Goal: Communication & Community: Answer question/provide support

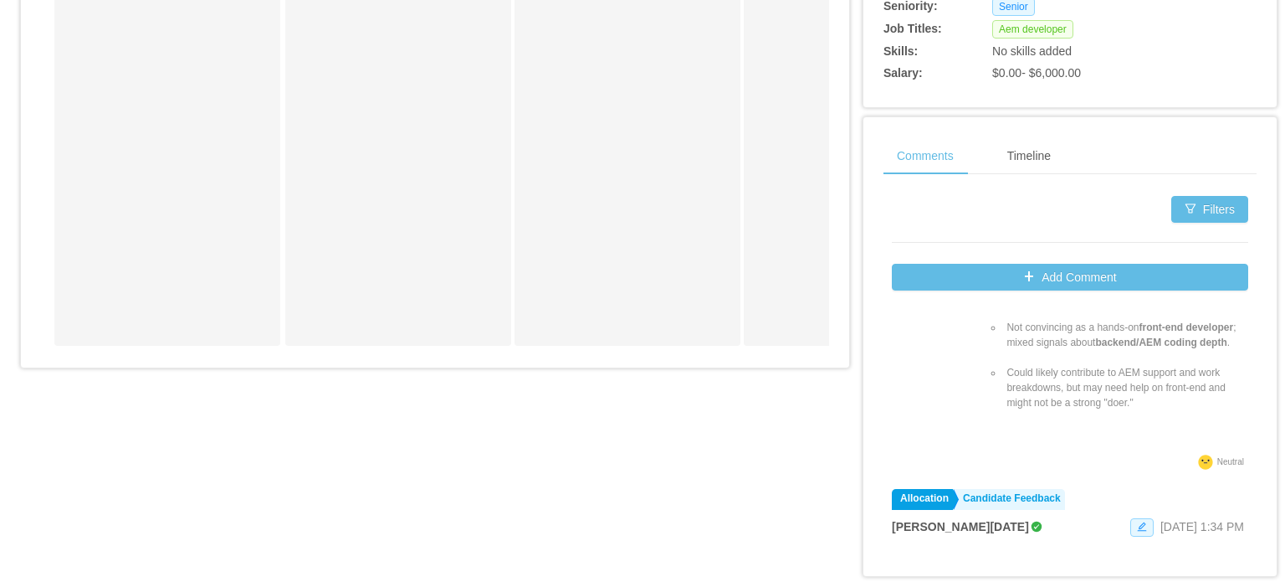
scroll to position [1757, 0]
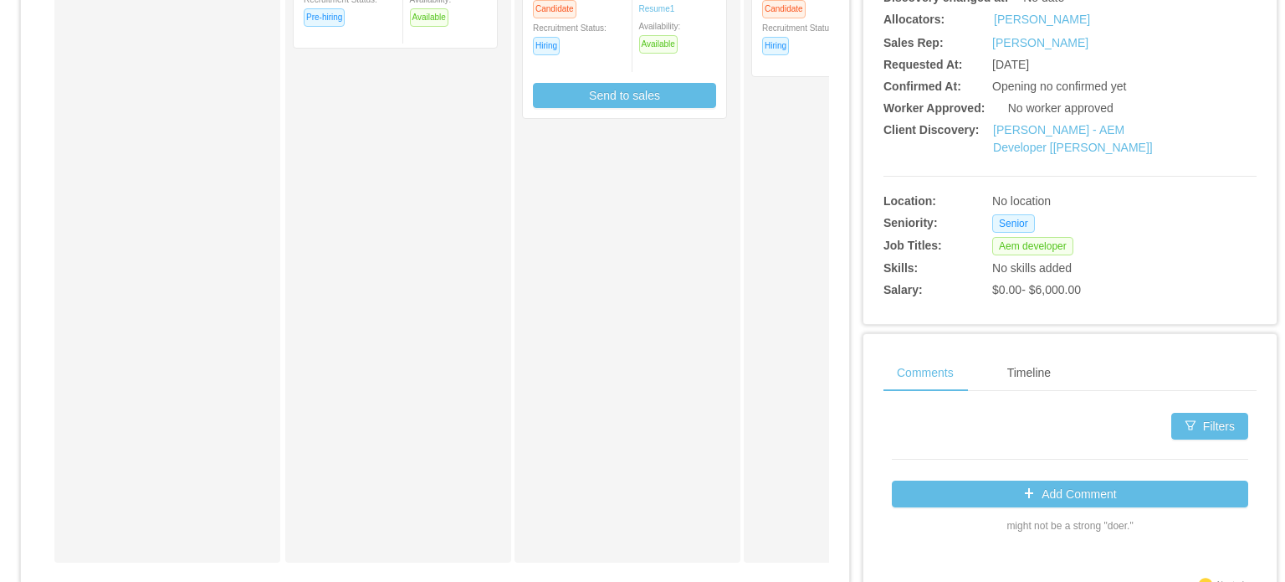
scroll to position [84, 0]
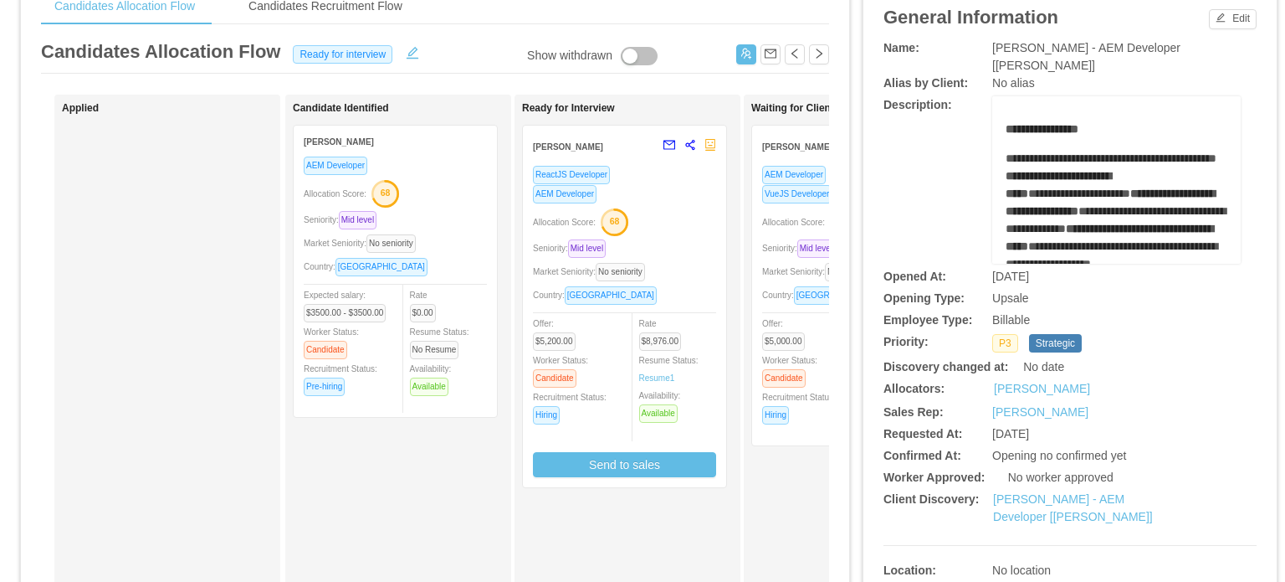
click at [787, 256] on div "Seniority: Mid level" at bounding box center [853, 248] width 183 height 19
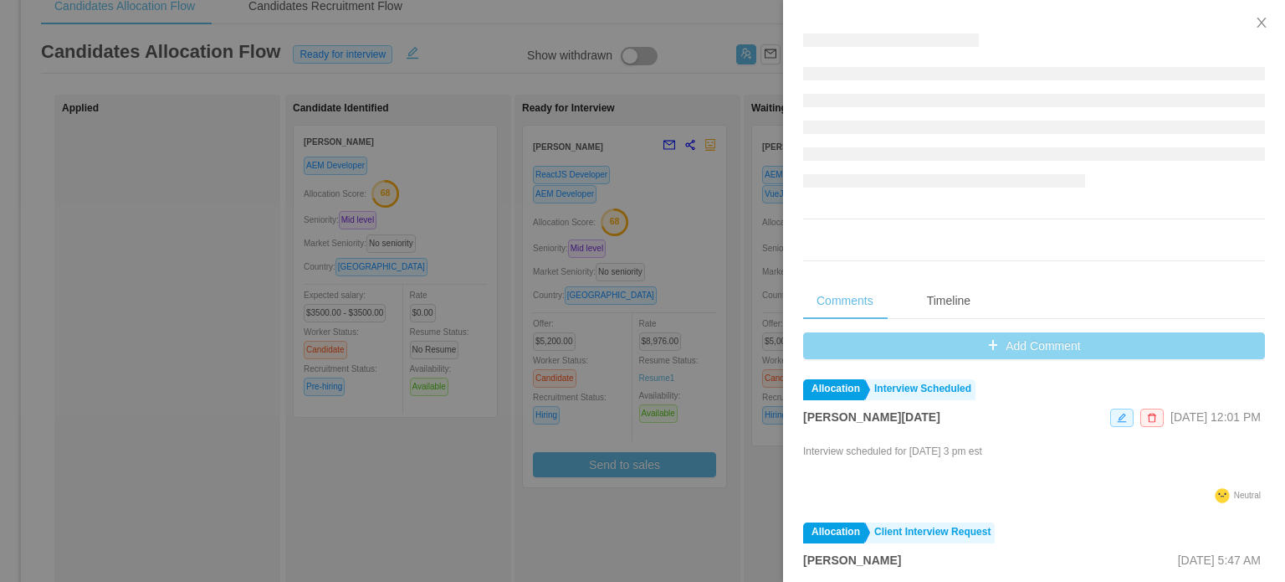
click at [1058, 354] on div "Comments Timeline Add Comment Allocation Interview Scheduled Larissa De Natale …" at bounding box center [1034, 447] width 502 height 895
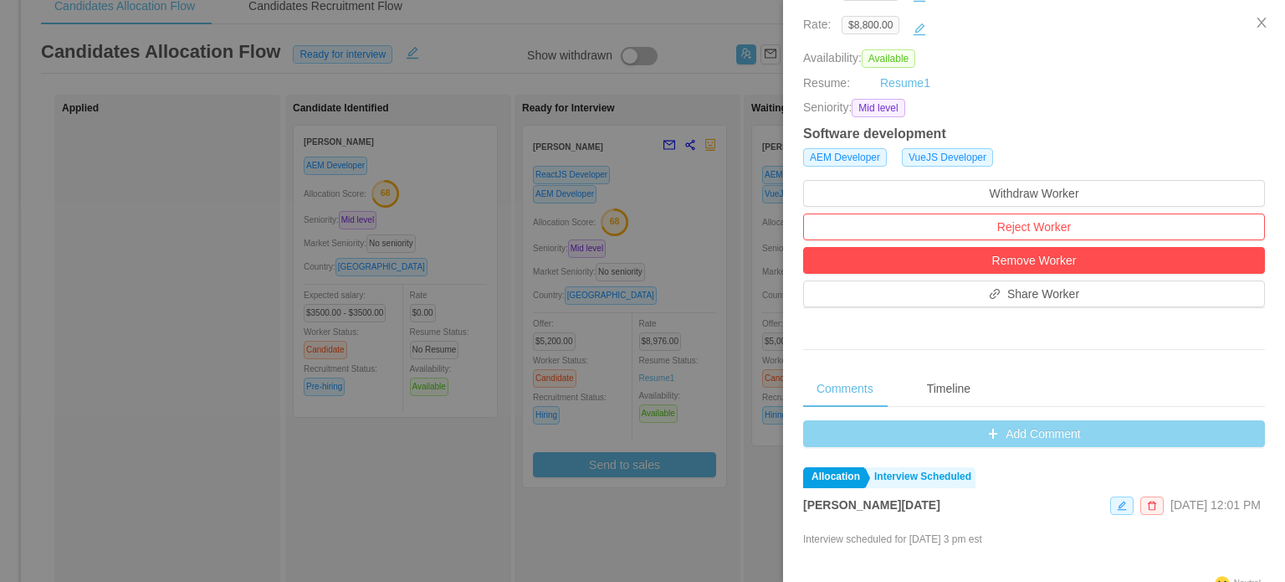
scroll to position [335, 0]
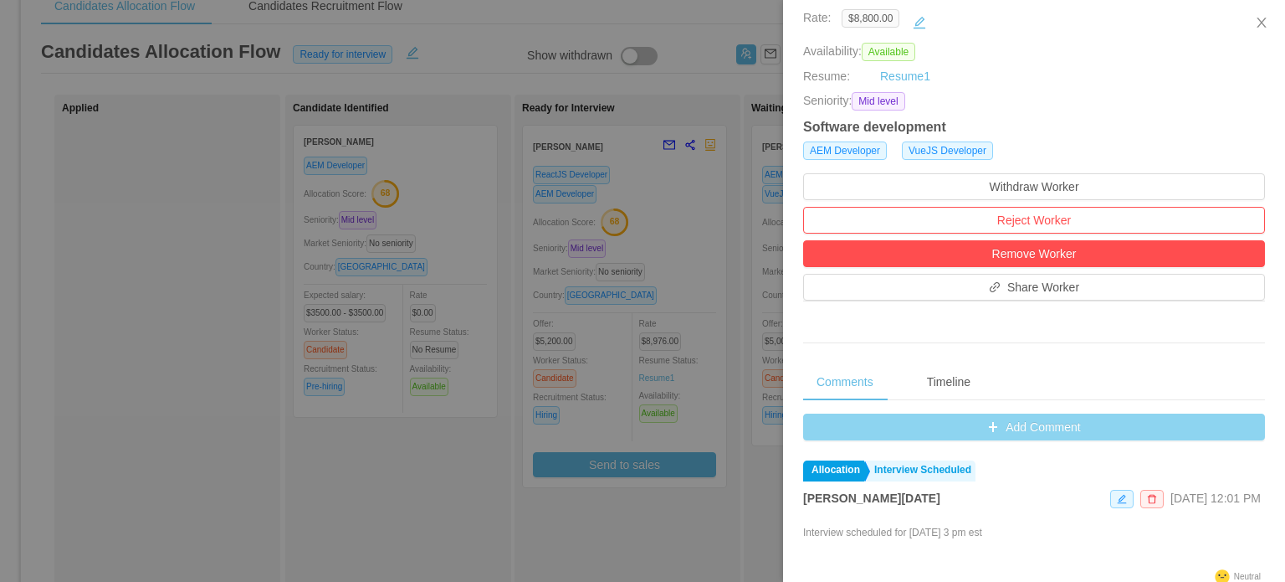
click at [1022, 422] on button "Add Comment" at bounding box center [1034, 426] width 462 height 27
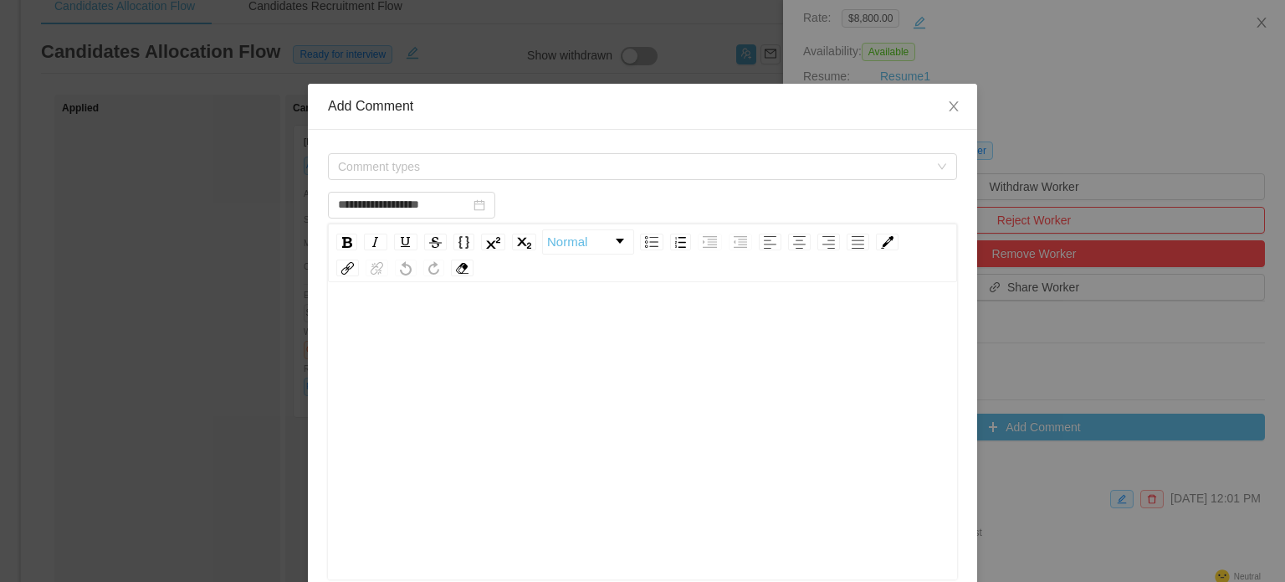
click at [590, 359] on div "rdw-editor" at bounding box center [642, 456] width 603 height 293
type input "**********"
click at [585, 170] on span "Comment types" at bounding box center [633, 166] width 591 height 17
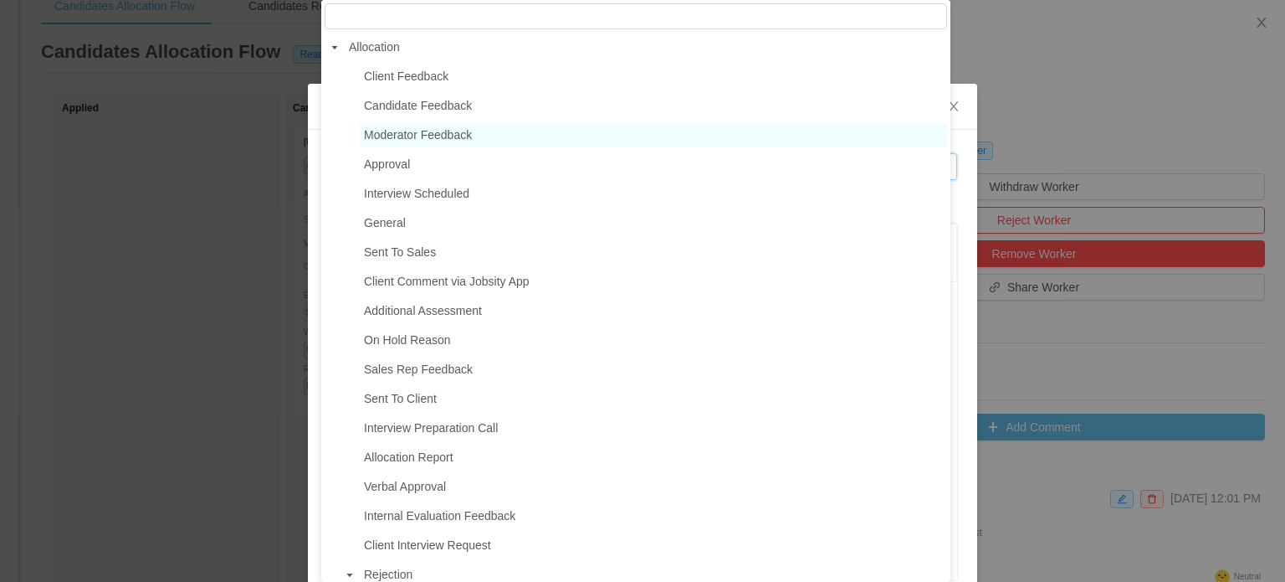
drag, startPoint x: 434, startPoint y: 136, endPoint x: 447, endPoint y: 159, distance: 25.8
click at [434, 136] on span "Moderator Feedback" at bounding box center [418, 134] width 108 height 13
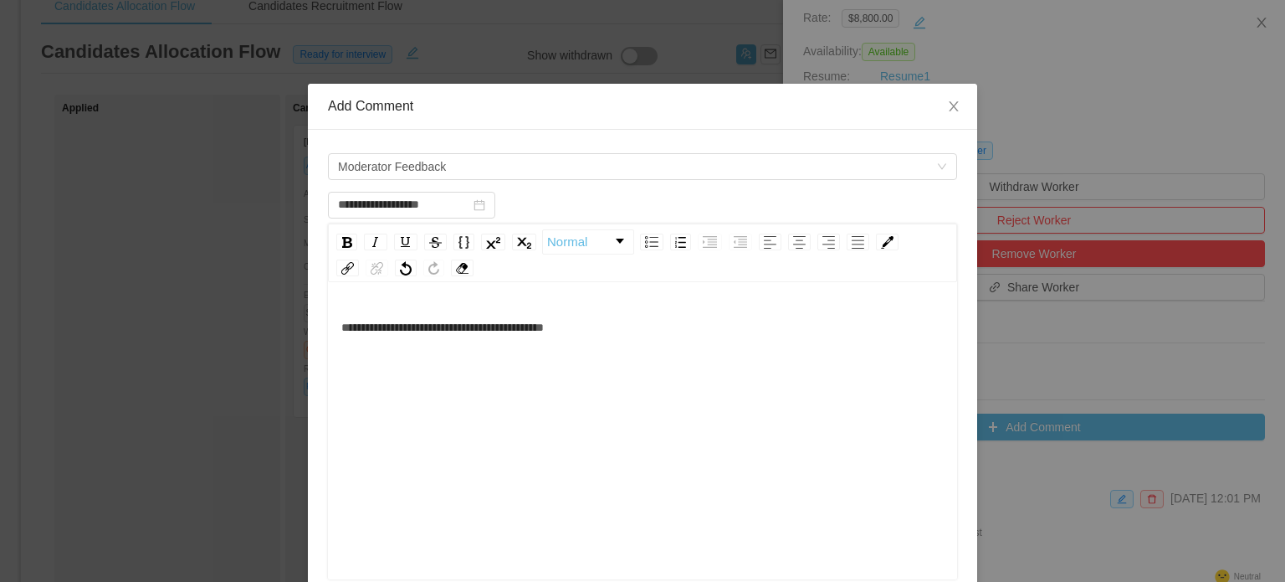
click at [653, 418] on div "**********" at bounding box center [642, 456] width 603 height 293
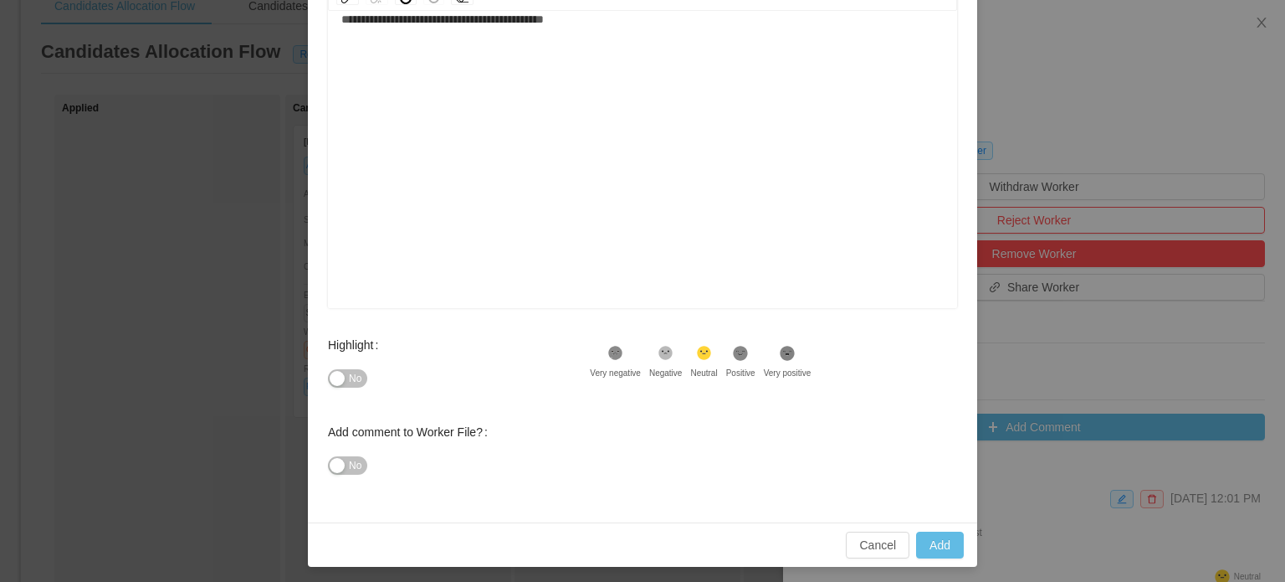
scroll to position [274, 0]
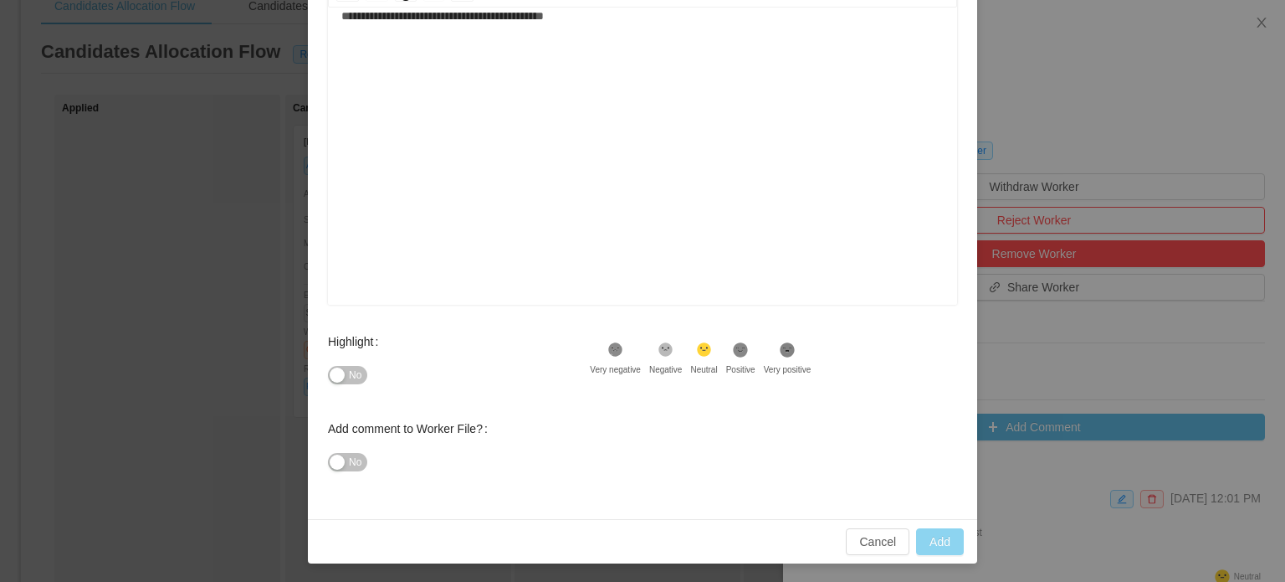
type input "**********"
click at [946, 537] on button "Add" at bounding box center [940, 541] width 48 height 27
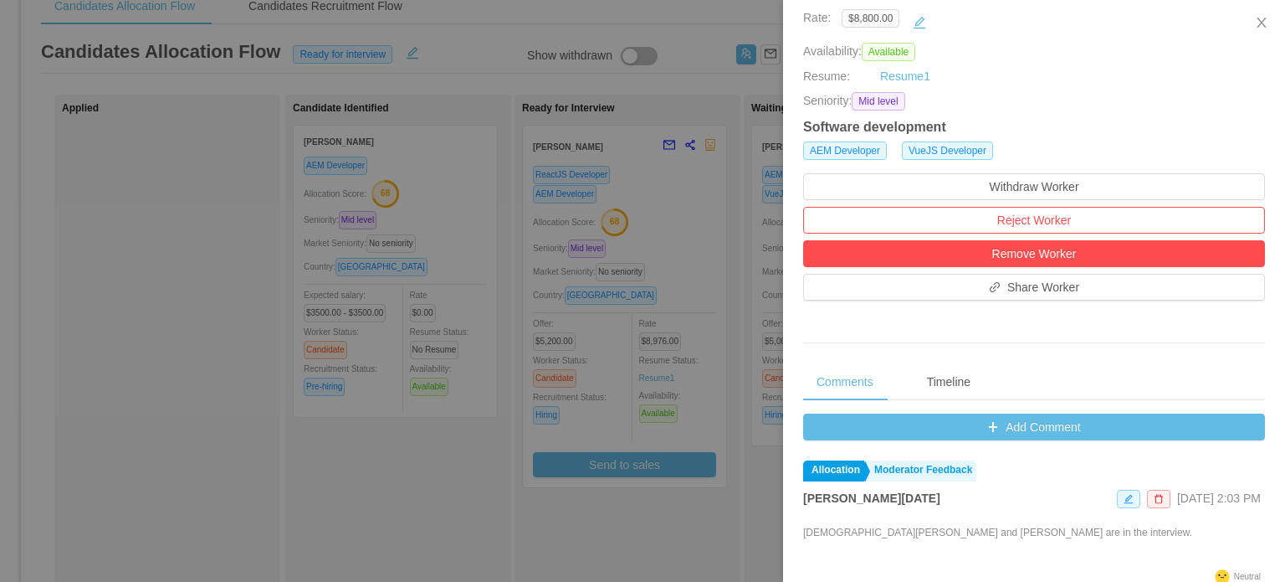
scroll to position [254, 0]
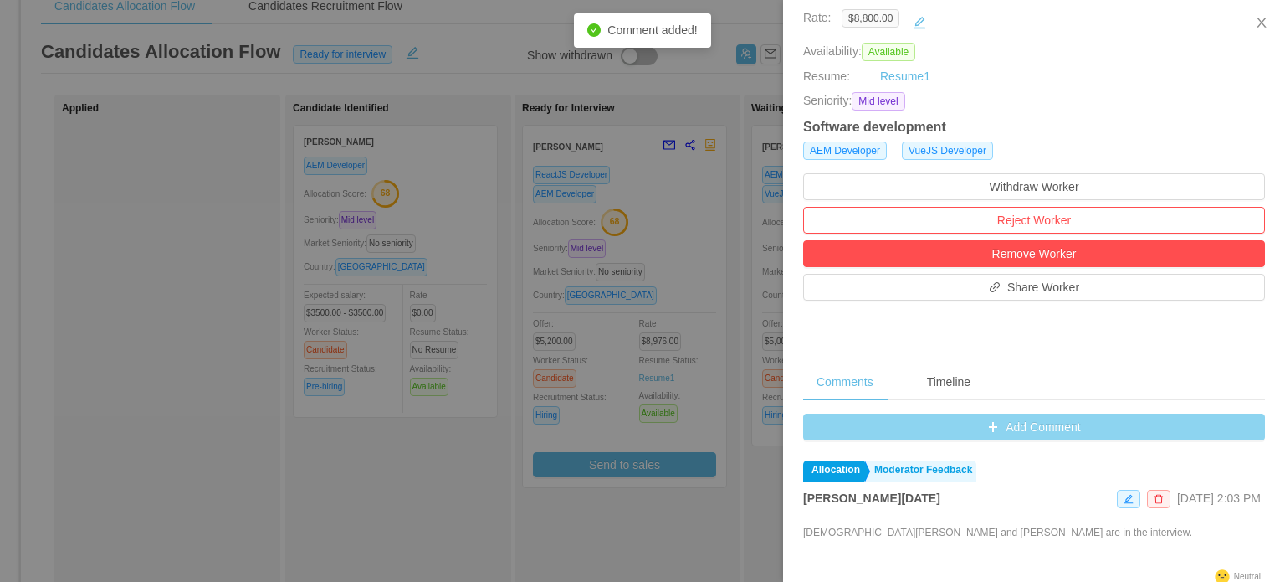
click at [1008, 431] on button "Add Comment" at bounding box center [1034, 426] width 462 height 27
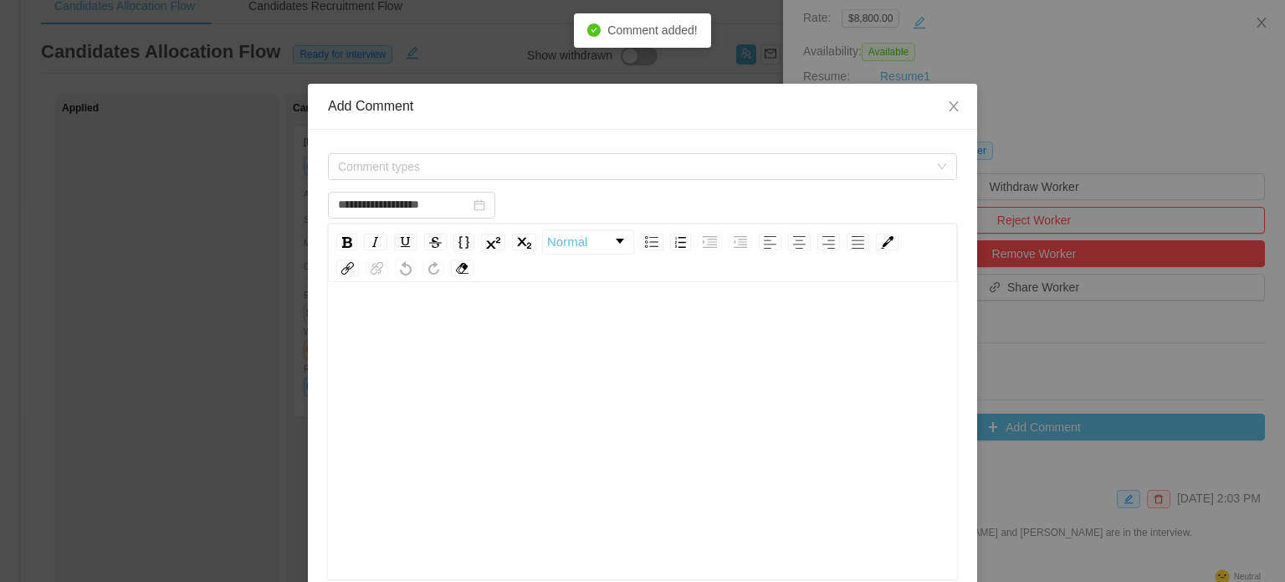
click at [491, 382] on div "rdw-editor" at bounding box center [642, 456] width 603 height 293
type input "**********"
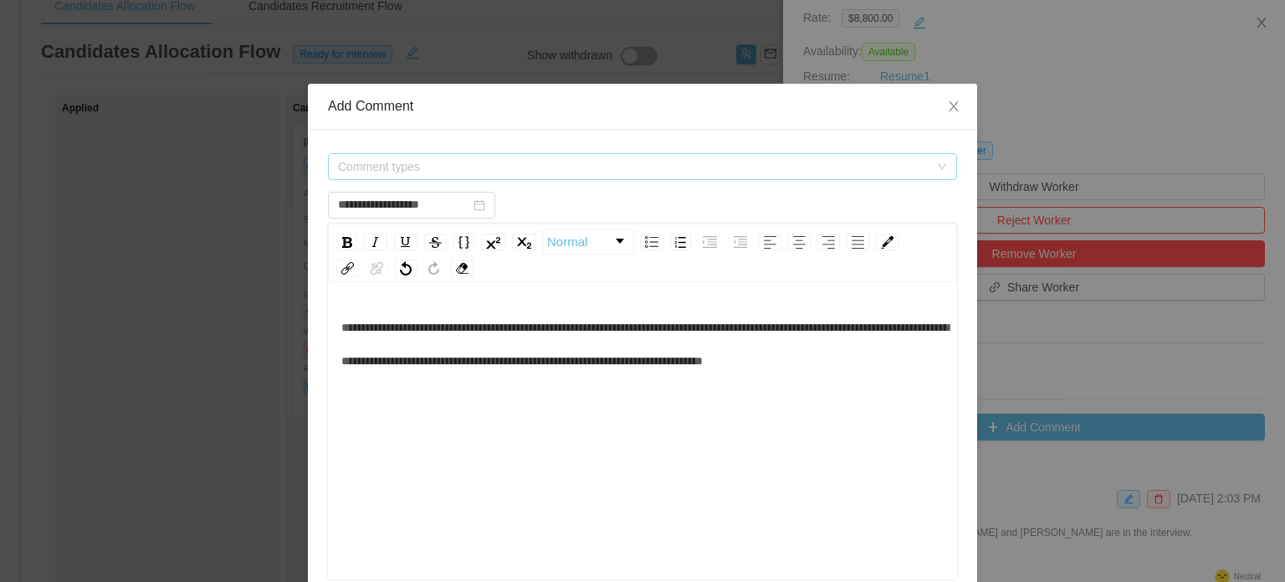
click at [467, 172] on span "Comment types" at bounding box center [633, 166] width 591 height 17
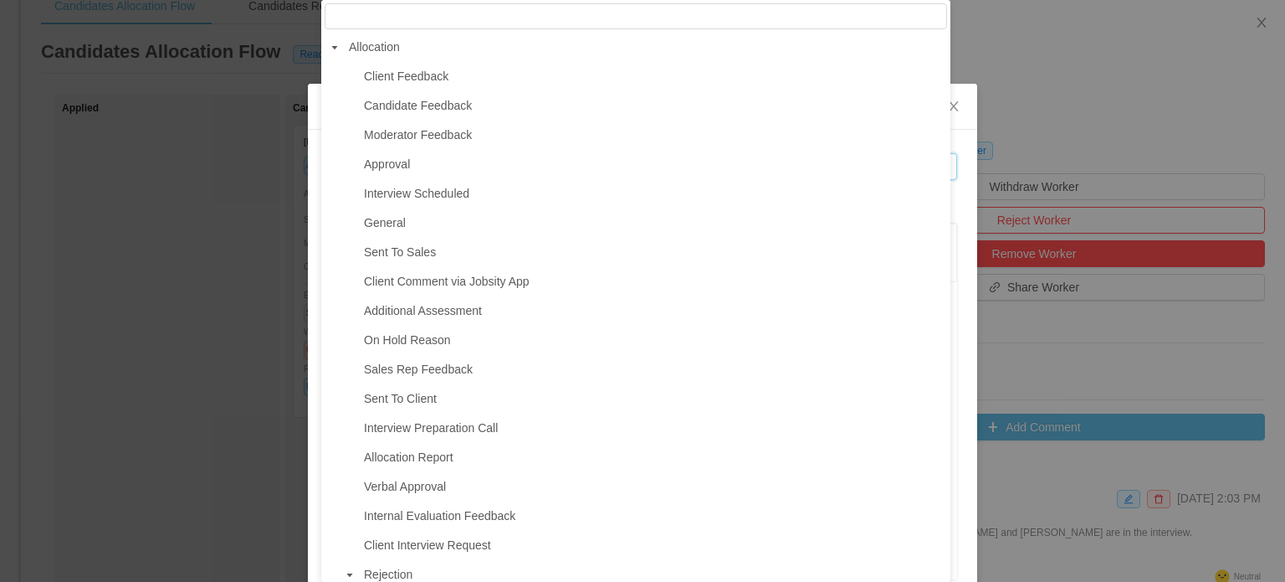
click at [415, 224] on span "General" at bounding box center [653, 223] width 587 height 23
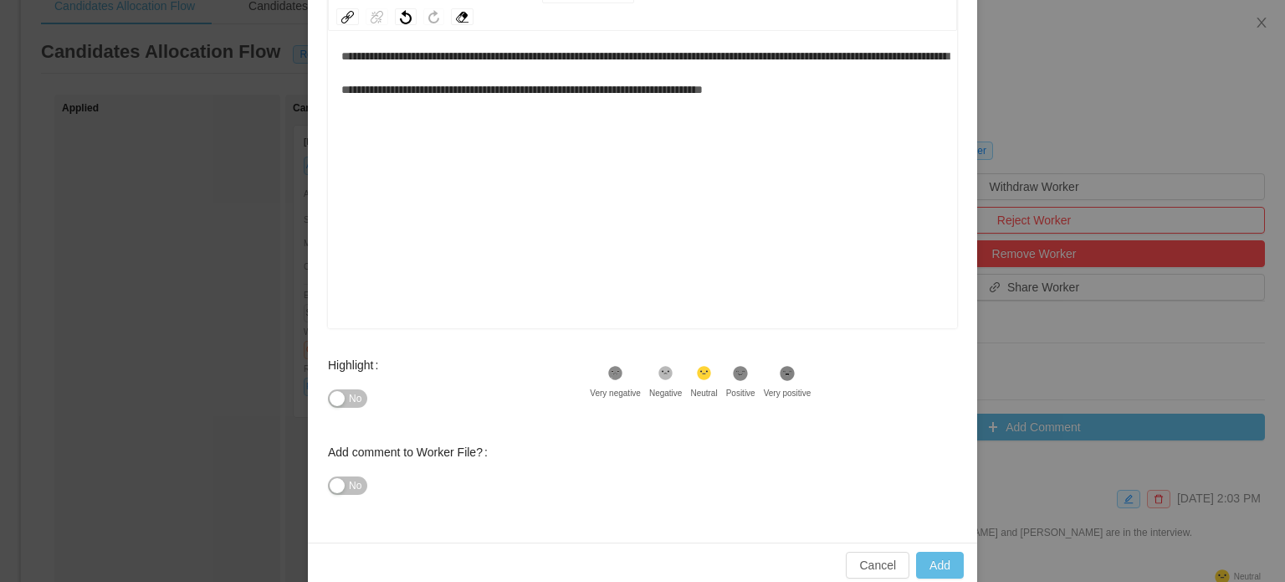
scroll to position [0, 0]
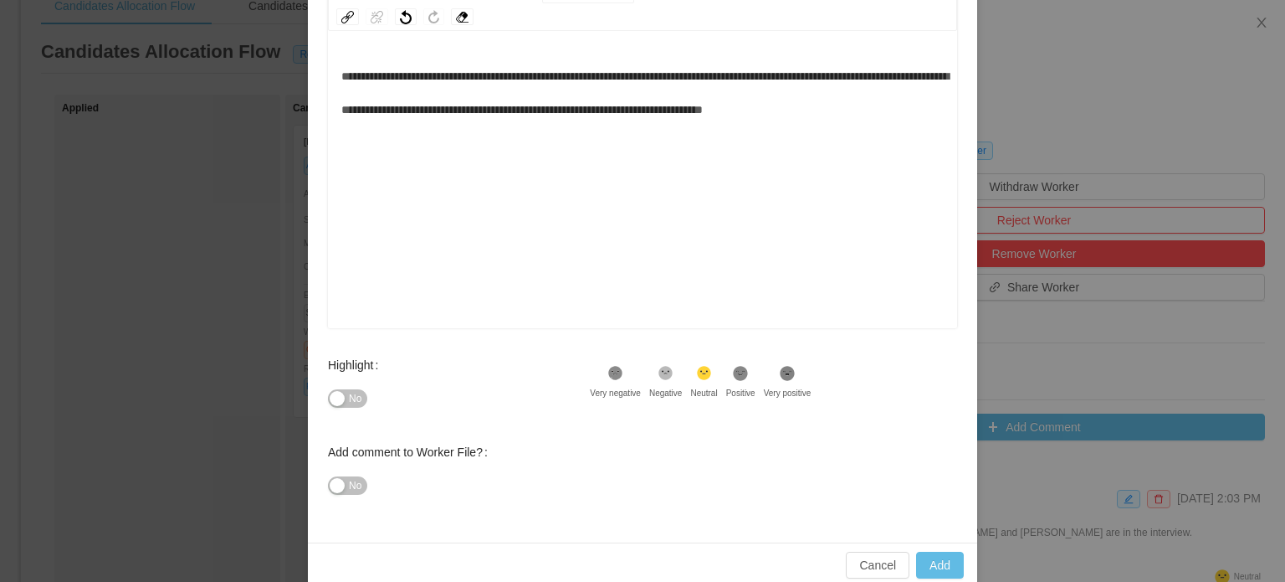
click at [914, 110] on div "**********" at bounding box center [642, 92] width 603 height 67
click at [336, 398] on button "No" at bounding box center [347, 398] width 39 height 18
click at [925, 564] on button "Add" at bounding box center [940, 565] width 48 height 27
type input "**********"
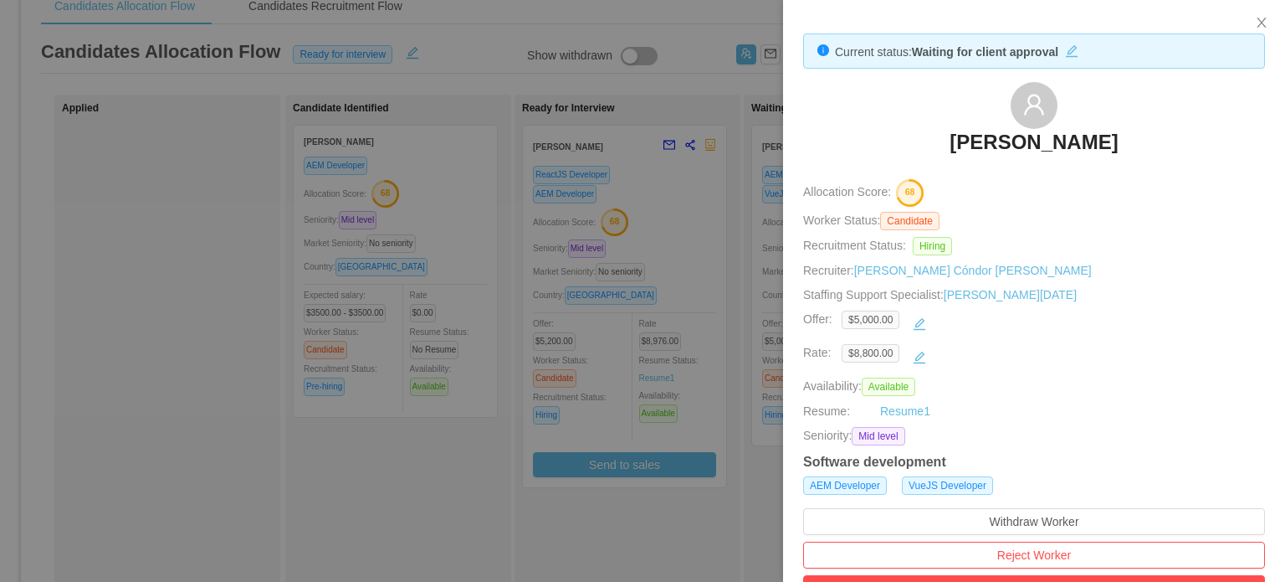
drag, startPoint x: 938, startPoint y: 142, endPoint x: 1125, endPoint y: 143, distance: 186.6
click at [1125, 143] on div "[PERSON_NAME]" at bounding box center [1034, 124] width 462 height 84
copy h3 "[PERSON_NAME]"
click at [520, 541] on div at bounding box center [642, 291] width 1285 height 582
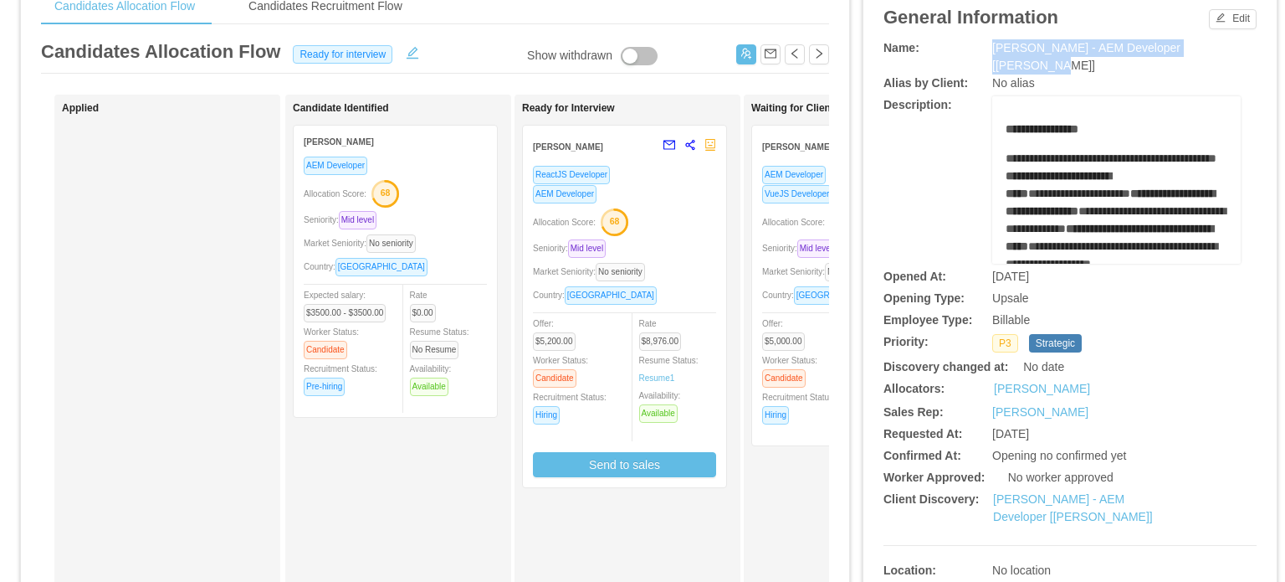
drag, startPoint x: 991, startPoint y: 48, endPoint x: 1222, endPoint y: 51, distance: 231.0
click at [1222, 51] on div "Name: McGraw-Hill - AEM Developer [Vijay Yadav]" at bounding box center [1070, 56] width 373 height 35
copy div "[PERSON_NAME] - AEM Developer [[PERSON_NAME]]"
click at [773, 248] on span "Seniority: Mid level" at bounding box center [802, 248] width 80 height 9
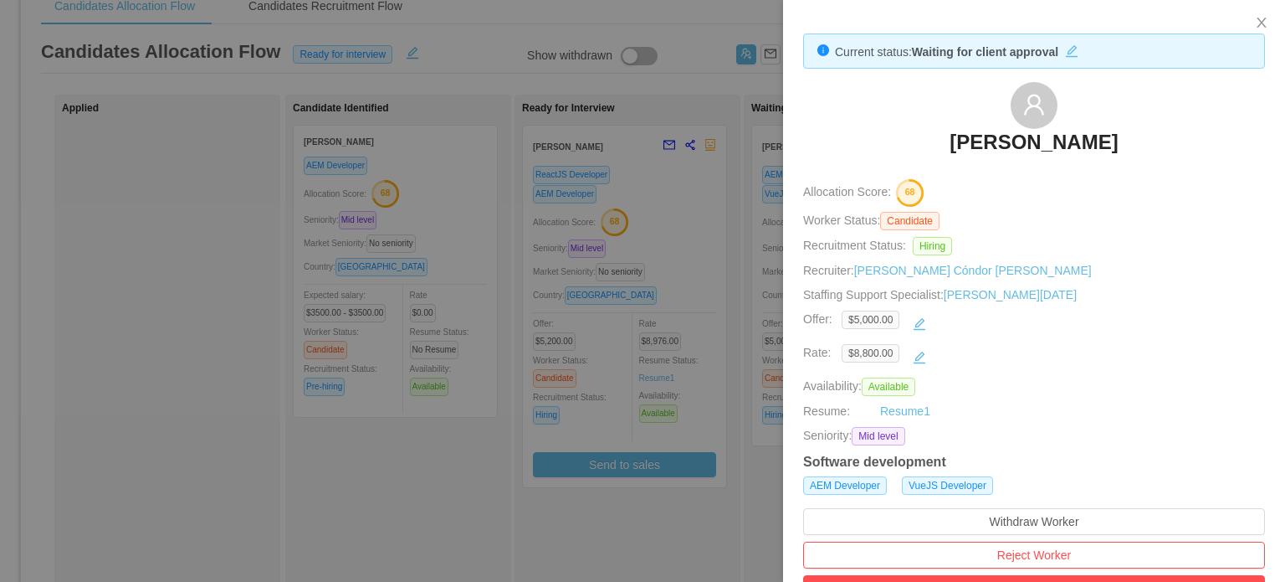
click at [1008, 145] on h3 "Christian Campos" at bounding box center [1034, 142] width 168 height 27
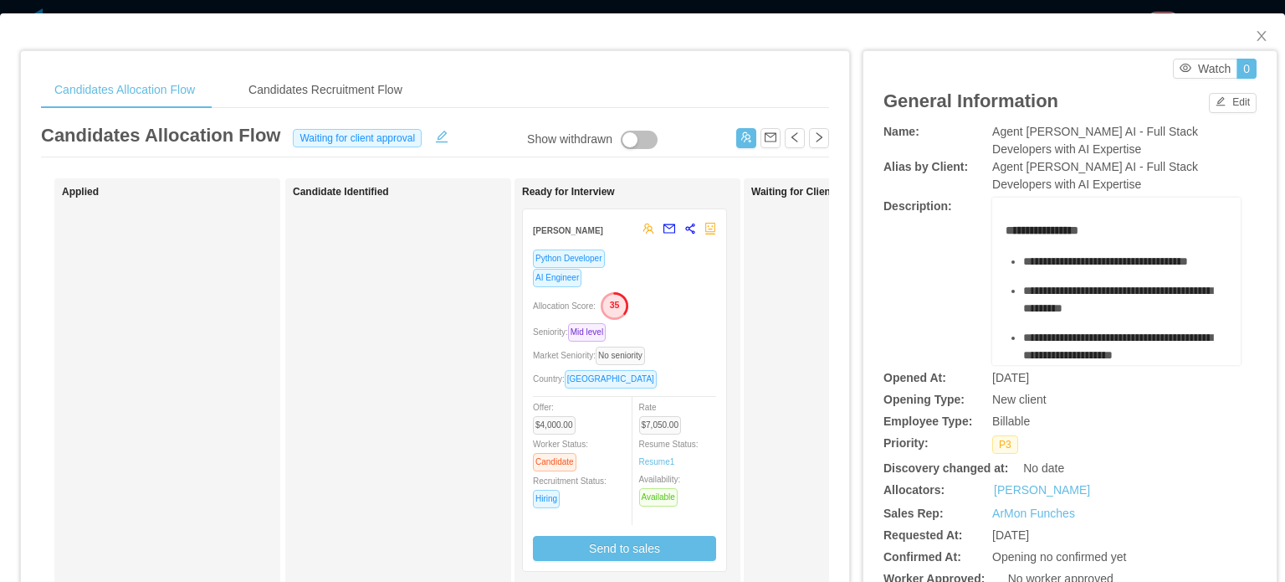
scroll to position [84, 0]
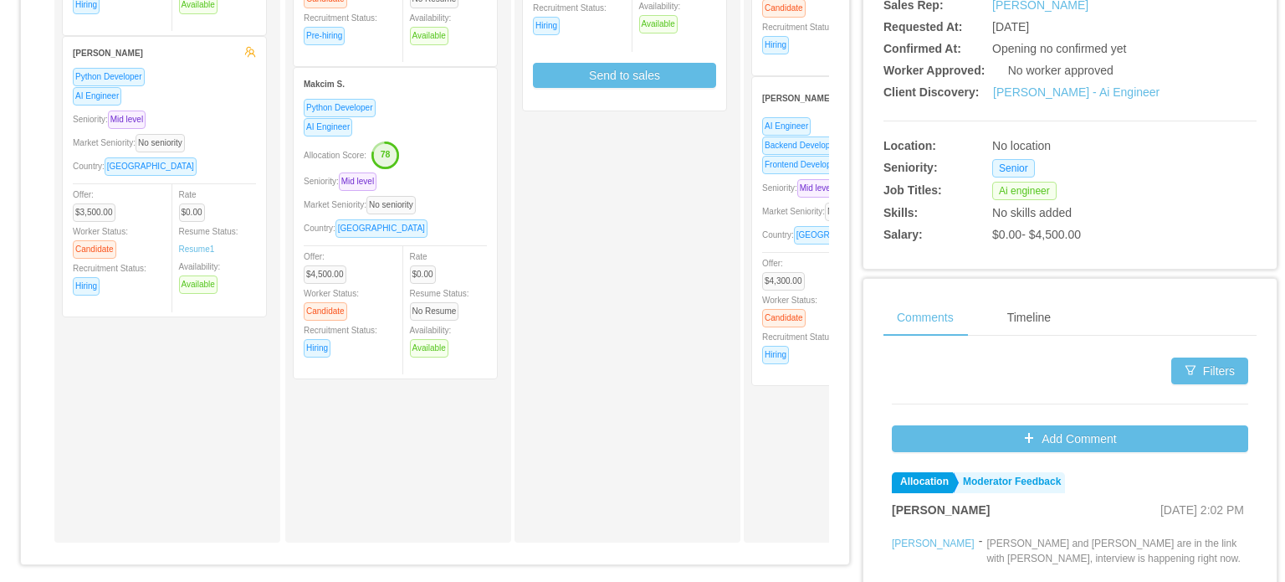
scroll to position [502, 0]
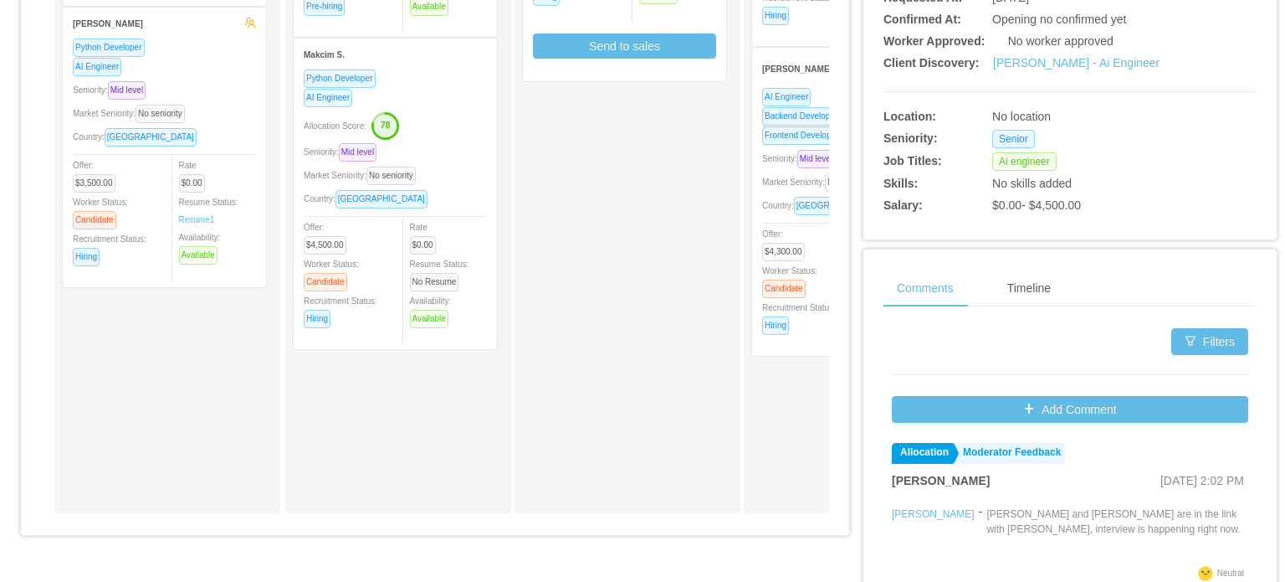
click at [770, 198] on div "Country: Mexico" at bounding box center [853, 205] width 183 height 19
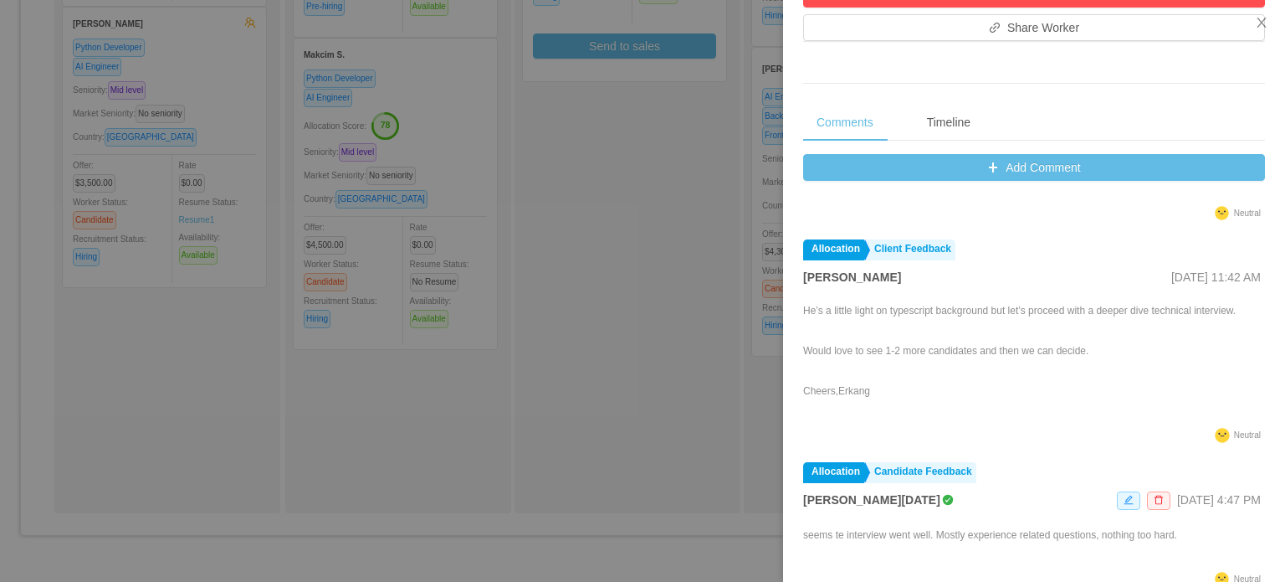
scroll to position [84, 0]
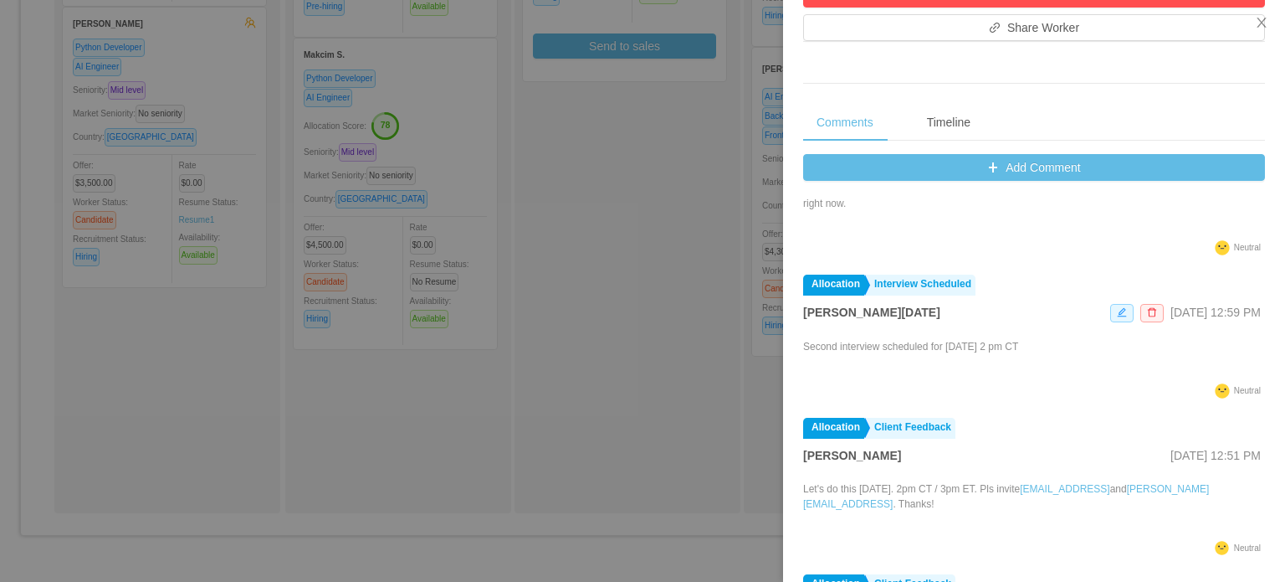
click at [720, 260] on div at bounding box center [642, 291] width 1285 height 582
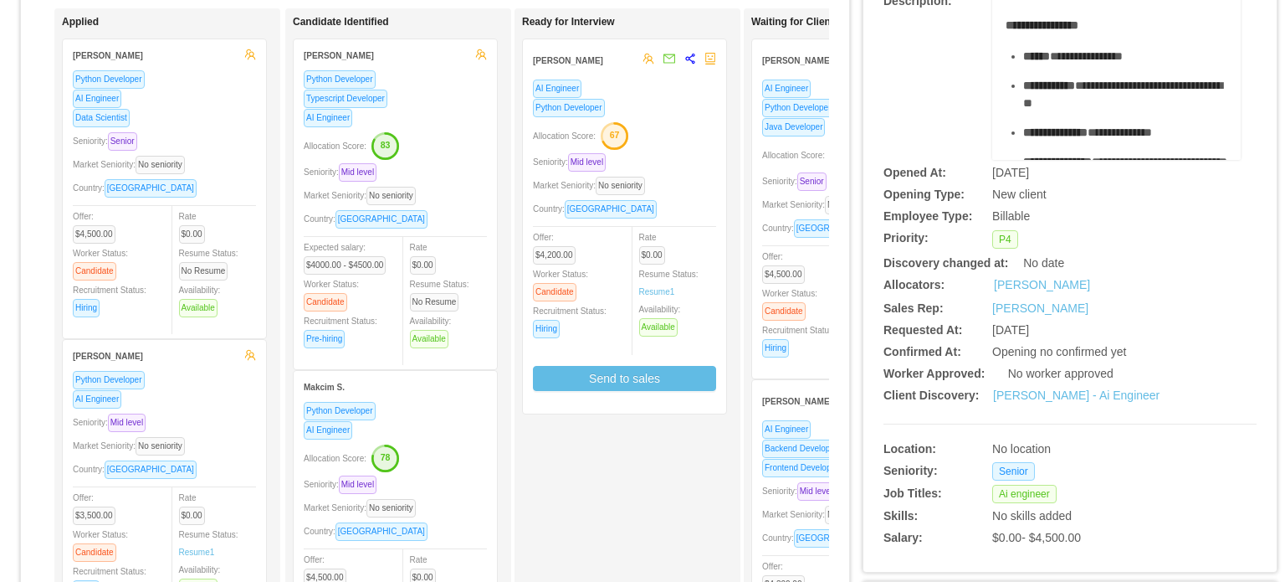
scroll to position [167, 0]
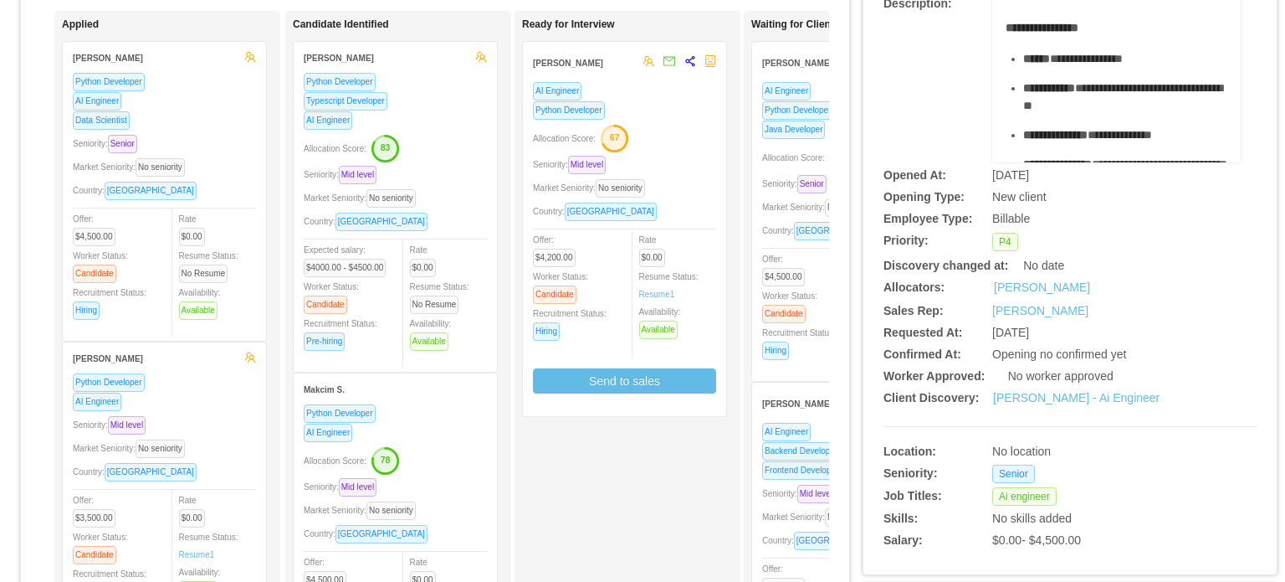
click at [786, 212] on span "Market Seniority: No seniority" at bounding box center [821, 207] width 119 height 9
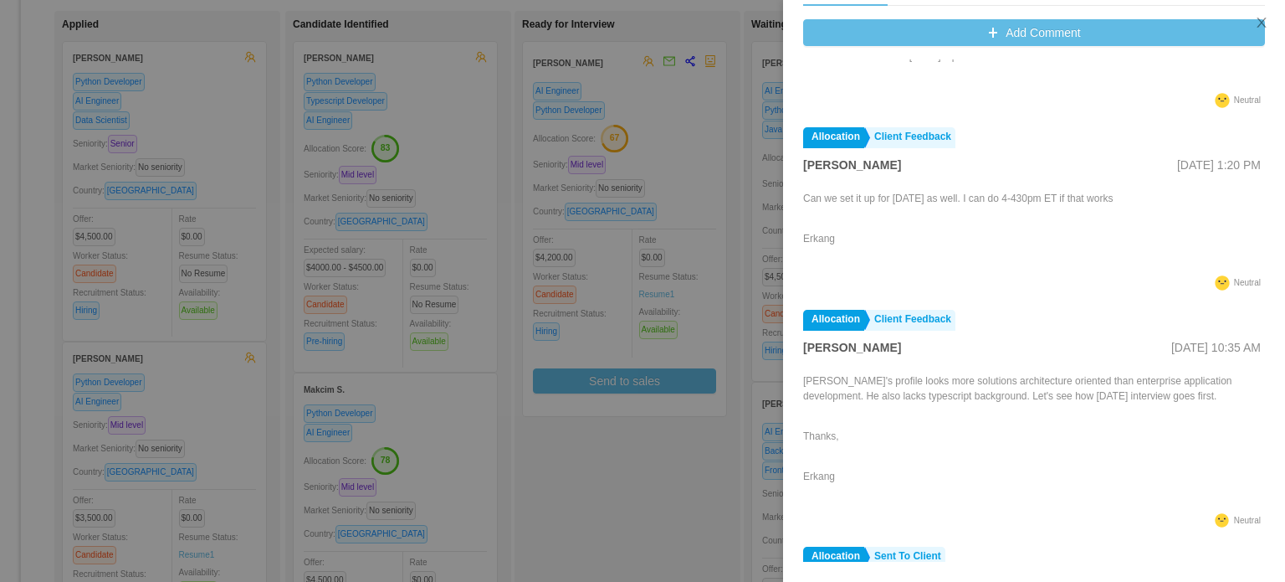
scroll to position [84, 0]
drag, startPoint x: 744, startPoint y: 227, endPoint x: 752, endPoint y: 228, distance: 8.4
click at [744, 227] on div at bounding box center [642, 291] width 1285 height 582
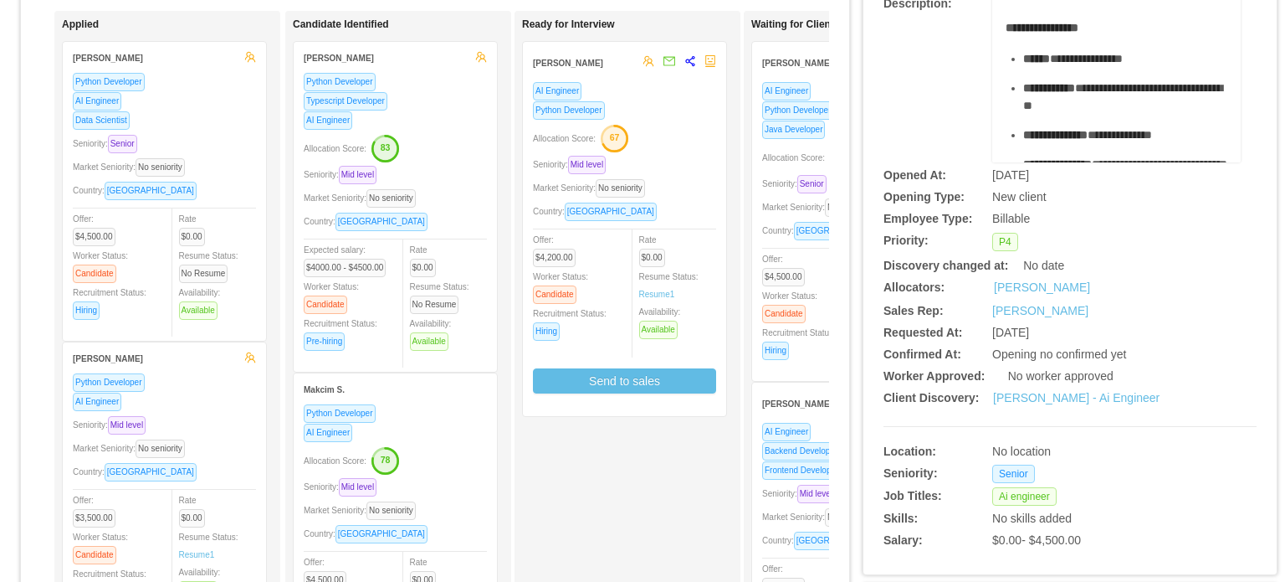
click at [775, 227] on span "Country: Brazil" at bounding box center [827, 230] width 131 height 9
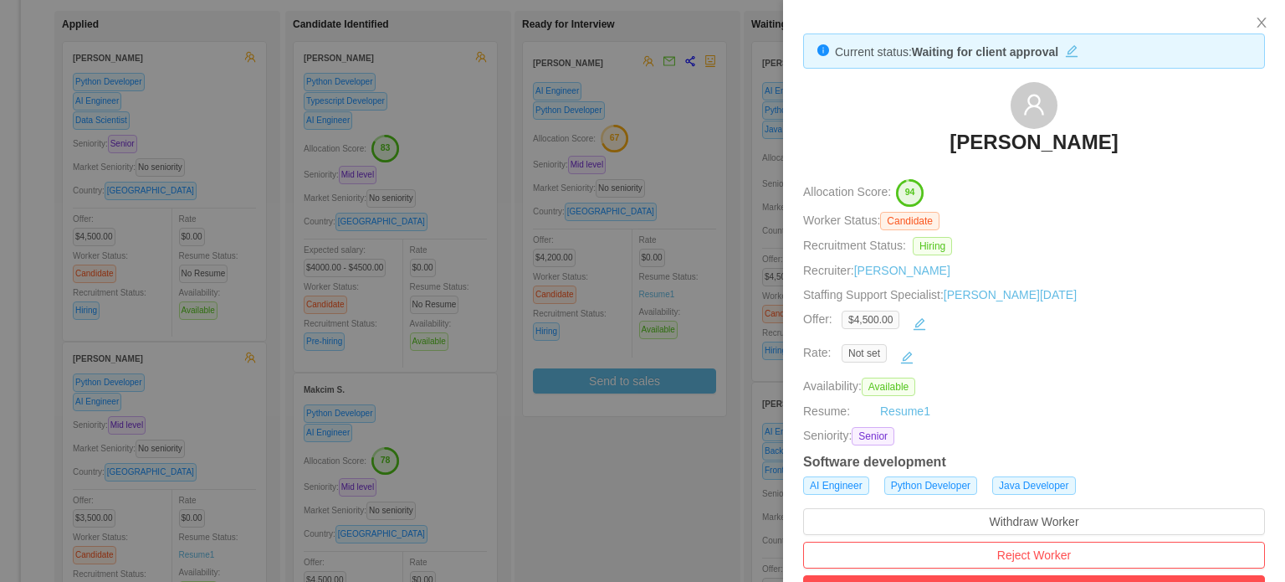
click at [719, 310] on div at bounding box center [642, 291] width 1285 height 582
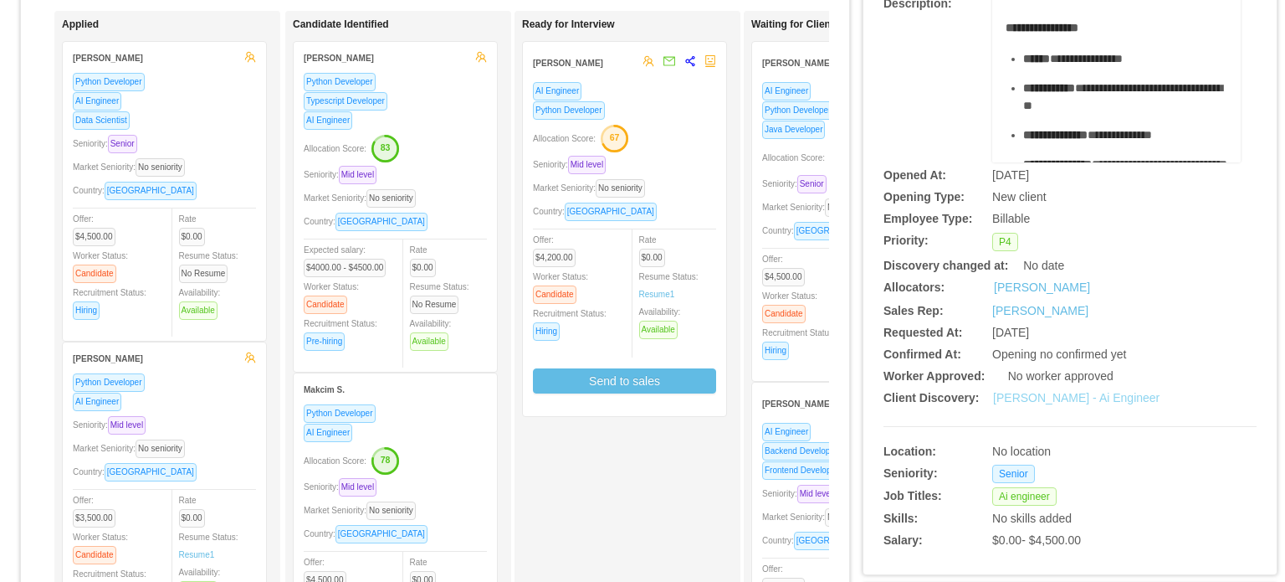
click at [1065, 394] on link "Erkang Zheng - Ai Engineer" at bounding box center [1076, 397] width 167 height 13
click at [782, 210] on span "Market Seniority: No seniority" at bounding box center [821, 207] width 119 height 9
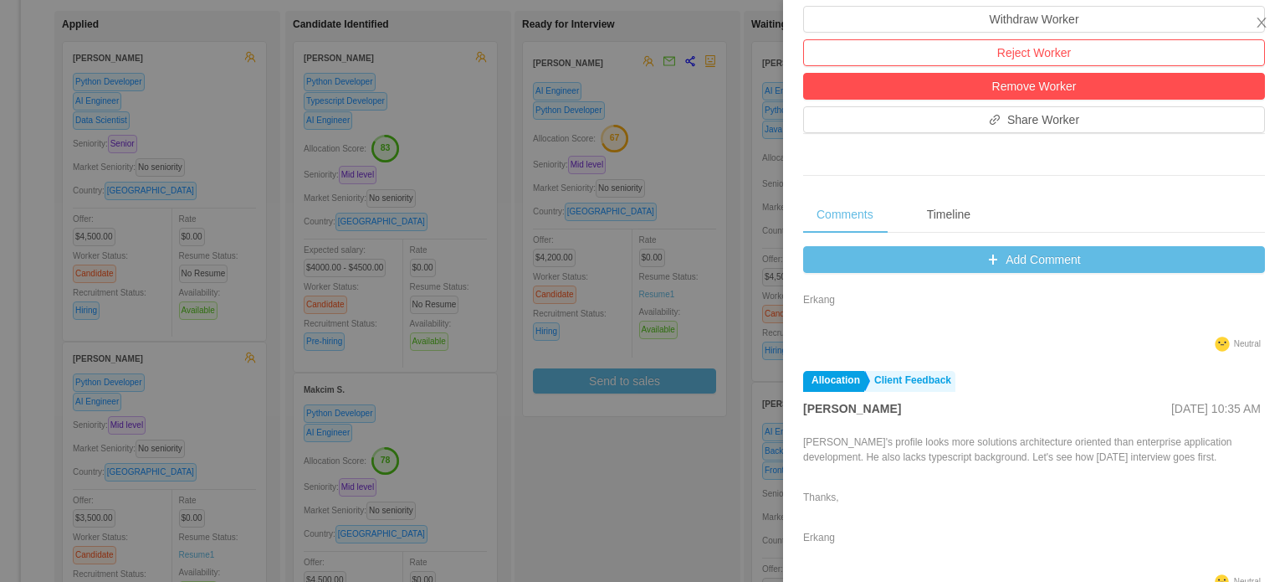
scroll to position [251, 0]
click at [854, 495] on p "Thanks," at bounding box center [1034, 493] width 462 height 15
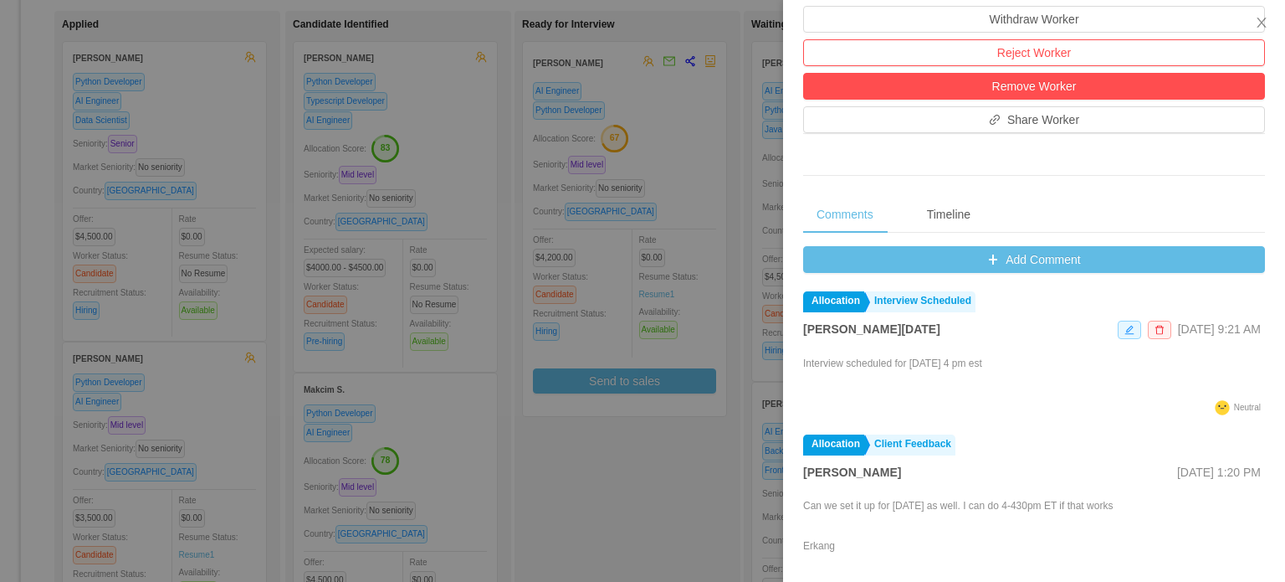
scroll to position [0, 0]
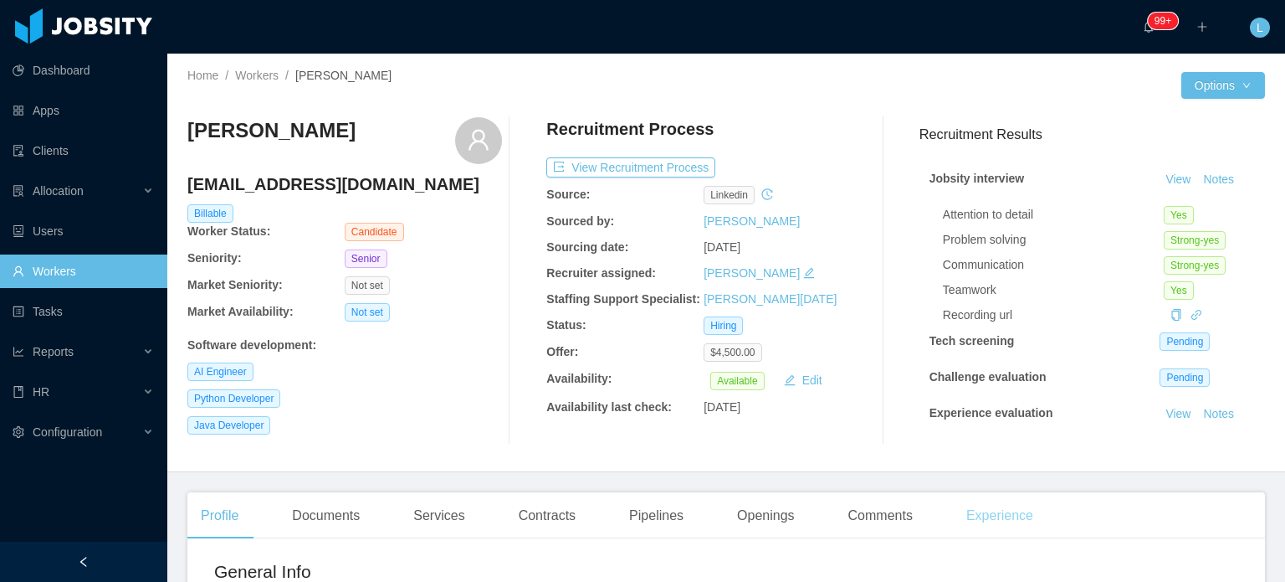
click at [994, 520] on div "Experience" at bounding box center [1000, 515] width 94 height 47
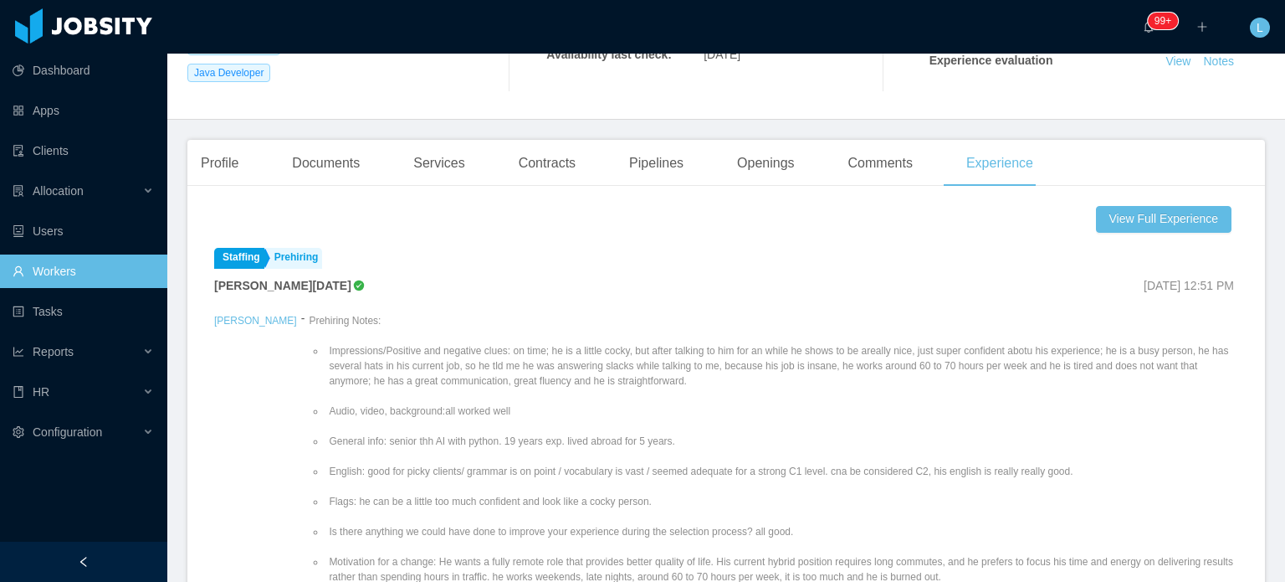
scroll to position [251, 0]
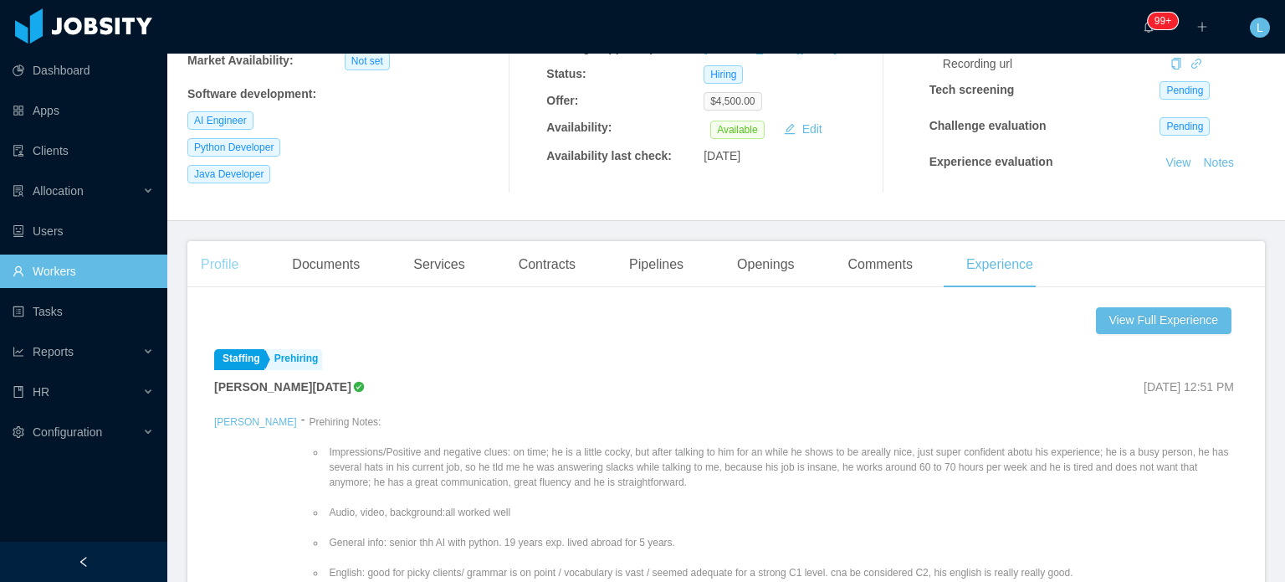
click at [230, 259] on div "Profile" at bounding box center [219, 264] width 64 height 47
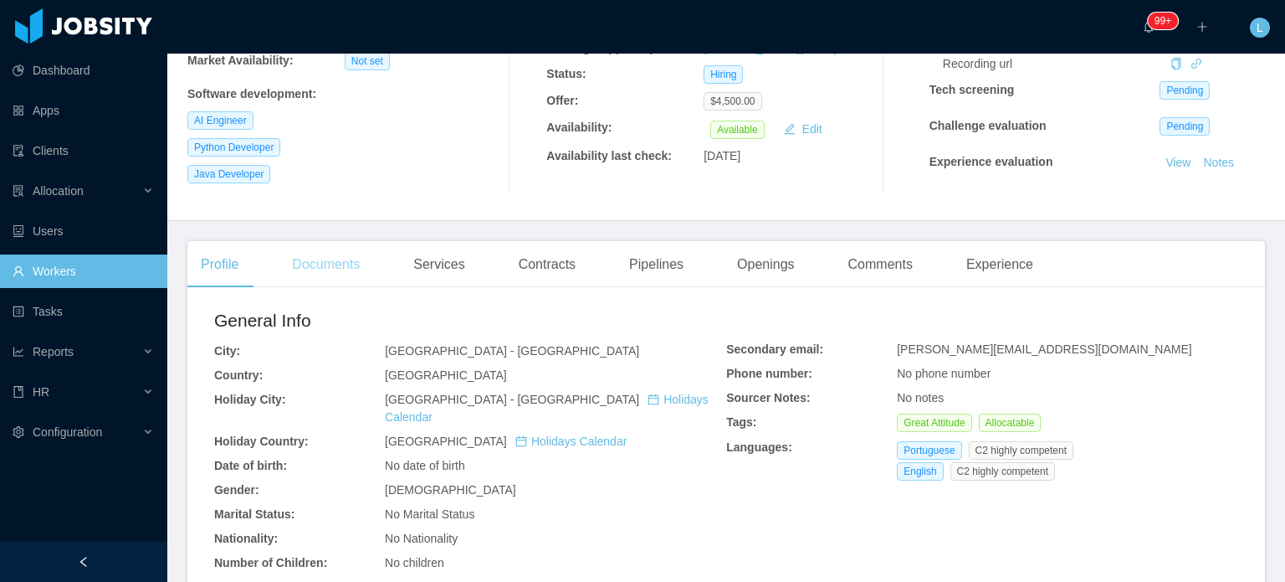
click at [341, 269] on div "Documents" at bounding box center [326, 264] width 95 height 47
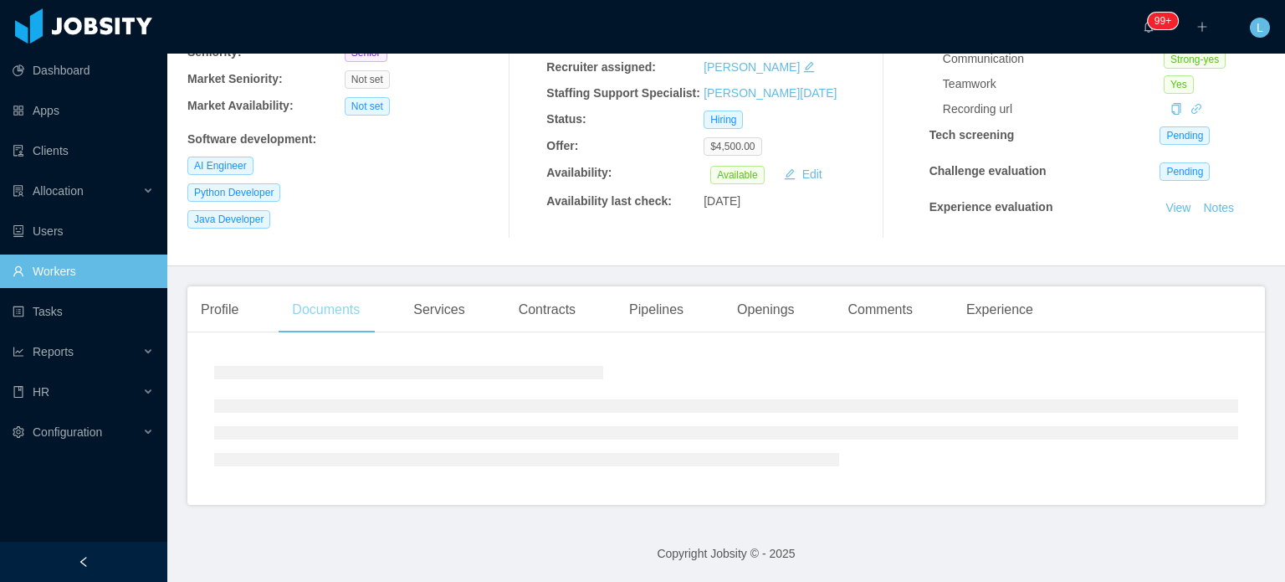
scroll to position [251, 0]
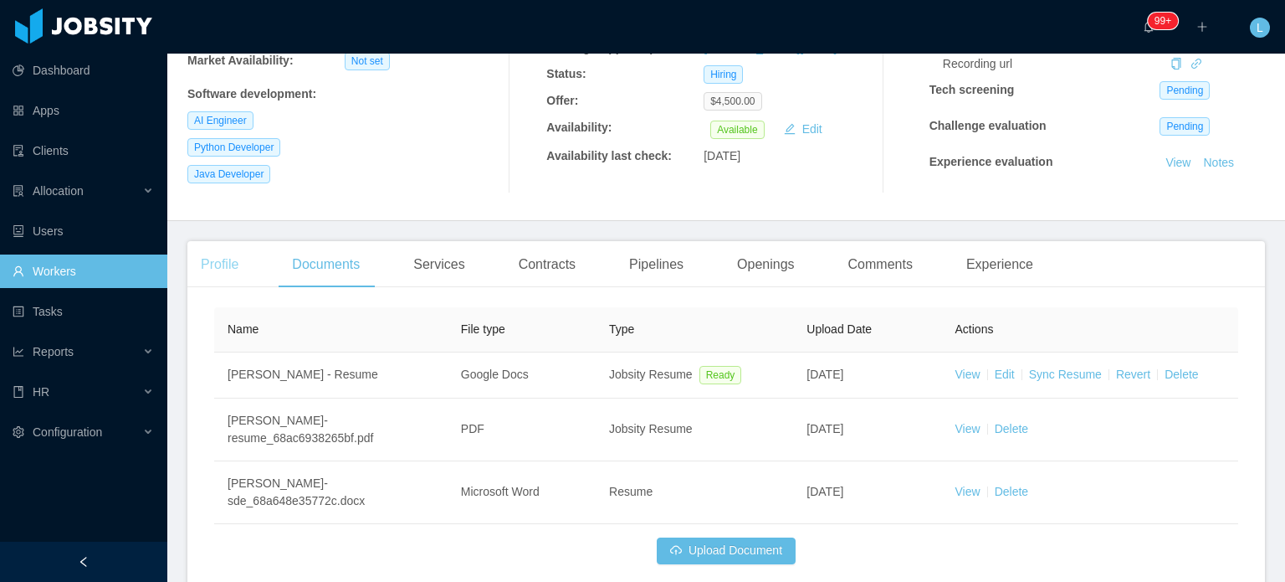
click at [223, 255] on div "Profile" at bounding box center [219, 264] width 64 height 47
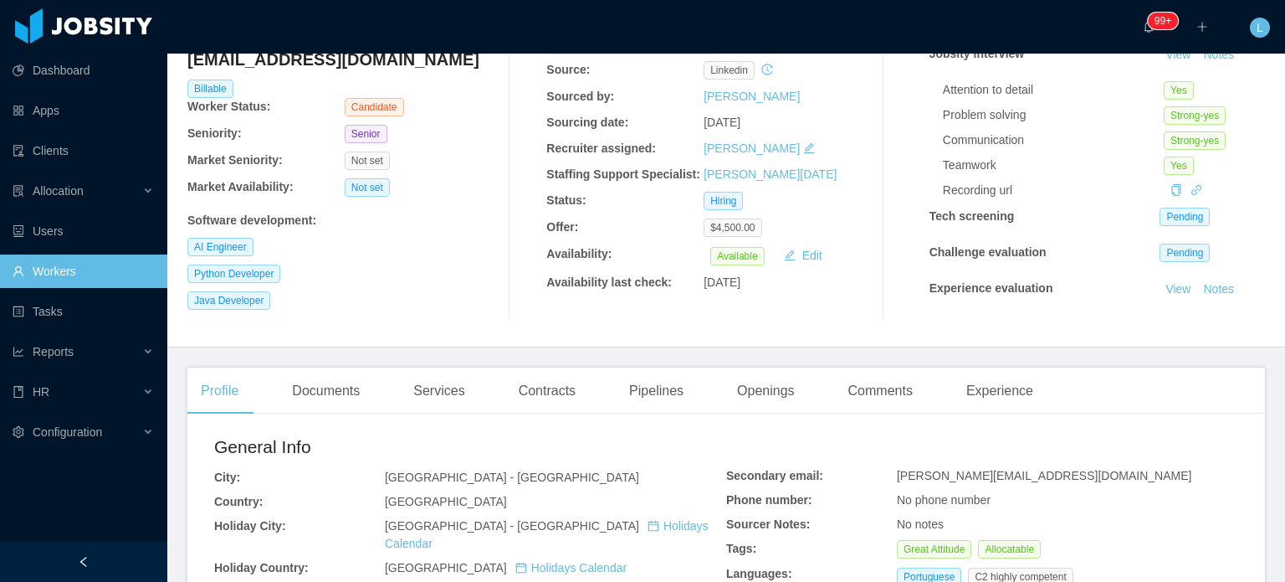
scroll to position [167, 0]
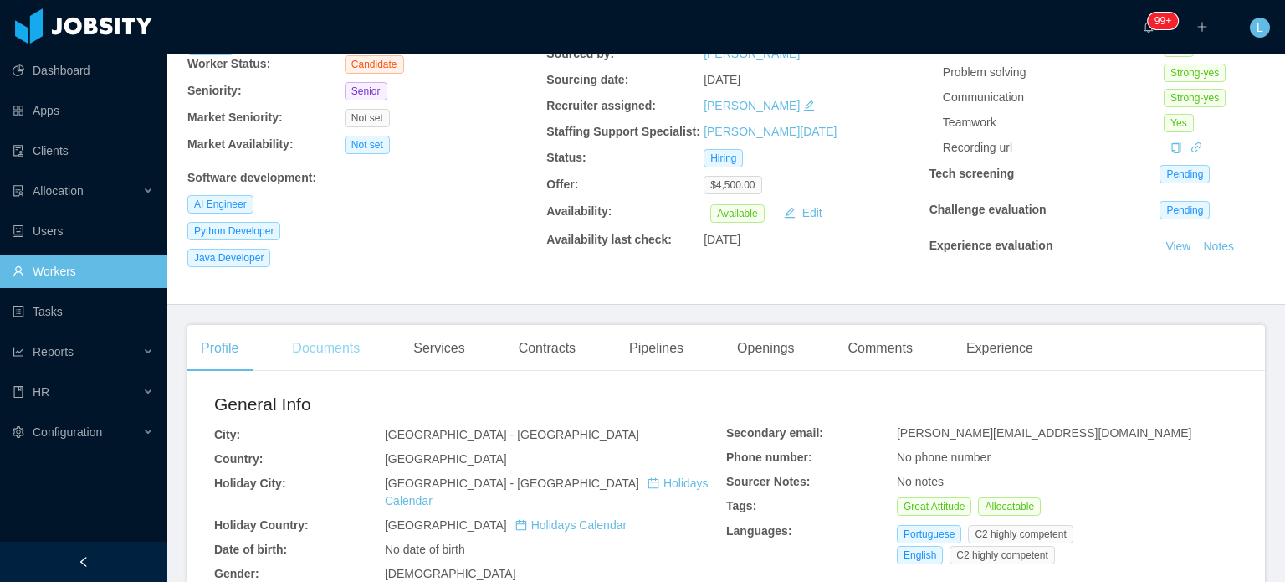
click at [328, 342] on div "Documents" at bounding box center [326, 348] width 95 height 47
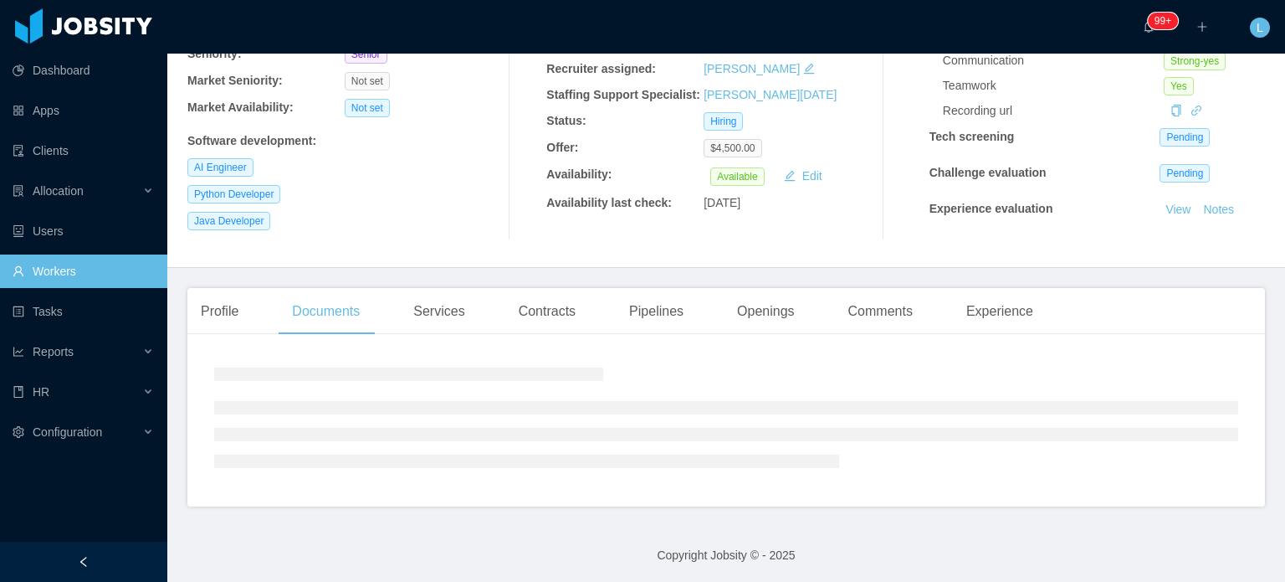
scroll to position [206, 0]
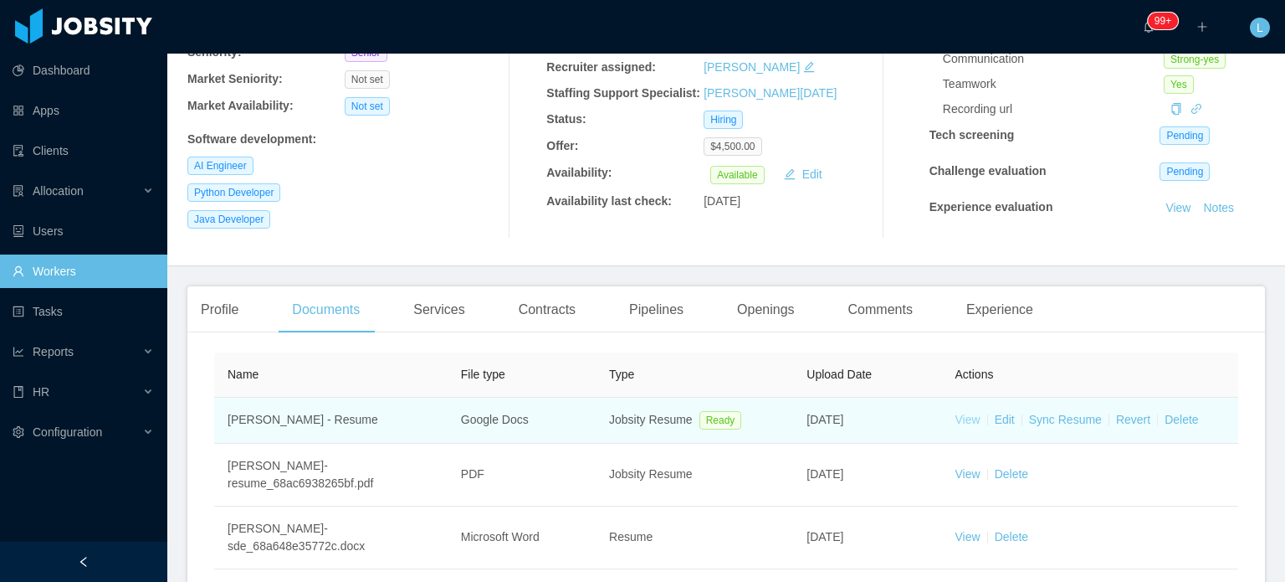
click at [962, 423] on link "View" at bounding box center [968, 419] width 25 height 13
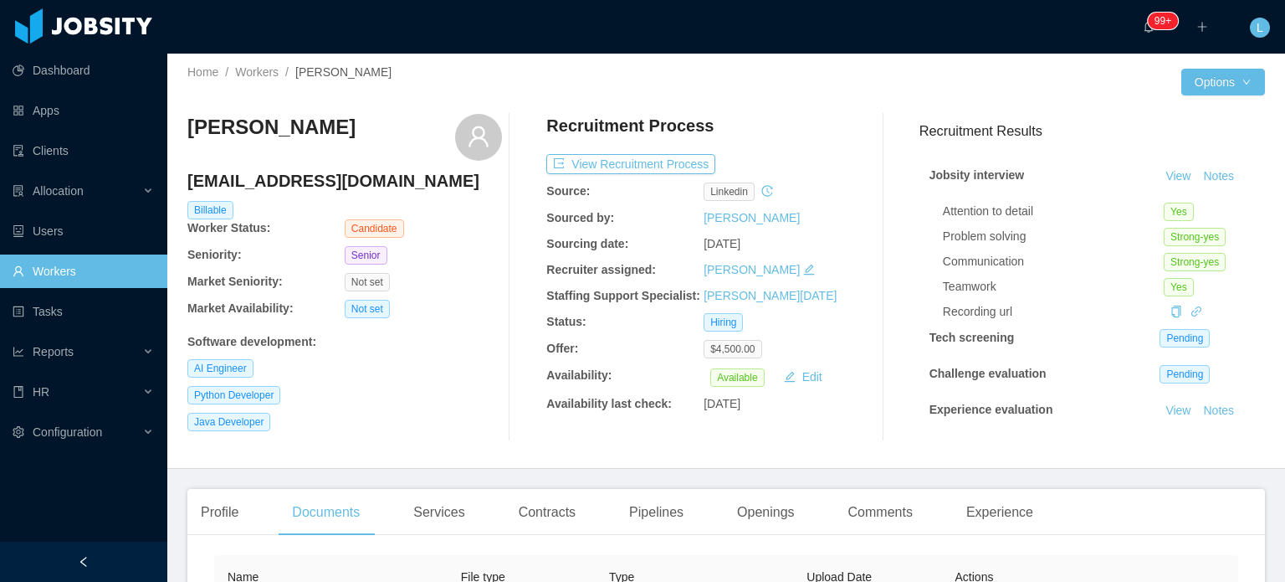
scroll to position [0, 0]
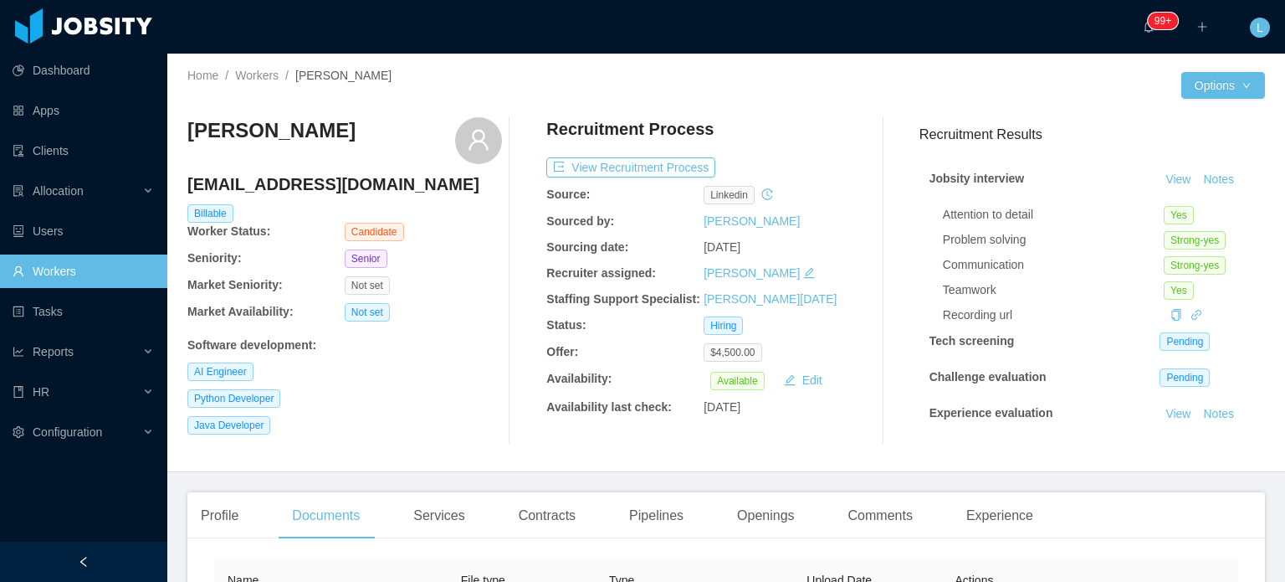
click at [234, 135] on h3 "Danilo Silva" at bounding box center [271, 130] width 168 height 27
copy div "Danilo Silva"
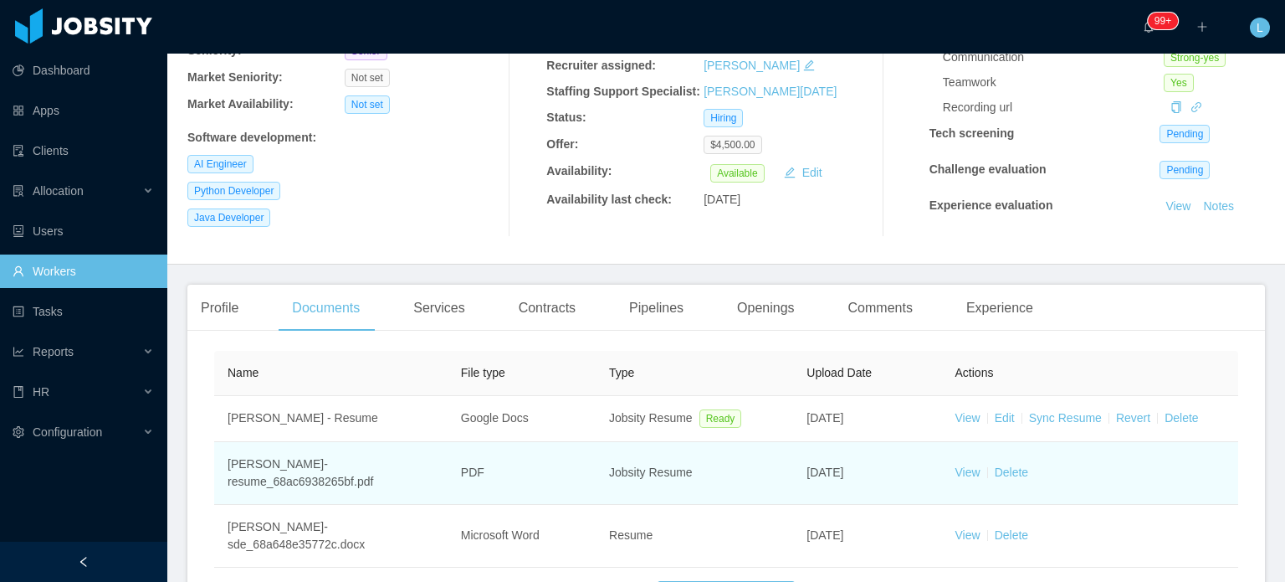
scroll to position [319, 0]
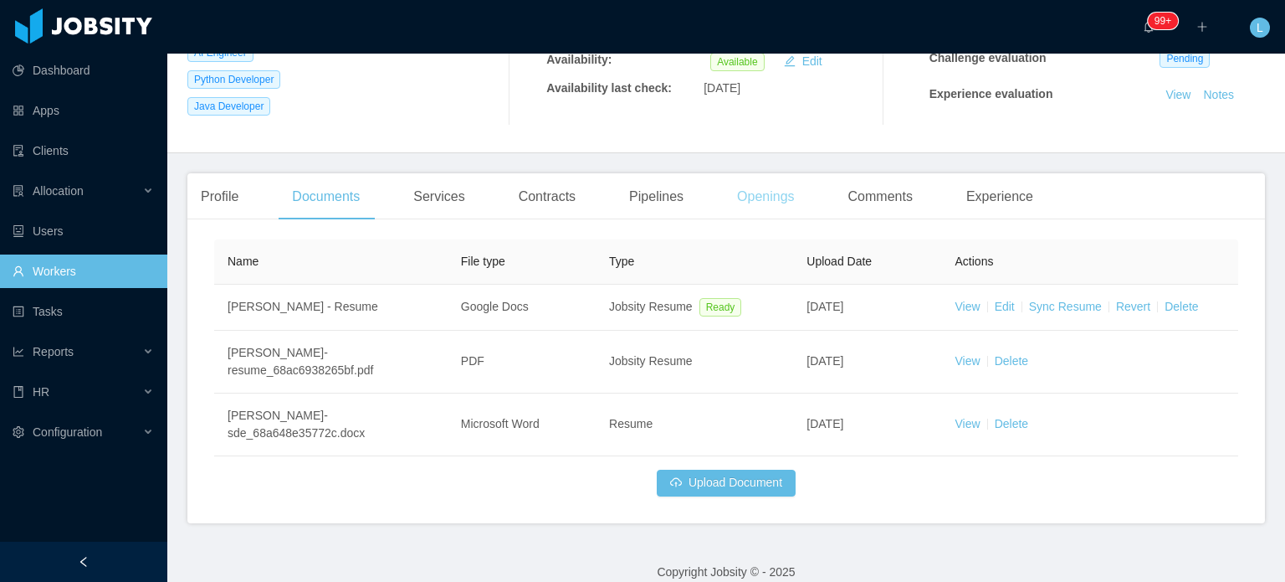
click at [776, 188] on div "Openings" at bounding box center [766, 196] width 85 height 47
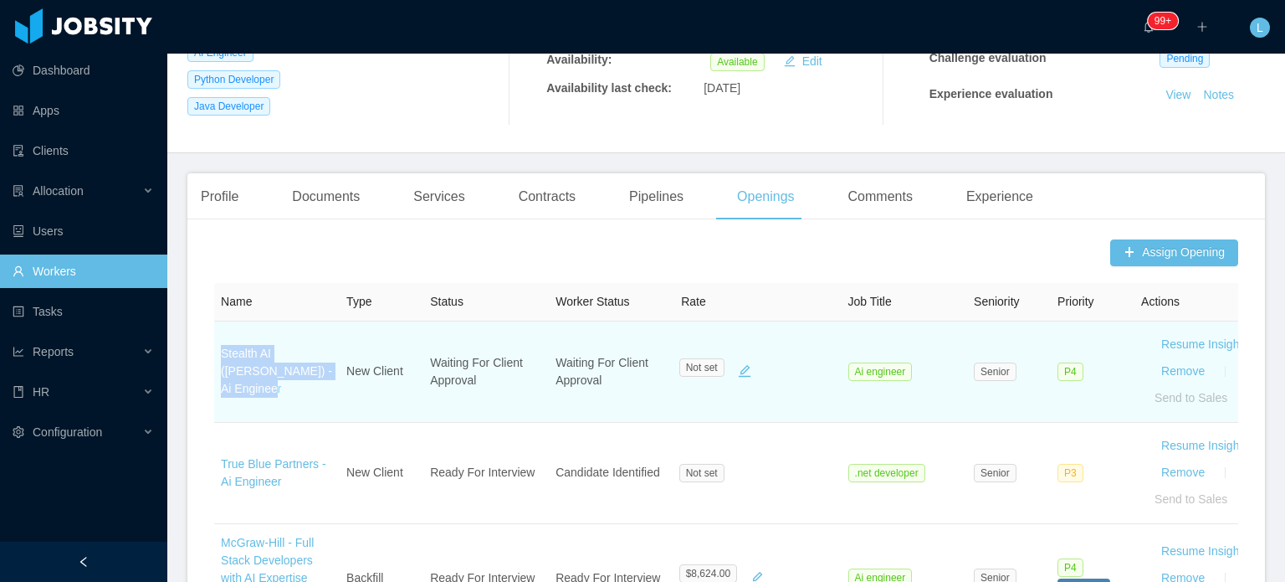
drag, startPoint x: 218, startPoint y: 361, endPoint x: 313, endPoint y: 371, distance: 95.9
click at [332, 381] on td "Stealth AI ([PERSON_NAME]) - Ai Engineer" at bounding box center [277, 371] width 126 height 101
copy link "Stealth AI ([PERSON_NAME]) - Ai Engineer"
click at [305, 377] on link "Stealth AI ([PERSON_NAME]) - Ai Engineer" at bounding box center [276, 370] width 111 height 49
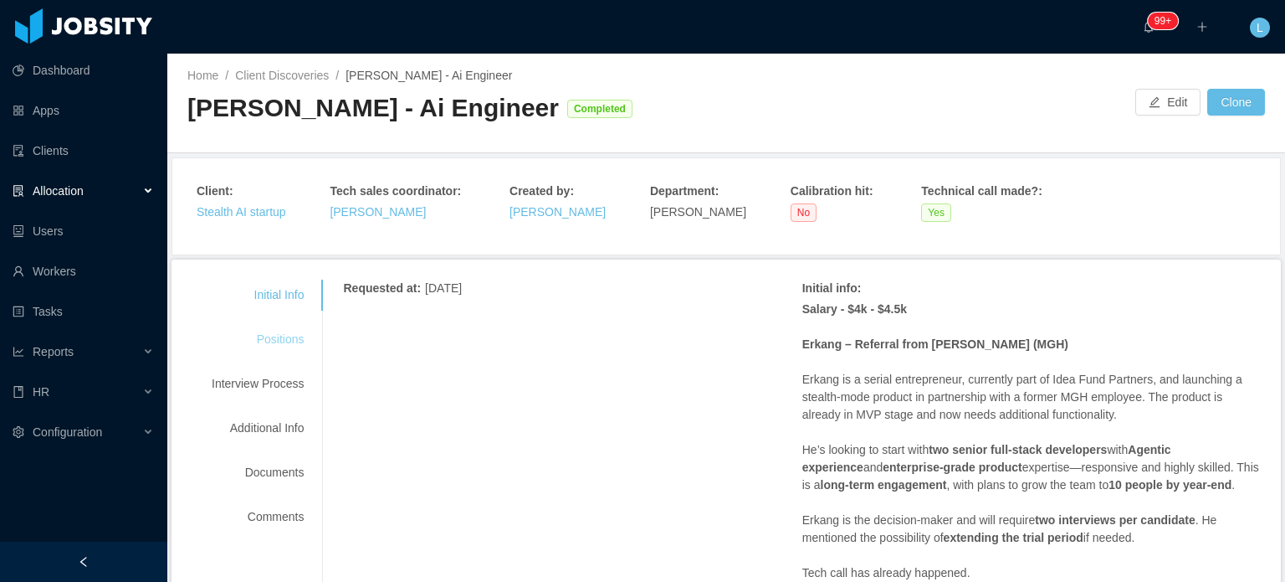
click at [268, 341] on div "Positions" at bounding box center [258, 339] width 132 height 31
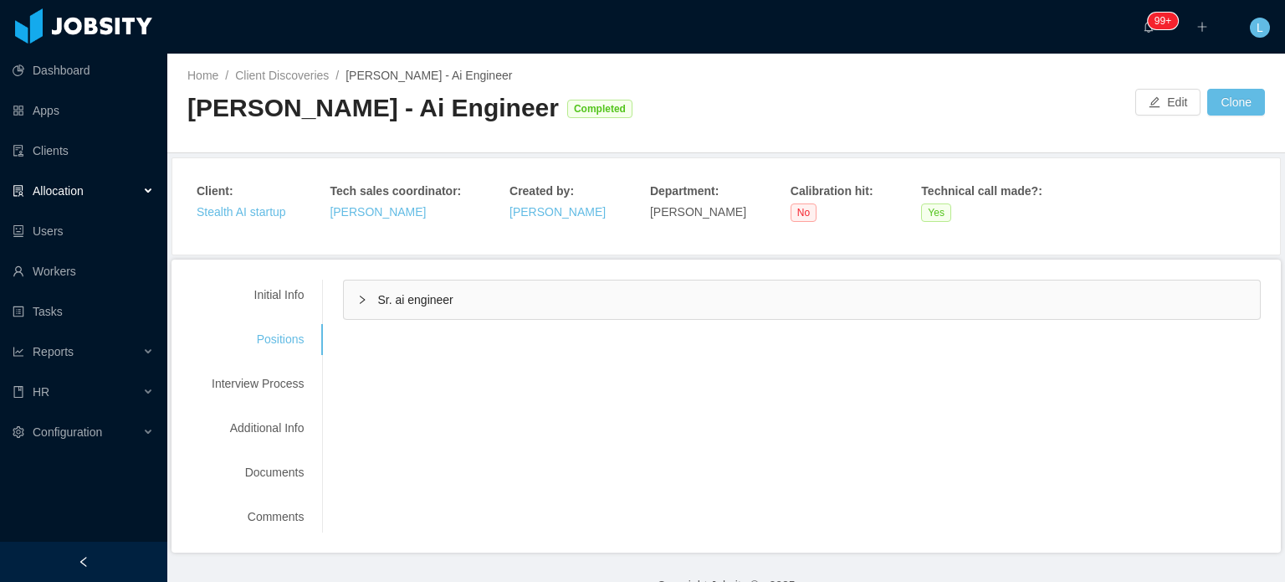
click at [440, 300] on span "Sr. ai engineer" at bounding box center [414, 299] width 75 height 13
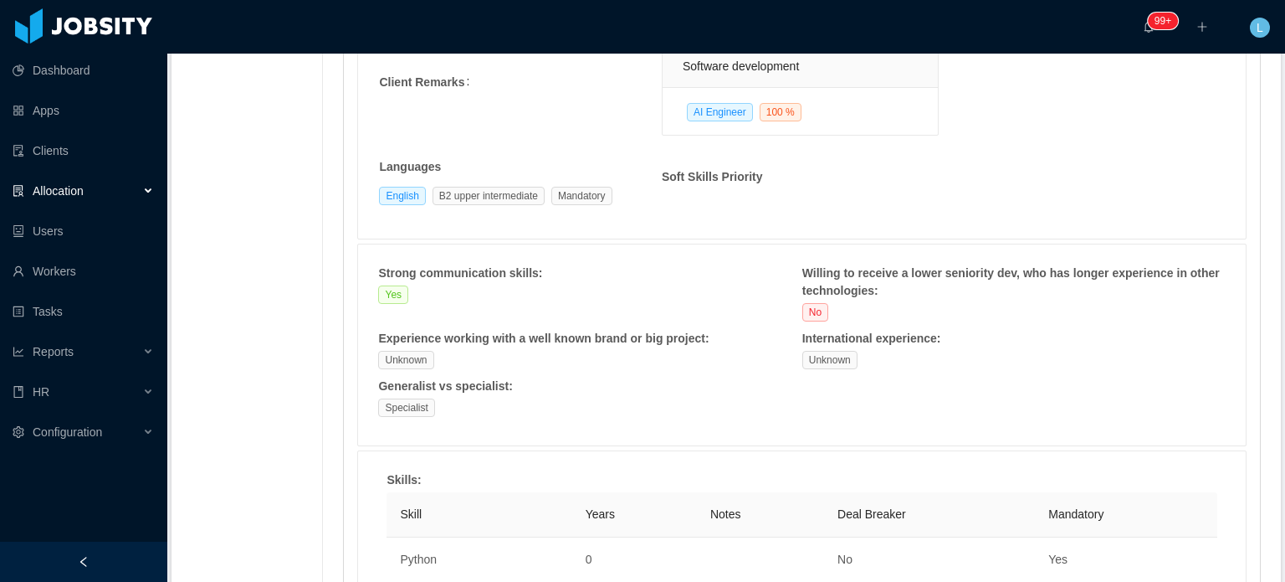
scroll to position [167, 0]
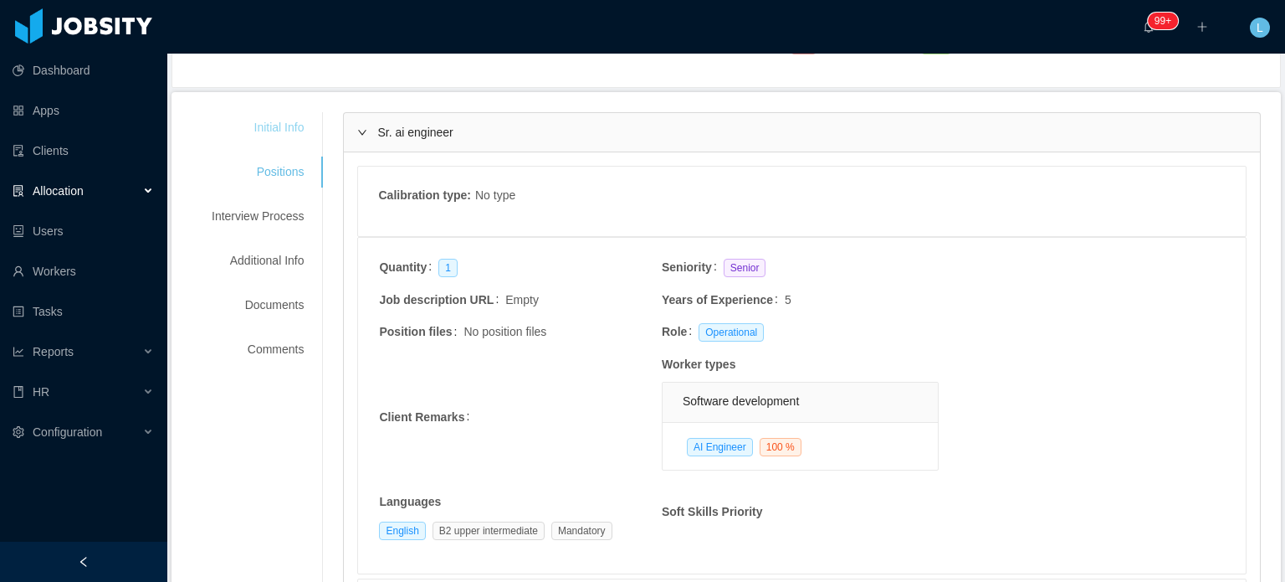
click at [279, 120] on div "Initial Info" at bounding box center [258, 127] width 132 height 31
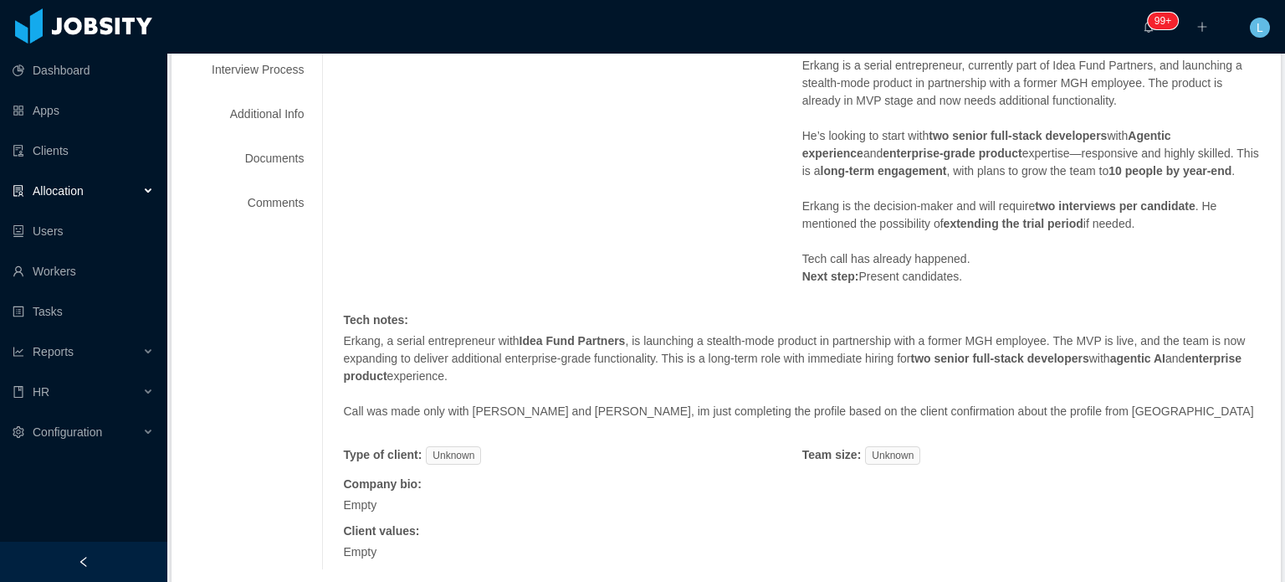
scroll to position [335, 0]
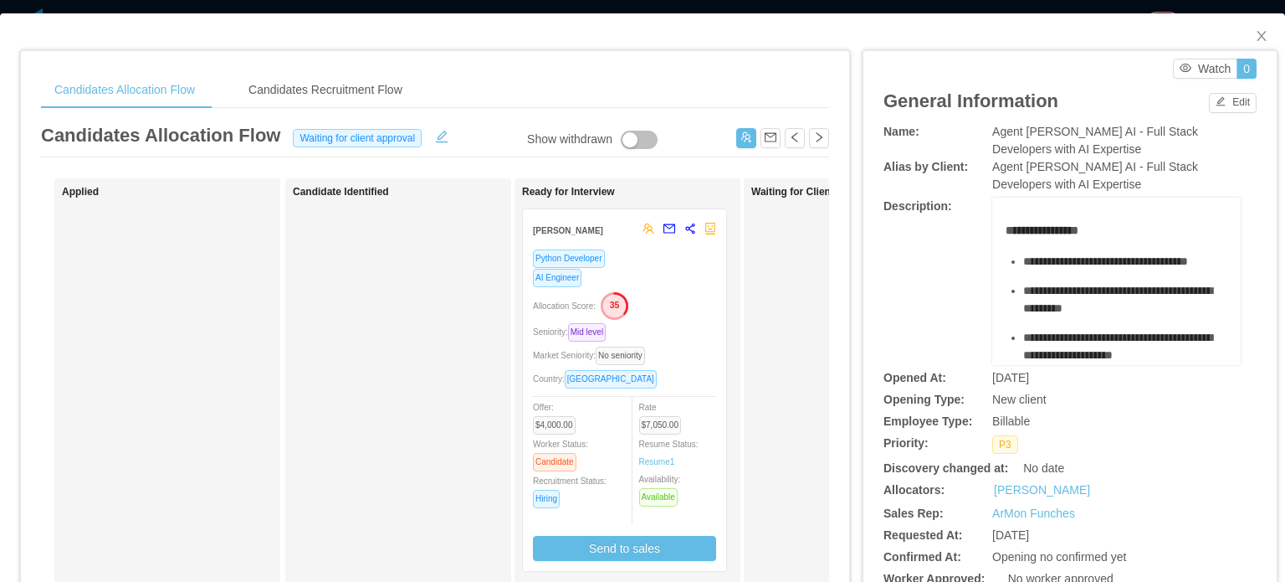
scroll to position [84, 0]
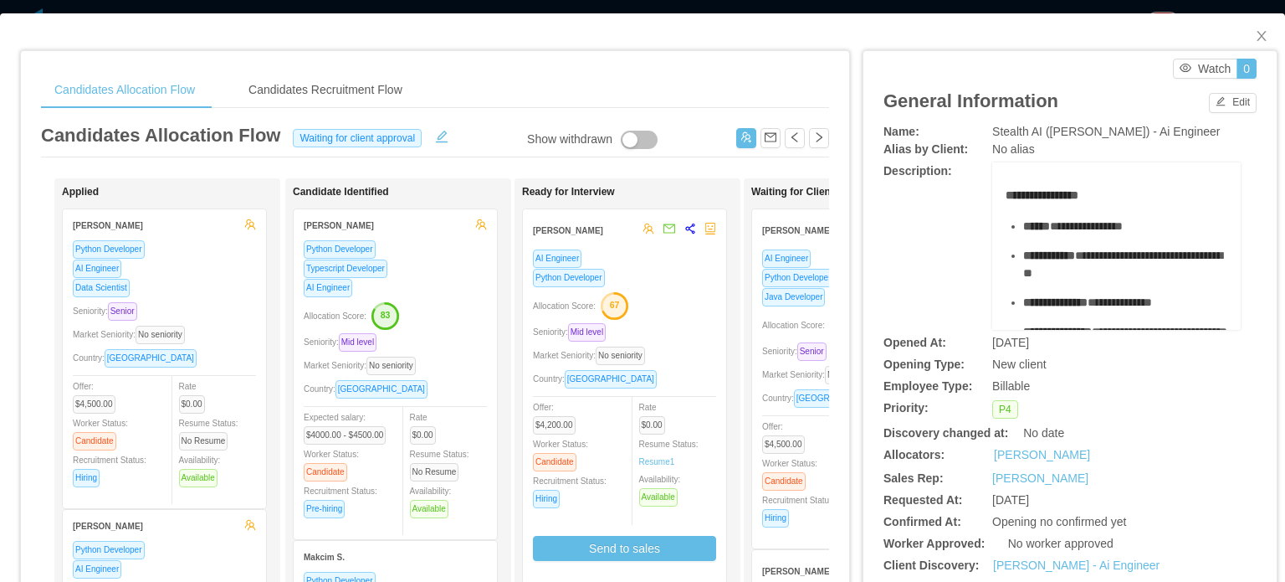
click at [779, 403] on span "Country: [GEOGRAPHIC_DATA]" at bounding box center [827, 397] width 131 height 9
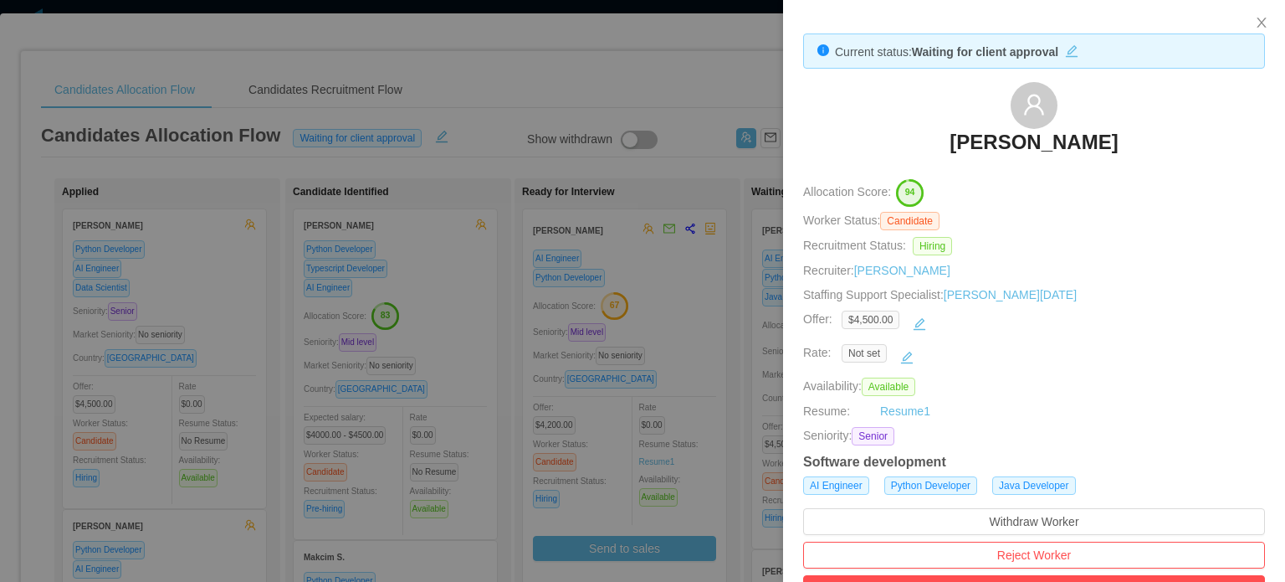
click at [1036, 355] on div "Not set" at bounding box center [1044, 357] width 404 height 27
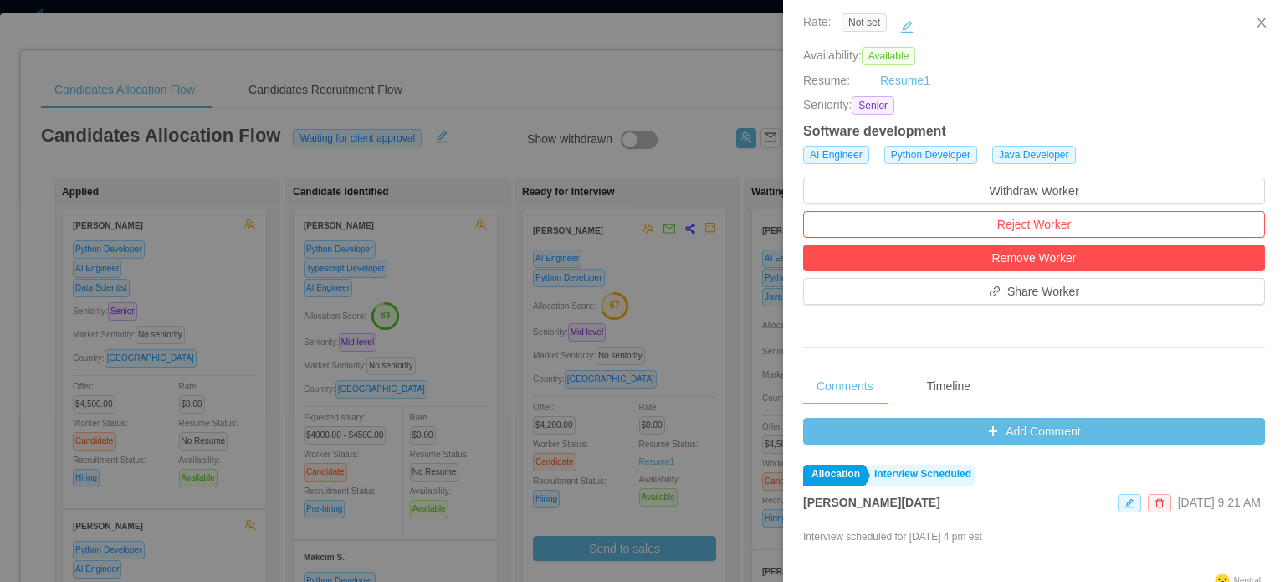
scroll to position [335, 0]
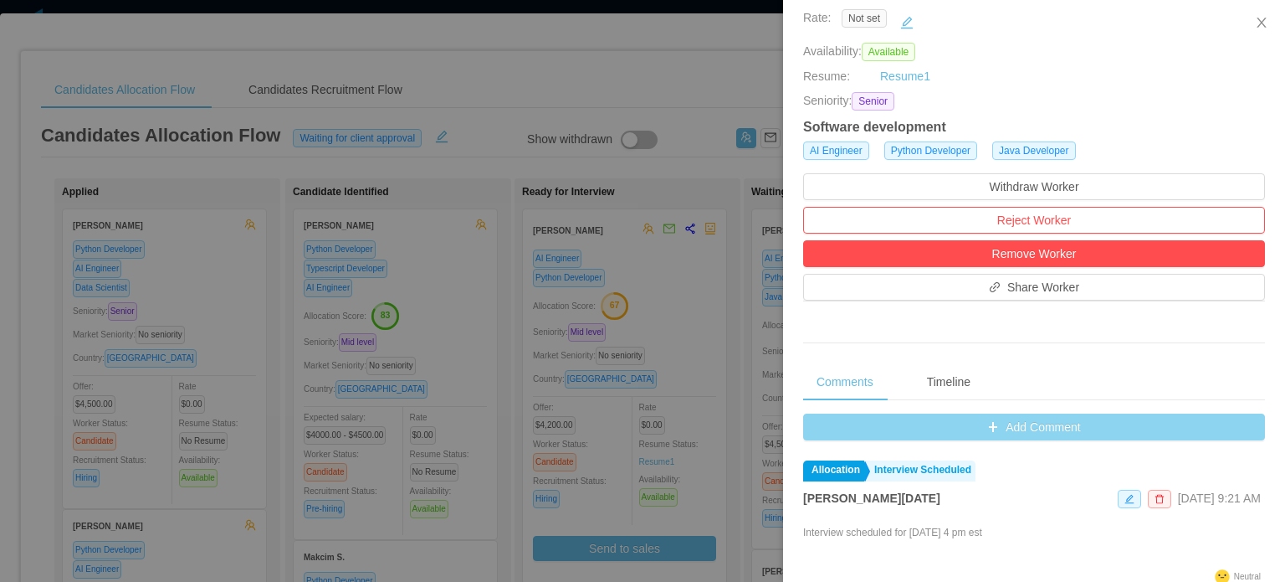
click at [1002, 439] on button "Add Comment" at bounding box center [1034, 426] width 462 height 27
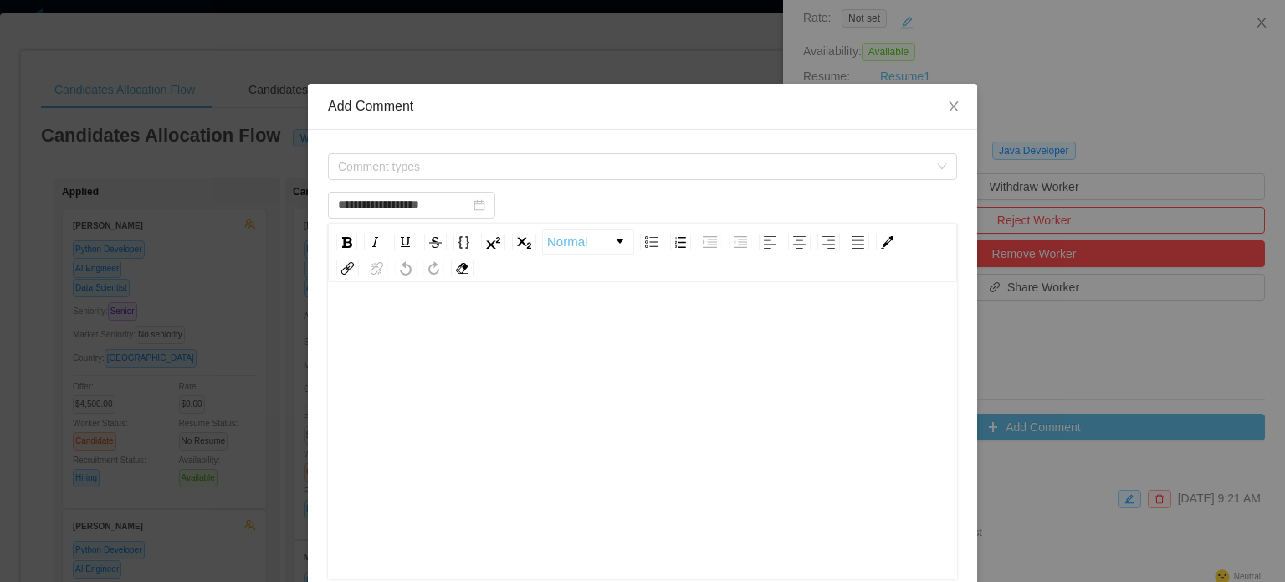
click at [497, 413] on div "rdw-editor" at bounding box center [642, 456] width 603 height 293
click at [476, 158] on span "Comment types" at bounding box center [633, 166] width 591 height 17
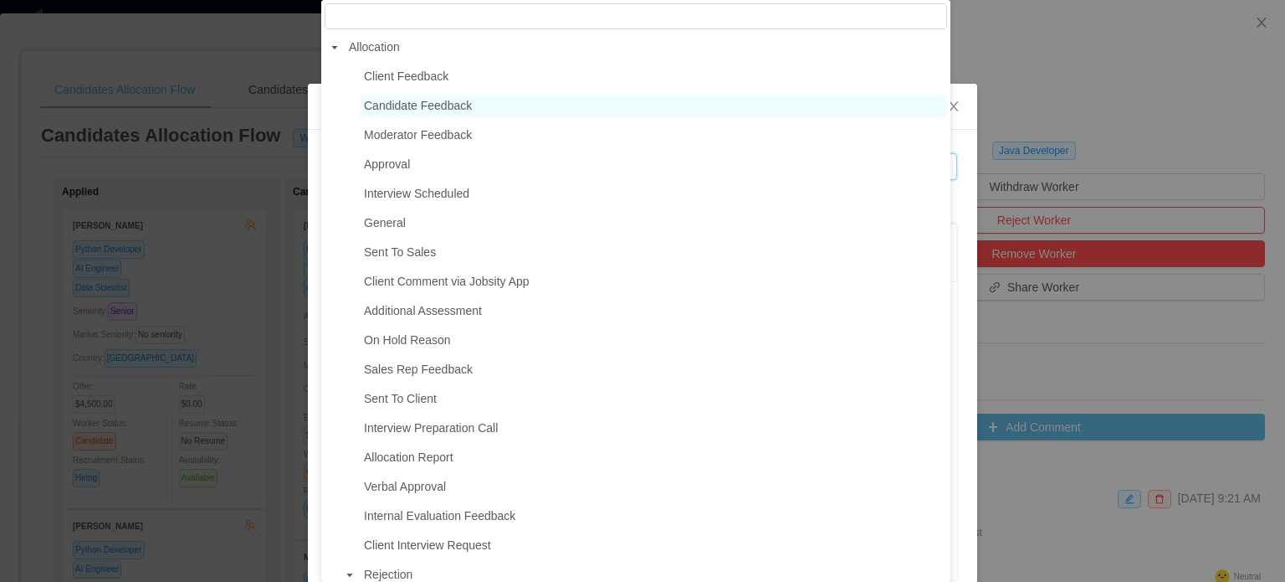
click at [430, 100] on span "Candidate Feedback" at bounding box center [418, 105] width 108 height 13
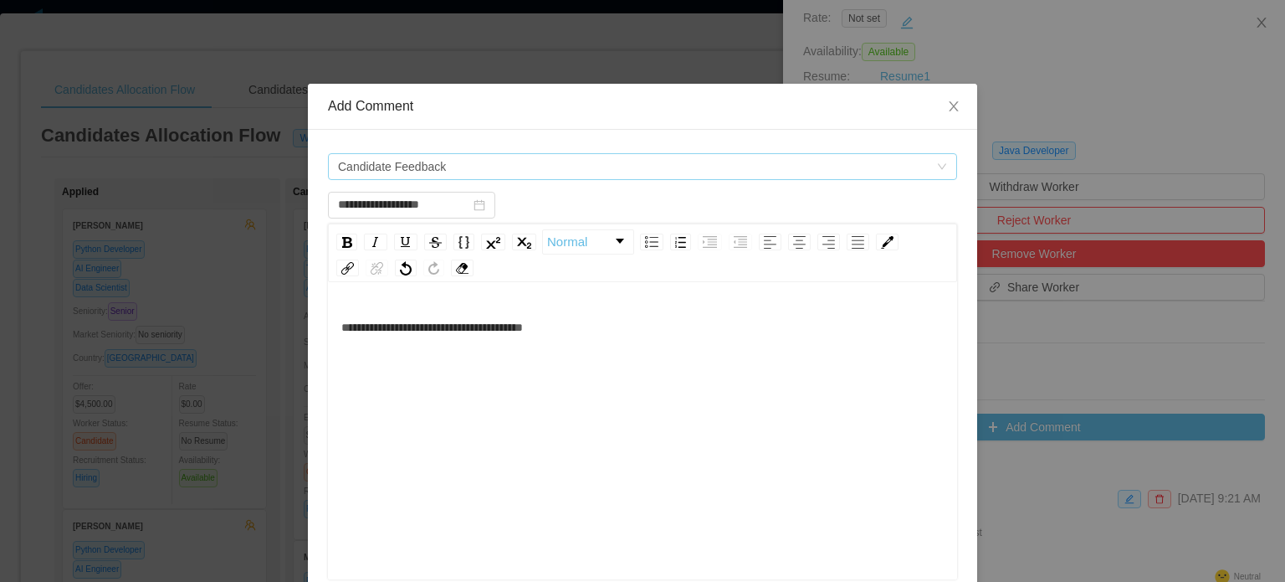
click at [426, 159] on span "Candidate Feedback" at bounding box center [392, 166] width 108 height 25
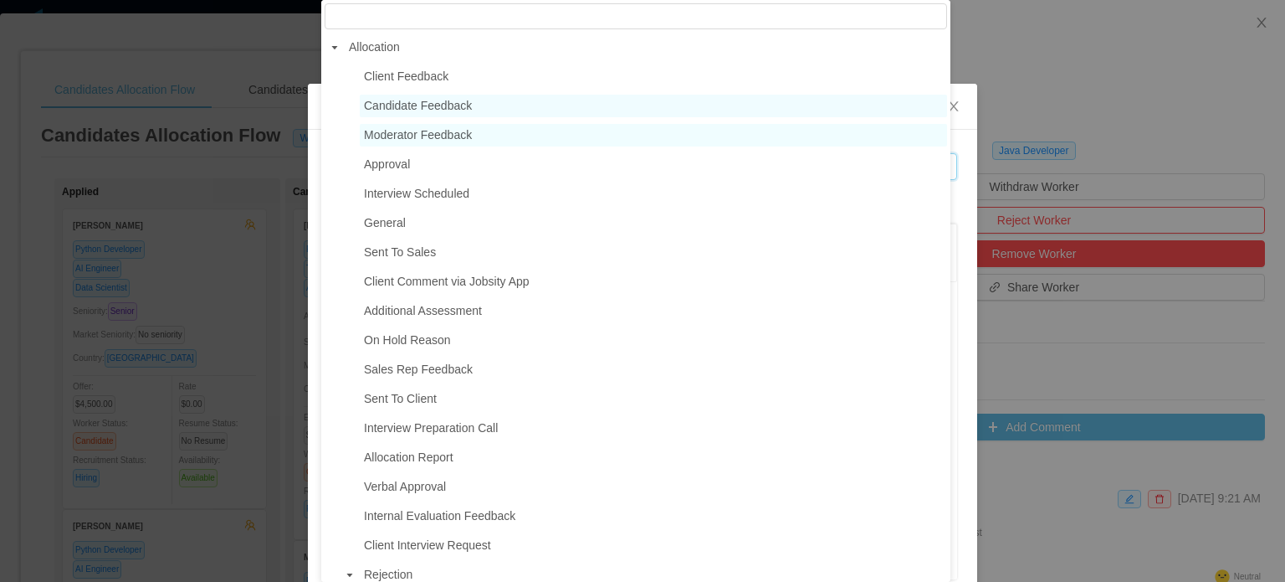
click at [432, 126] on span "Moderator Feedback" at bounding box center [653, 135] width 587 height 23
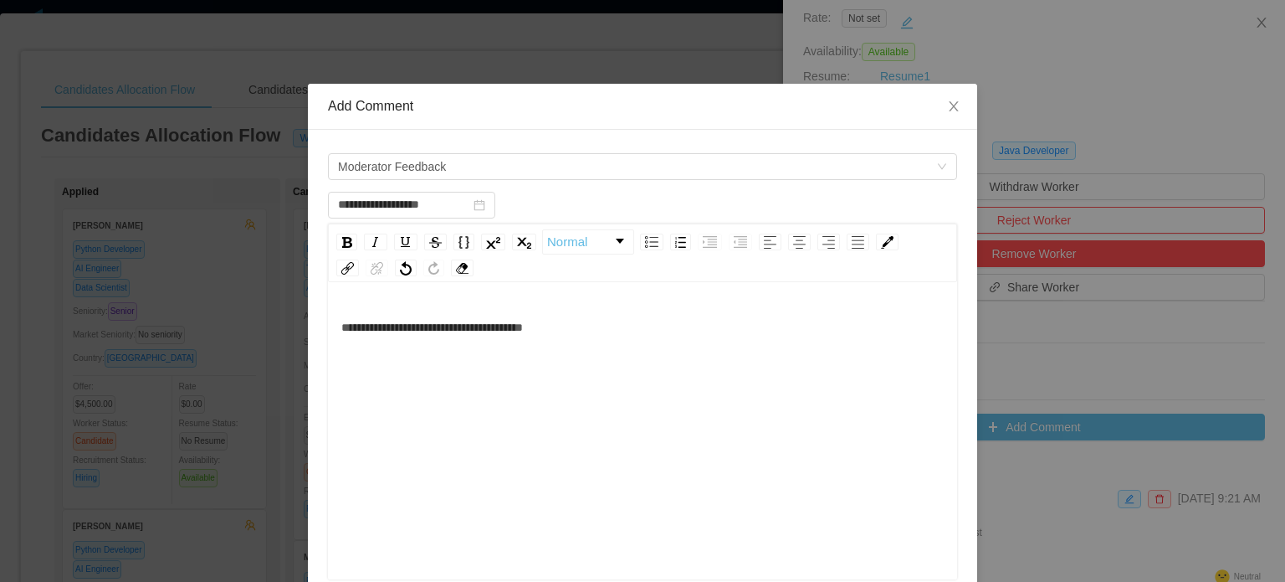
click at [592, 357] on div "**********" at bounding box center [642, 456] width 603 height 293
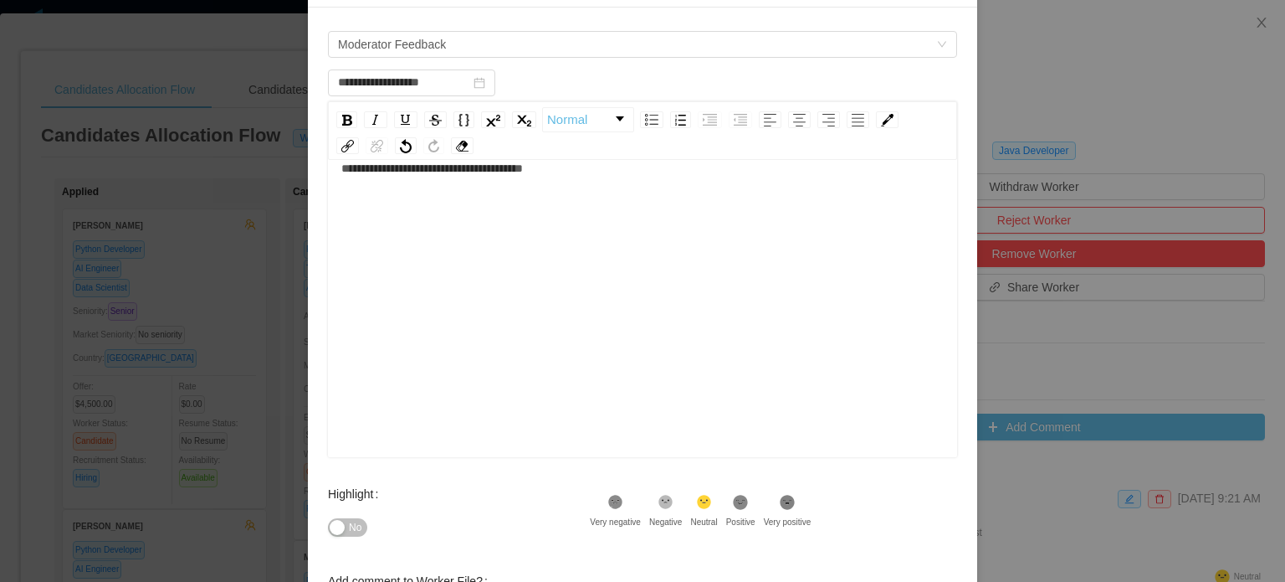
scroll to position [274, 0]
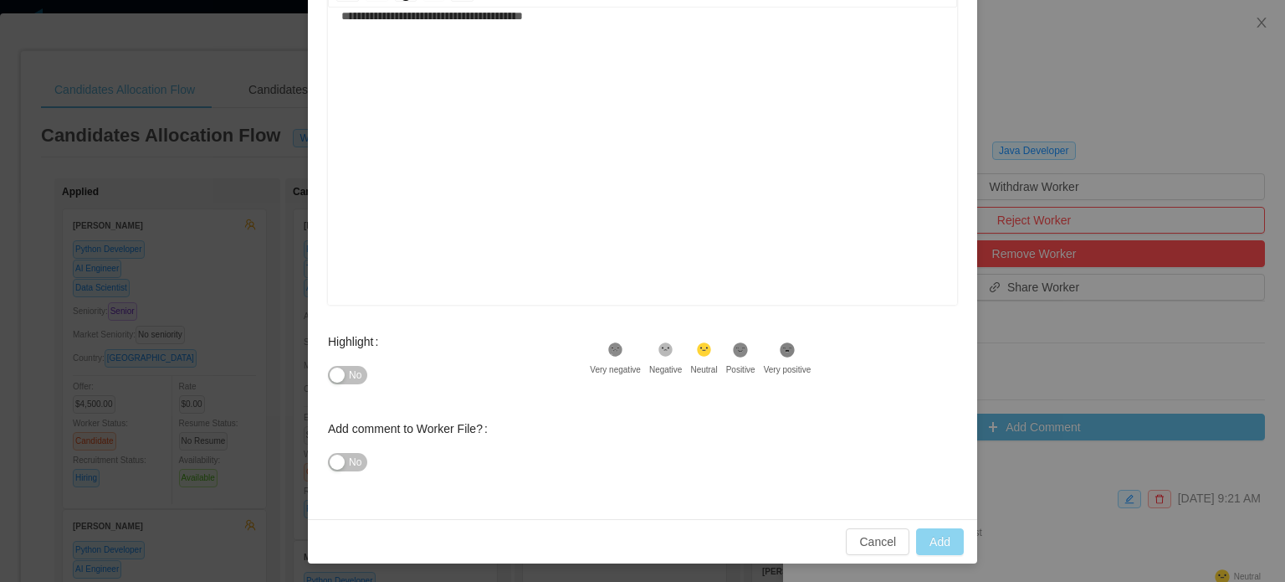
type input "**********"
click at [934, 538] on button "Add" at bounding box center [940, 541] width 48 height 27
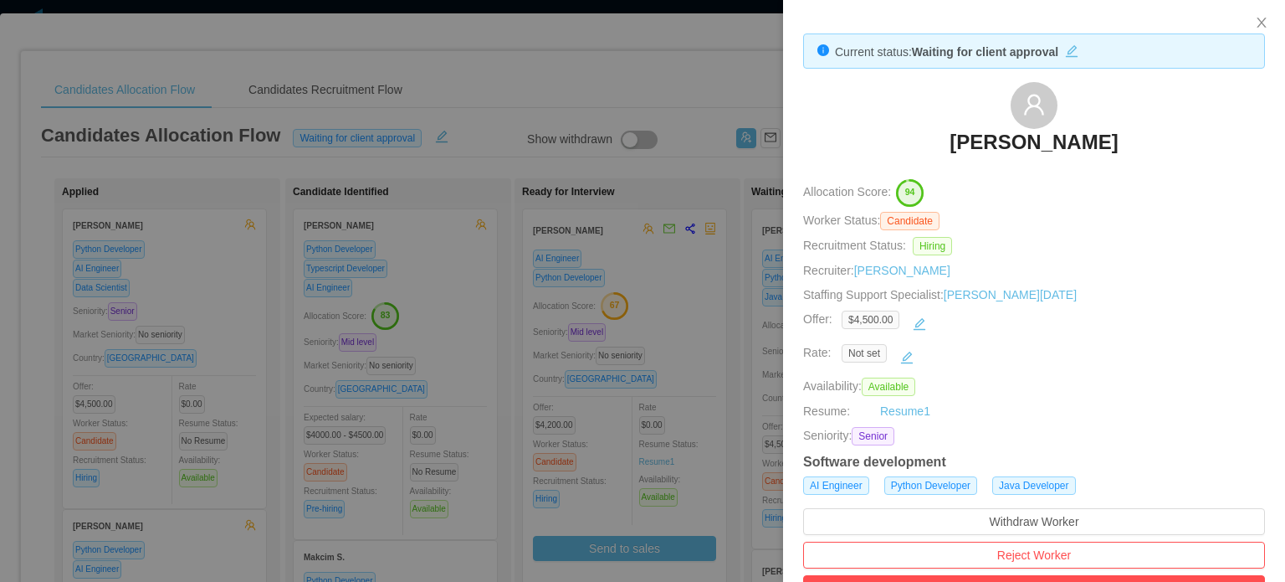
scroll to position [418, 0]
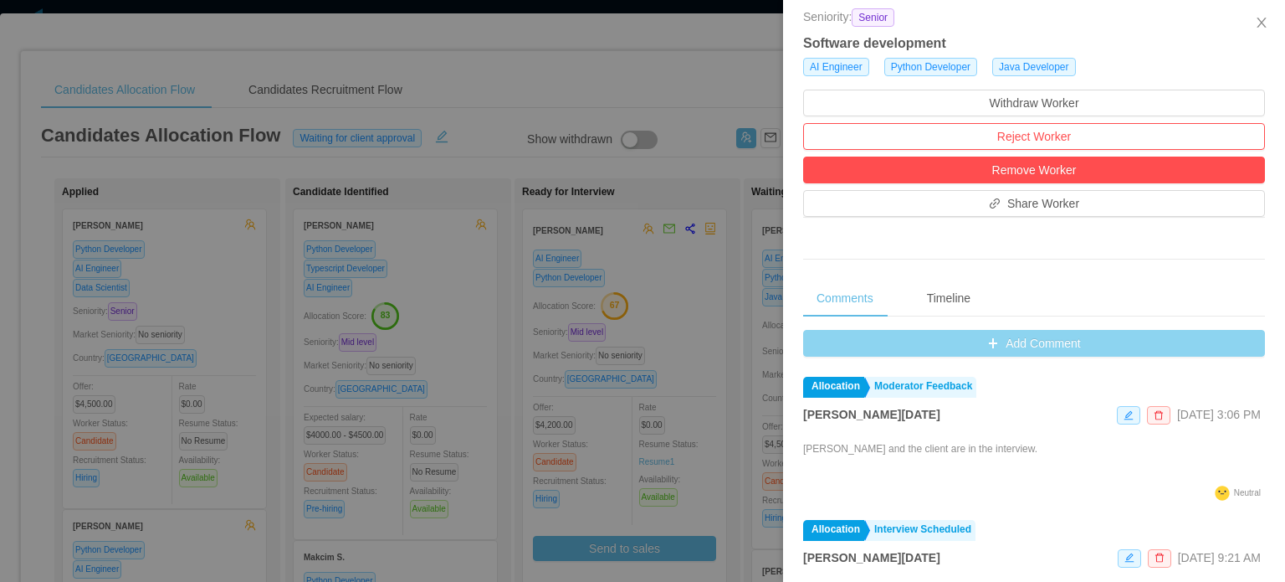
click at [1034, 351] on button "Add Comment" at bounding box center [1034, 343] width 462 height 27
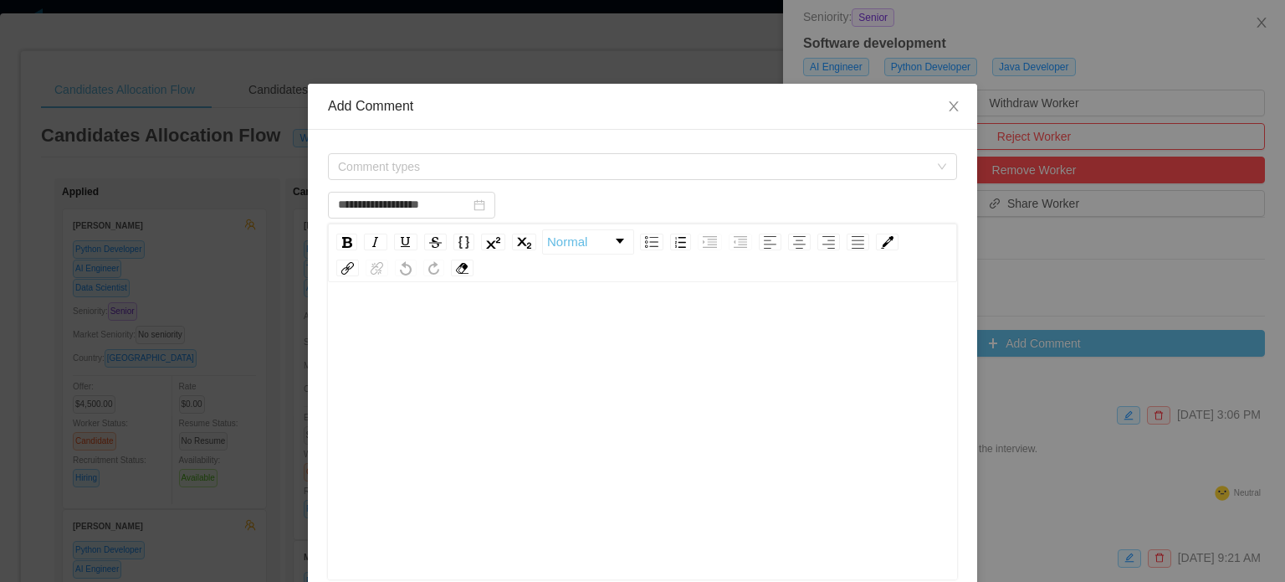
click at [542, 364] on div "rdw-editor" at bounding box center [642, 456] width 603 height 293
click at [548, 327] on span "**********" at bounding box center [444, 327] width 207 height 12
click at [649, 324] on div "**********" at bounding box center [642, 326] width 603 height 33
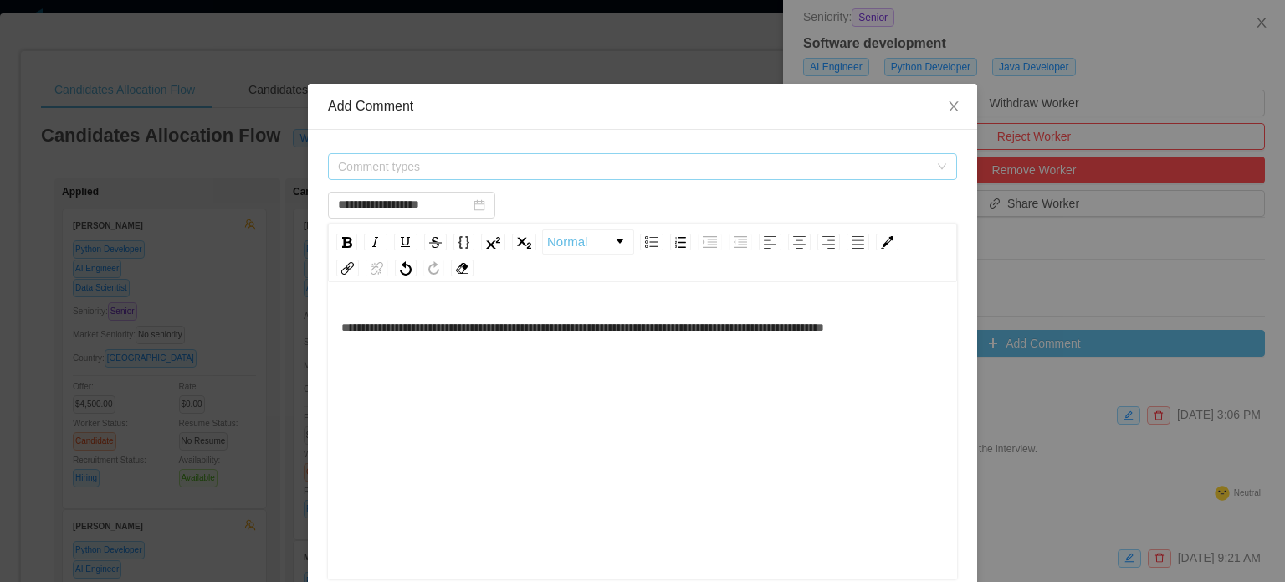
click at [470, 169] on span "Comment types" at bounding box center [633, 166] width 591 height 17
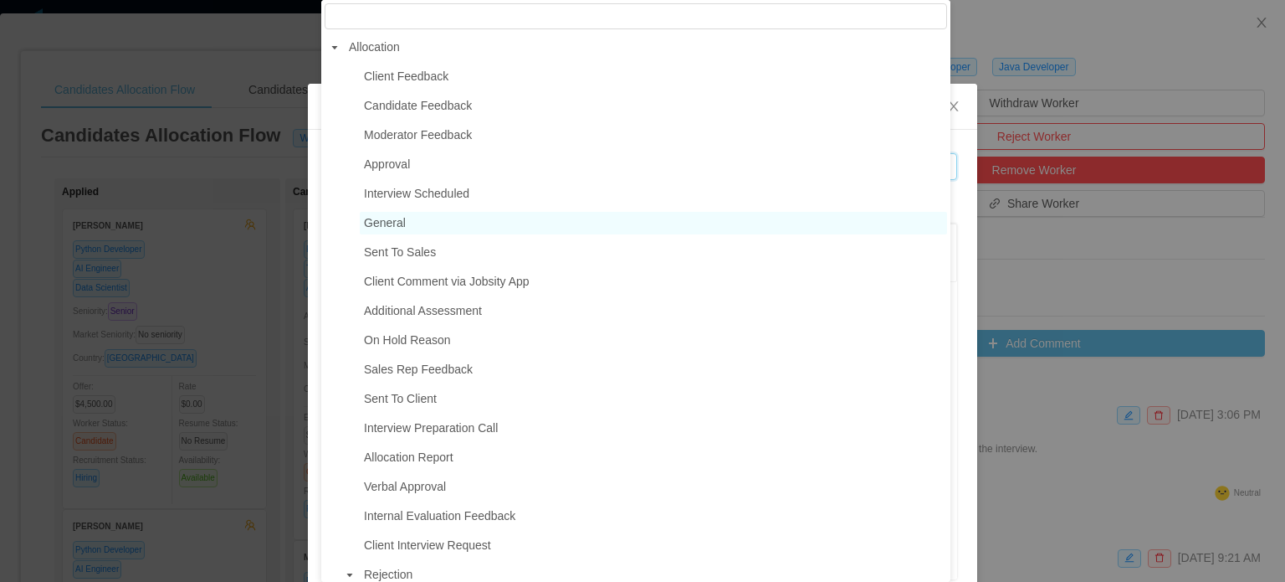
click at [404, 227] on span "General" at bounding box center [653, 223] width 587 height 23
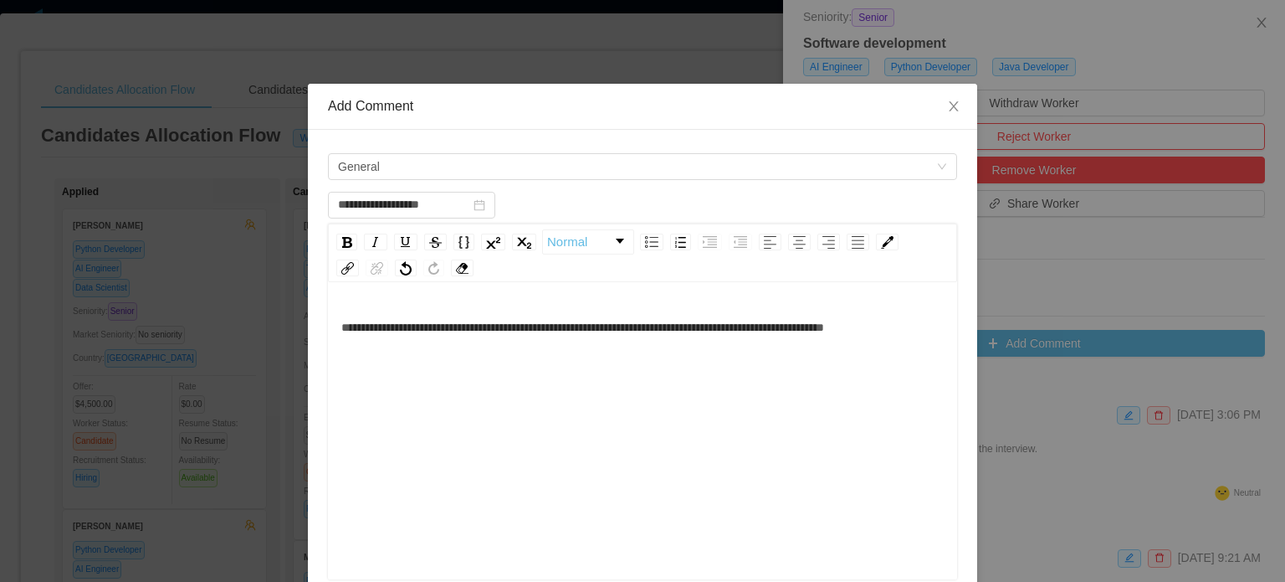
click at [452, 344] on div "**********" at bounding box center [642, 326] width 603 height 33
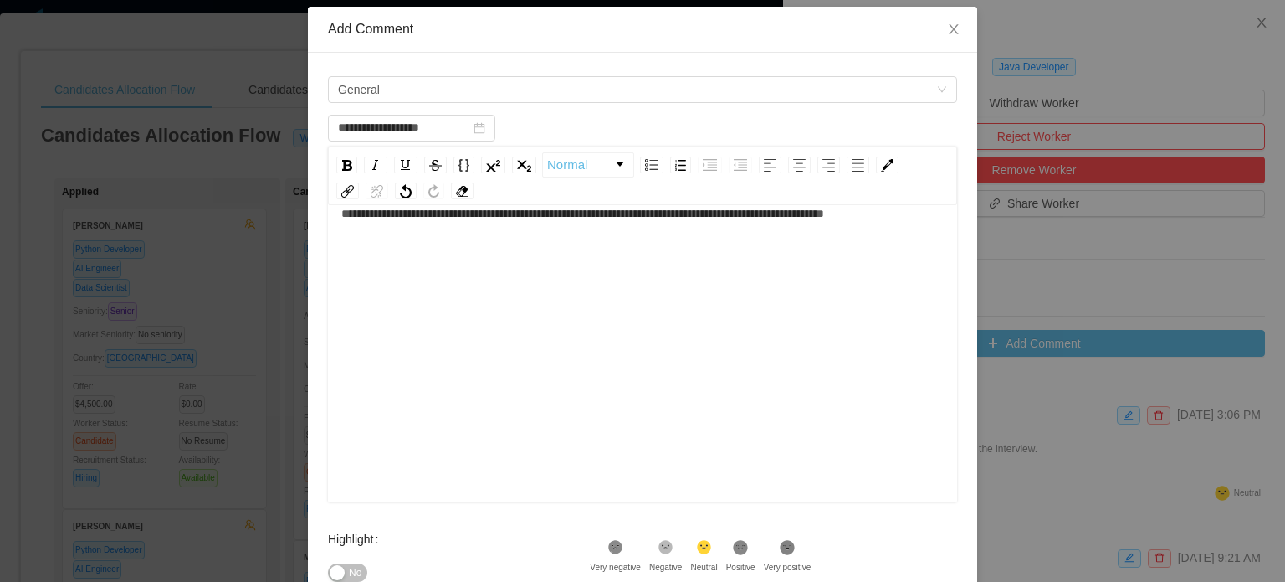
scroll to position [167, 0]
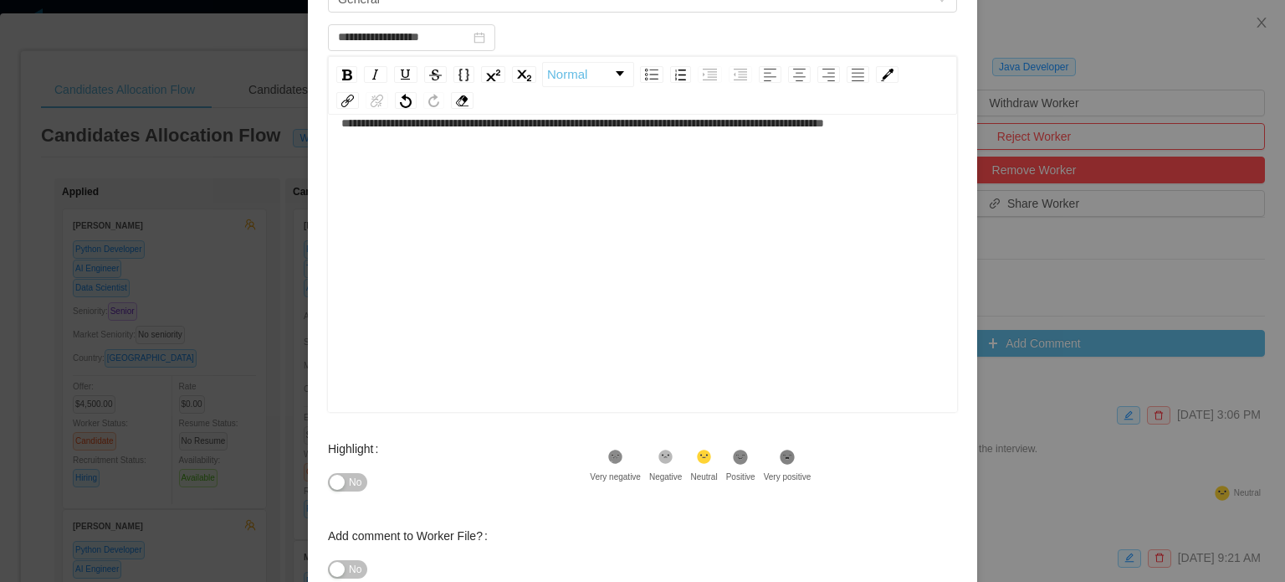
click at [349, 485] on span "No" at bounding box center [355, 482] width 13 height 17
click at [461, 140] on div "**********" at bounding box center [642, 122] width 603 height 33
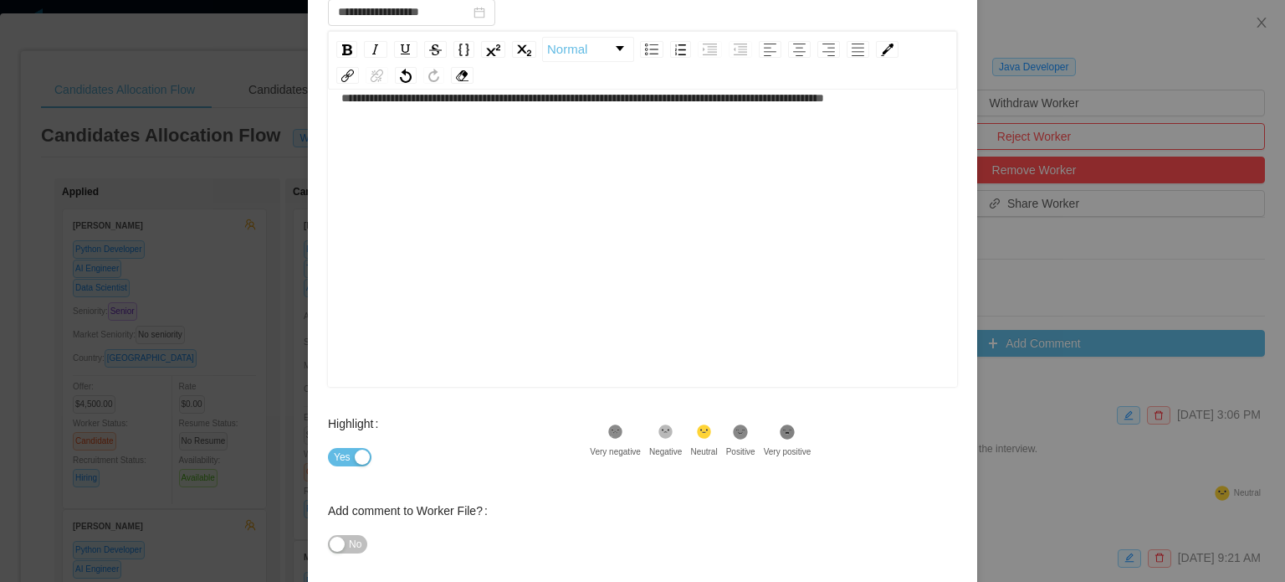
scroll to position [274, 0]
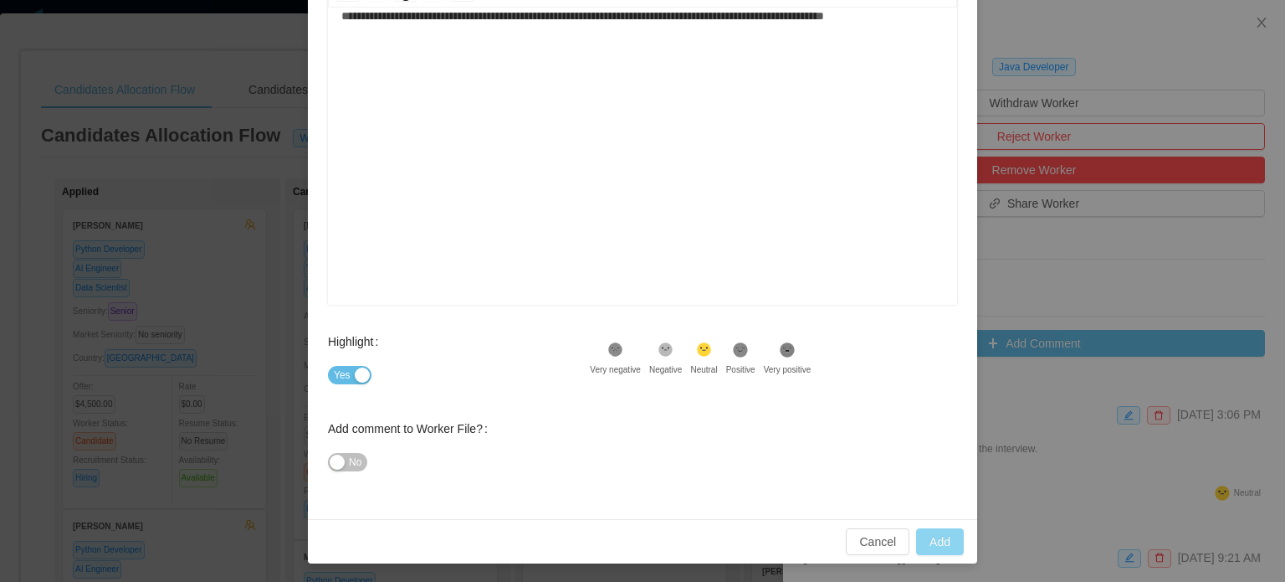
type input "**********"
click at [941, 541] on button "Add" at bounding box center [940, 541] width 48 height 27
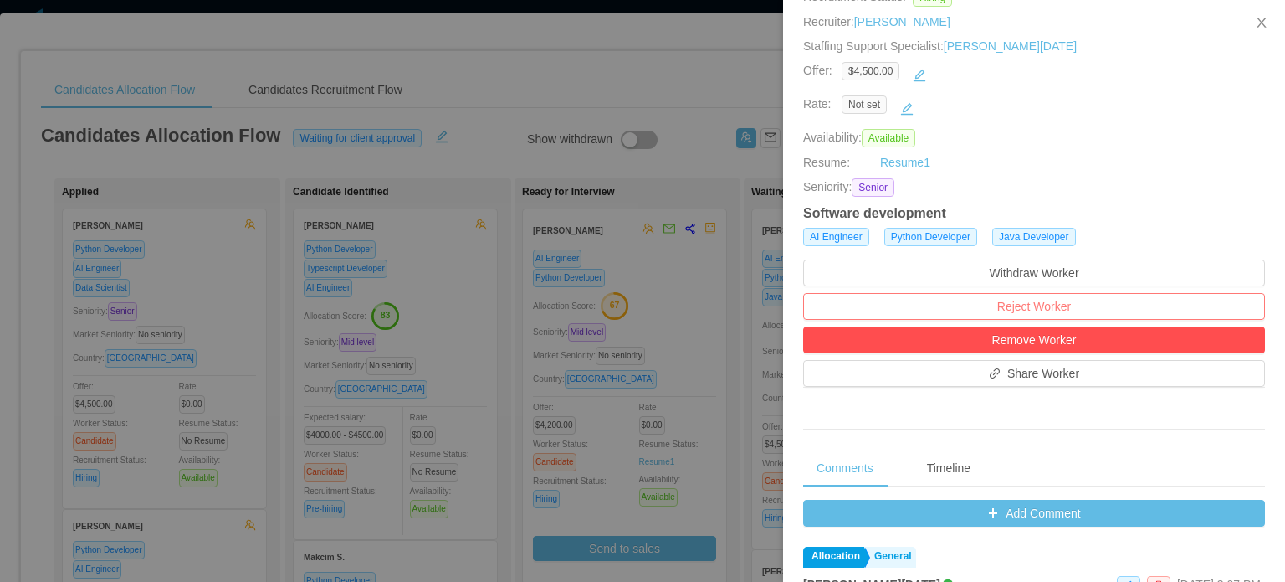
scroll to position [0, 0]
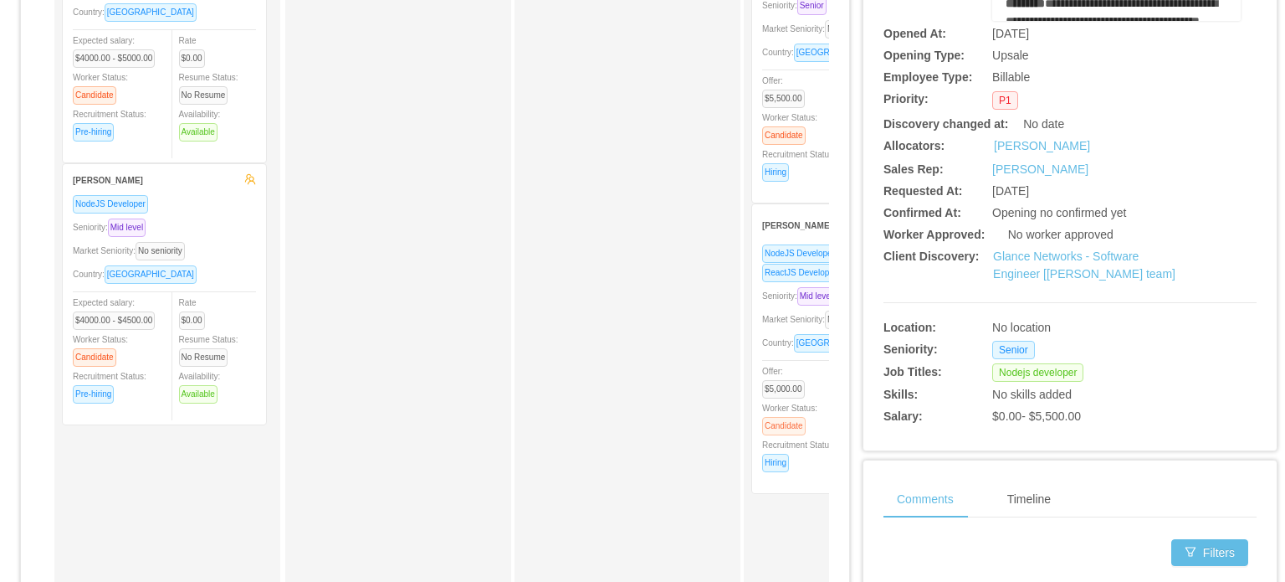
scroll to position [335, 0]
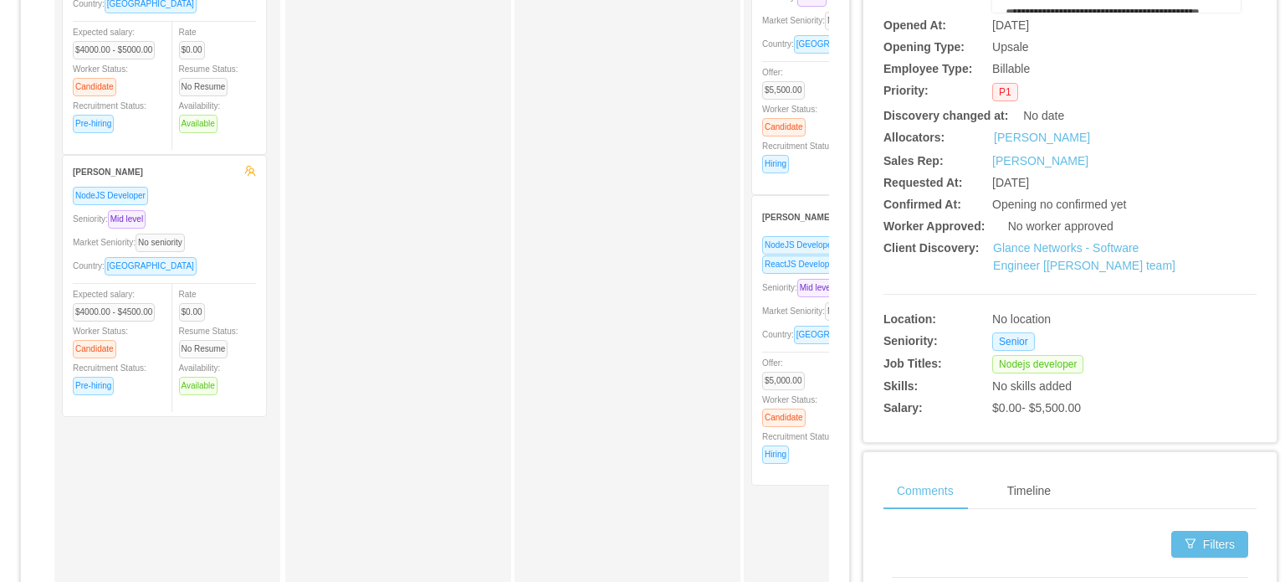
click at [787, 341] on div "Country: [GEOGRAPHIC_DATA]" at bounding box center [853, 334] width 183 height 19
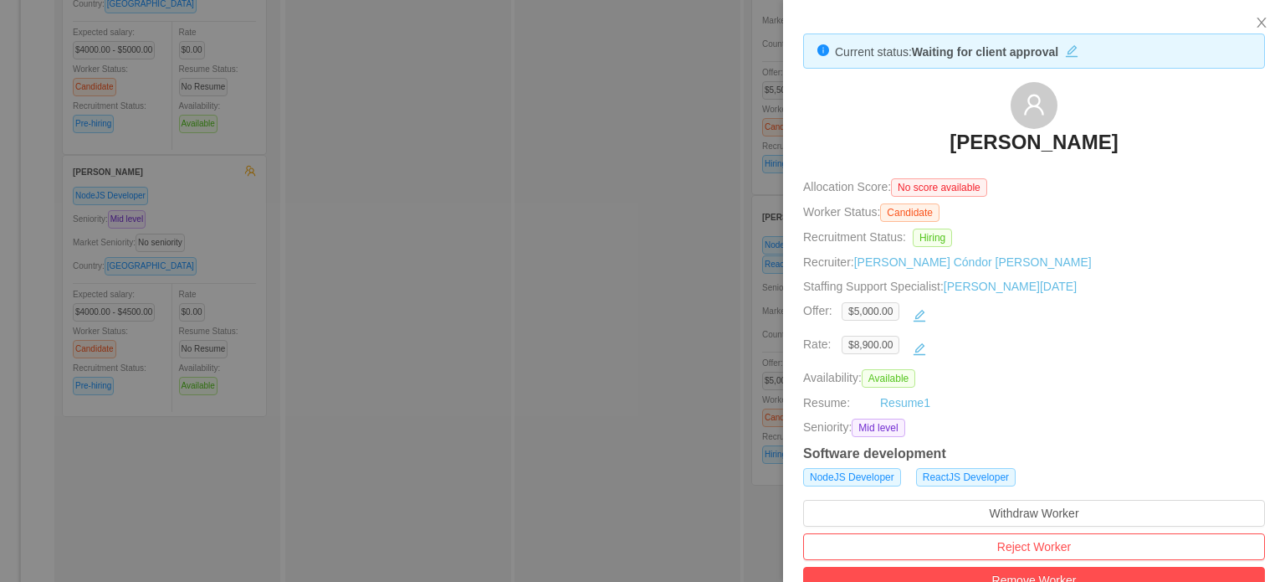
drag, startPoint x: 1047, startPoint y: 141, endPoint x: 782, endPoint y: 49, distance: 280.8
click at [1047, 141] on h3 "[PERSON_NAME]" at bounding box center [1034, 142] width 168 height 27
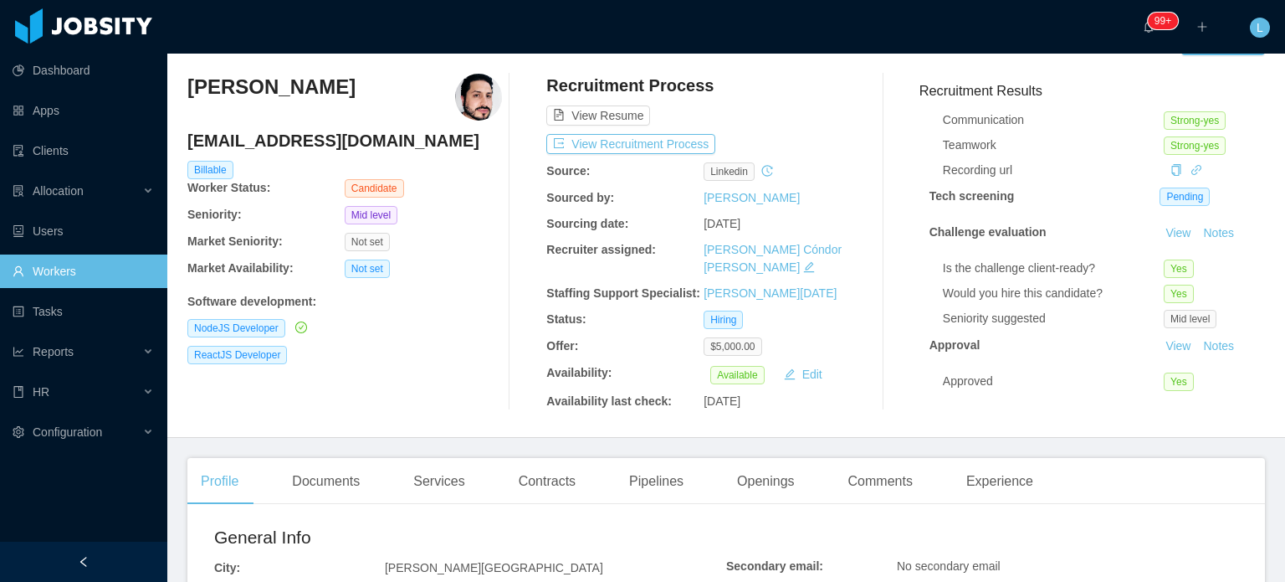
scroll to position [167, 0]
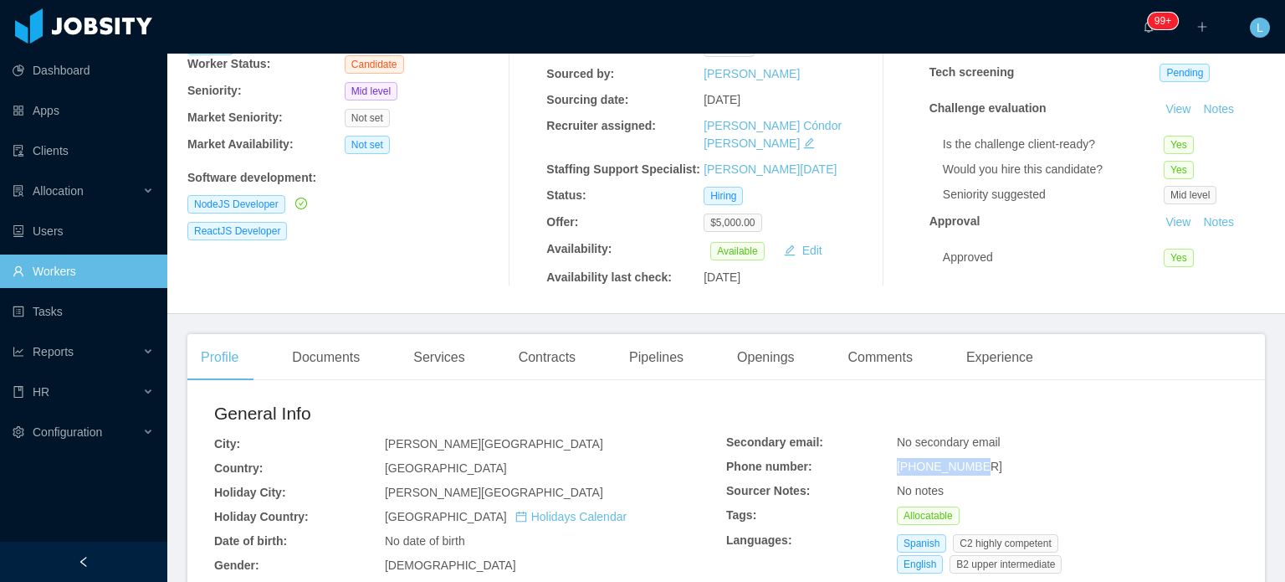
drag, startPoint x: 891, startPoint y: 454, endPoint x: 973, endPoint y: 459, distance: 82.2
click at [973, 459] on div "+59171523159" at bounding box center [1067, 467] width 341 height 18
copy span "+59171523159"
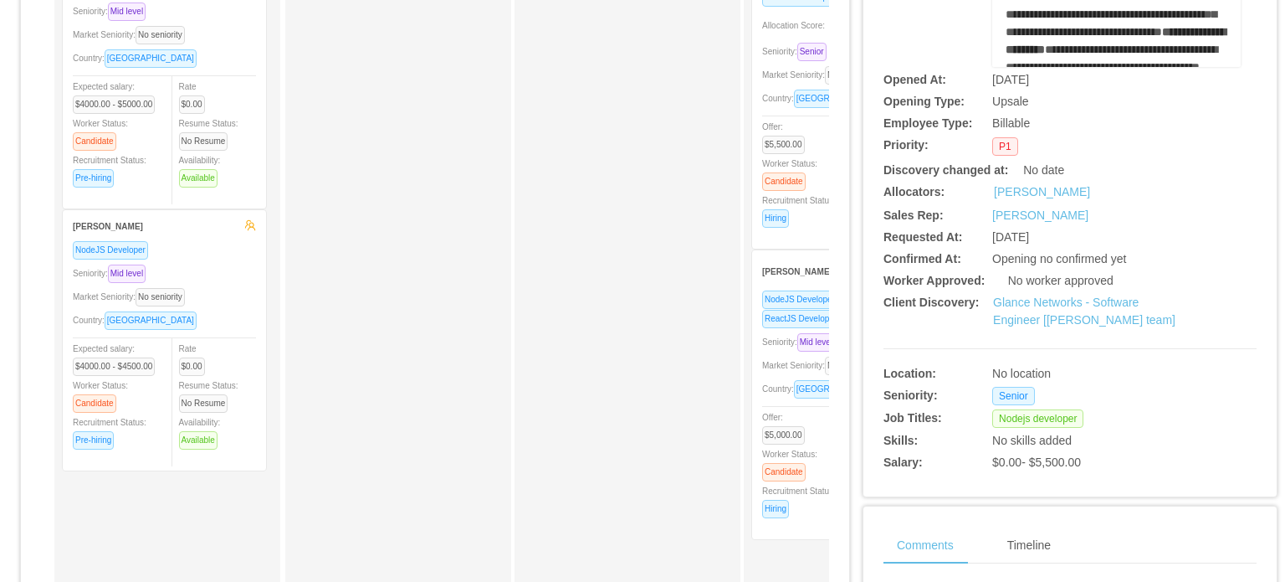
scroll to position [335, 0]
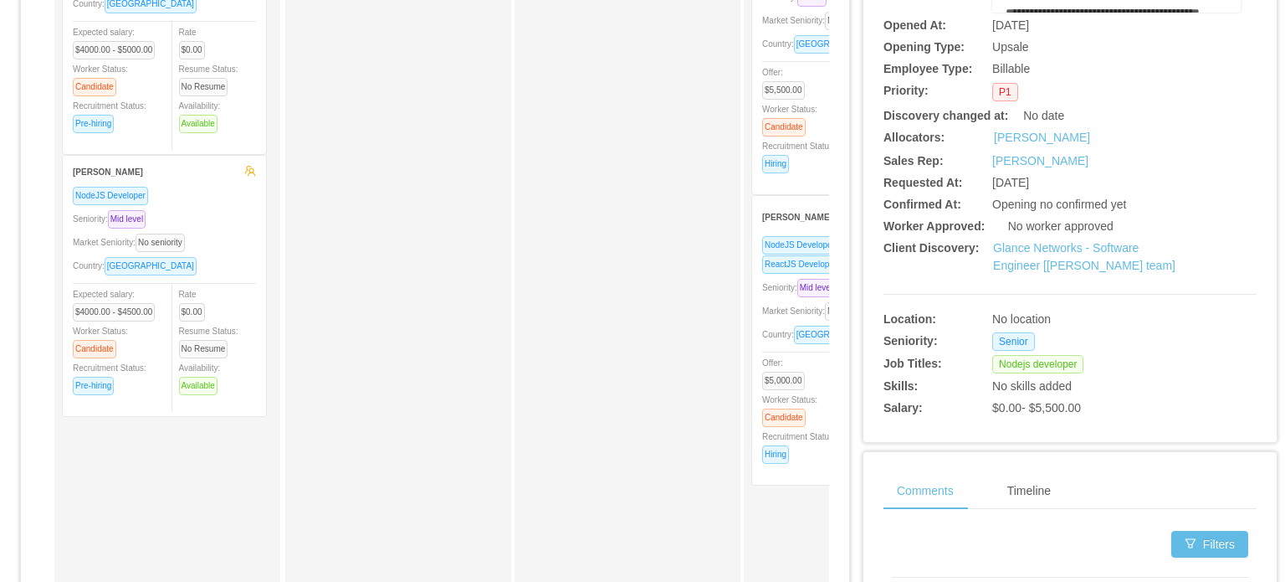
click at [797, 158] on div "Offer: $5,500.00 Worker Status: Candidate Recruitment Status: Hiring" at bounding box center [808, 118] width 92 height 110
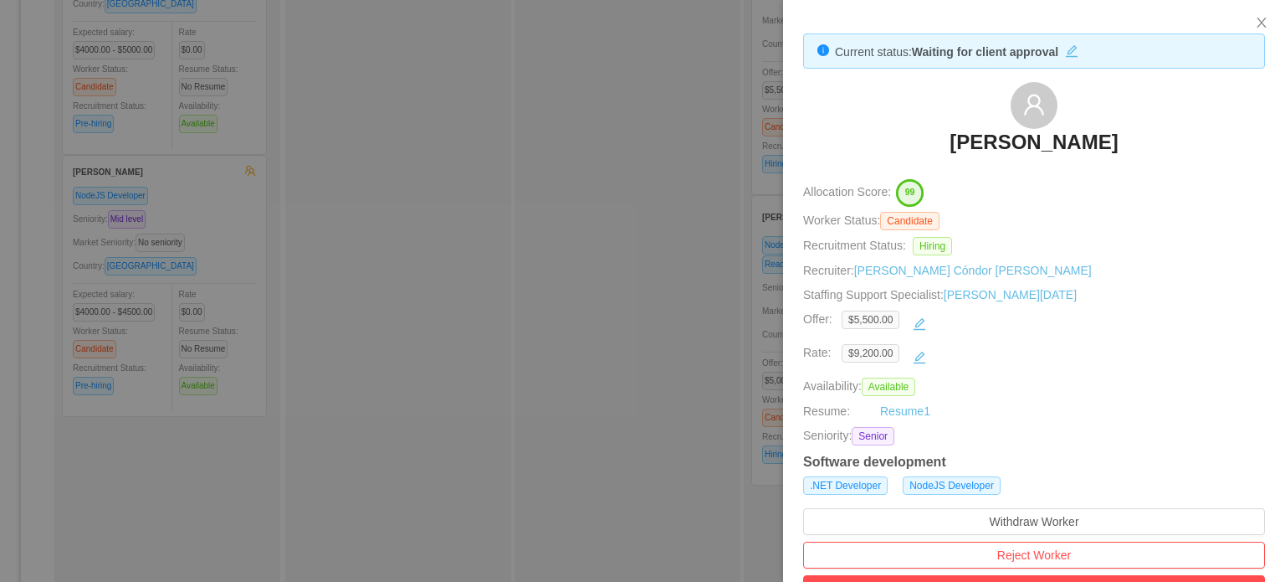
click at [1014, 151] on h3 "[PERSON_NAME]" at bounding box center [1034, 142] width 168 height 27
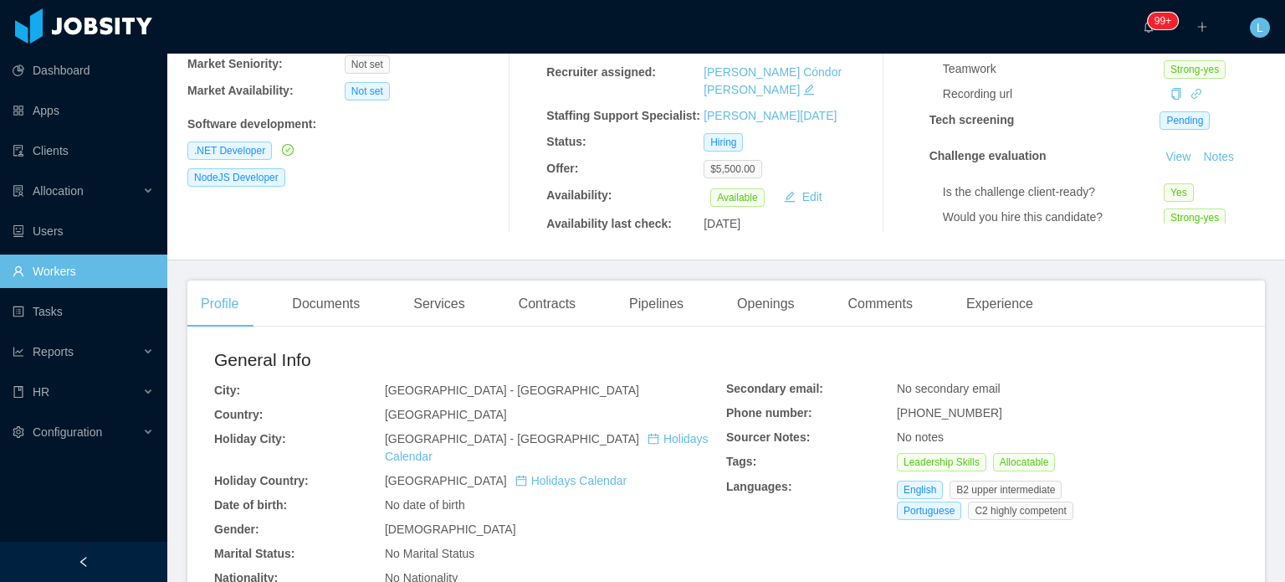
scroll to position [335, 0]
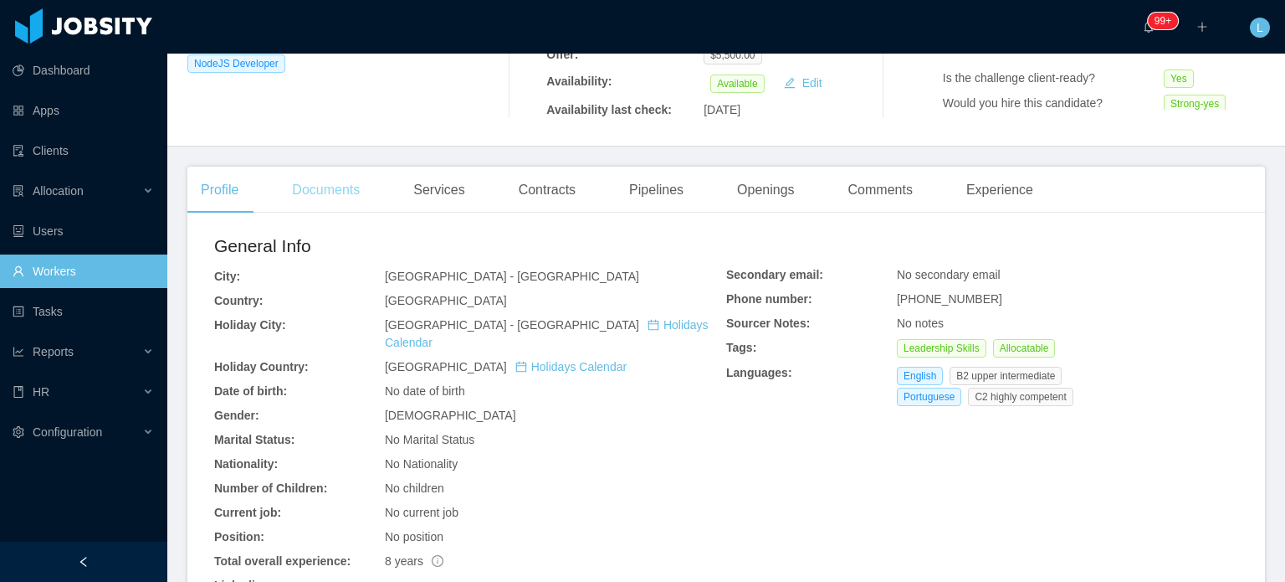
click at [351, 177] on div "Documents" at bounding box center [326, 190] width 95 height 47
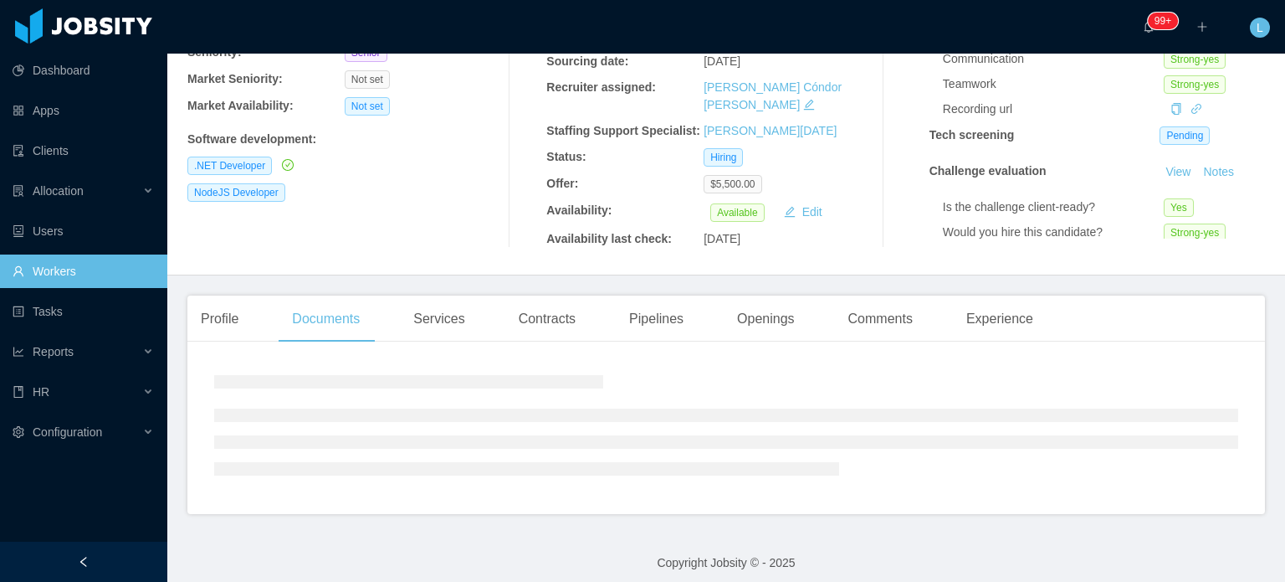
scroll to position [335, 0]
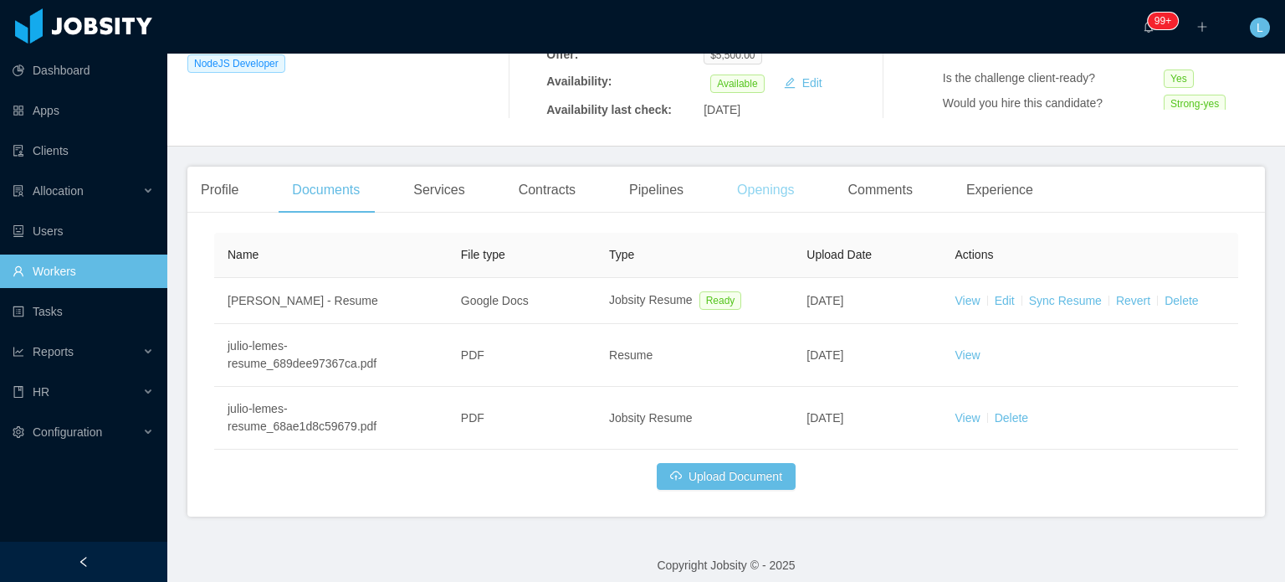
click at [758, 174] on div "Openings" at bounding box center [766, 190] width 85 height 47
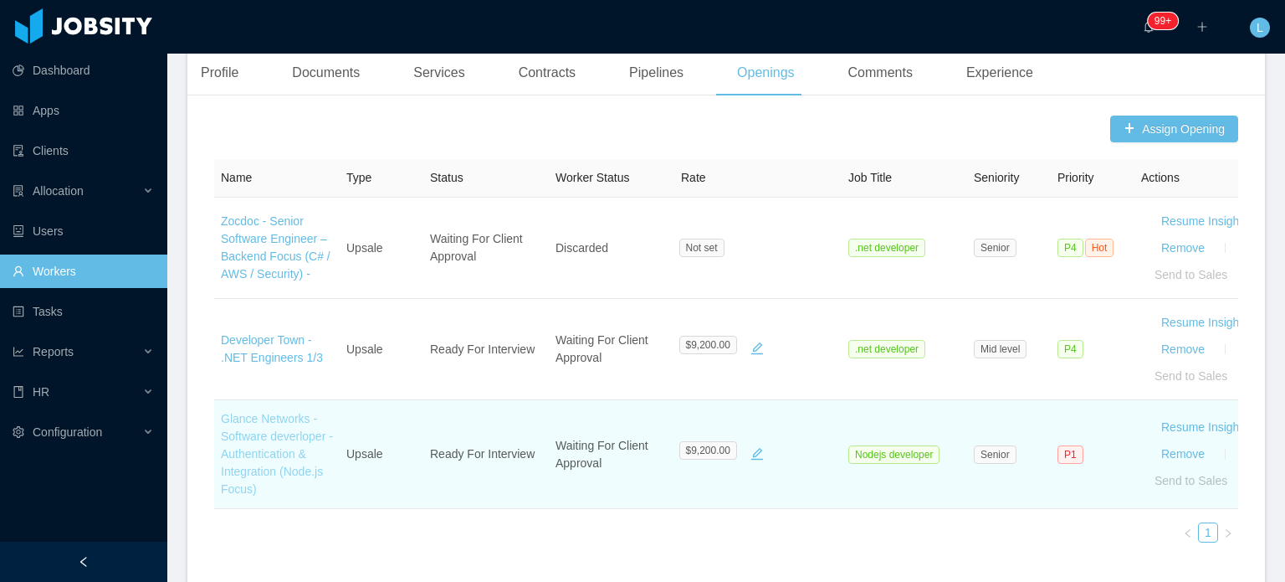
scroll to position [502, 0]
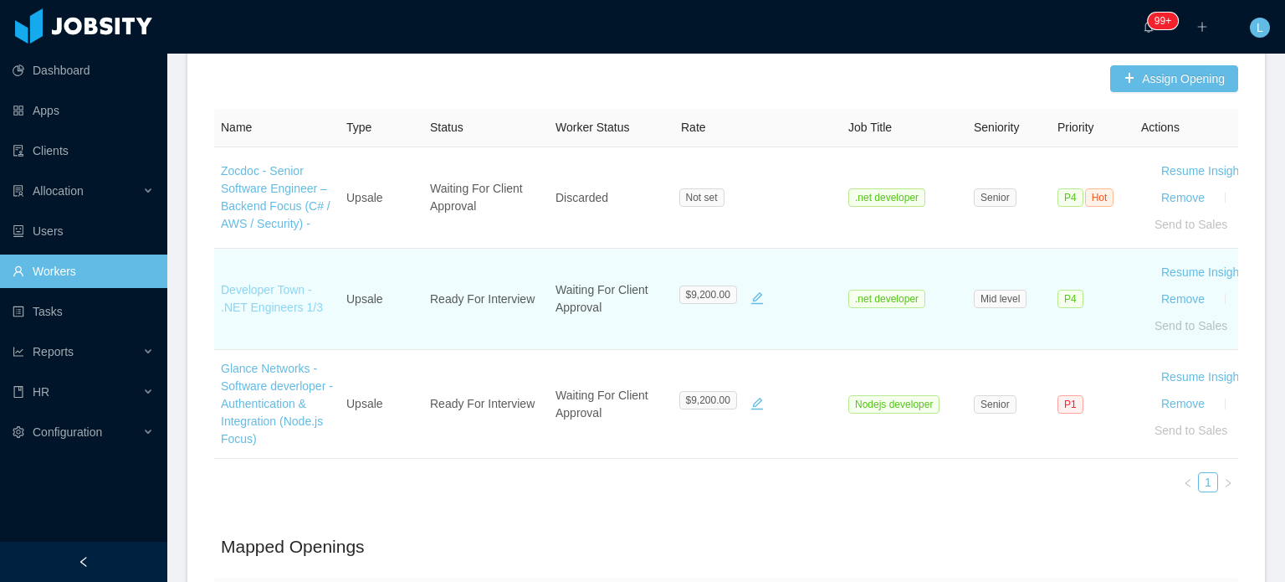
click at [261, 296] on link "Developer Town - .NET Engineers 1/3" at bounding box center [272, 298] width 102 height 31
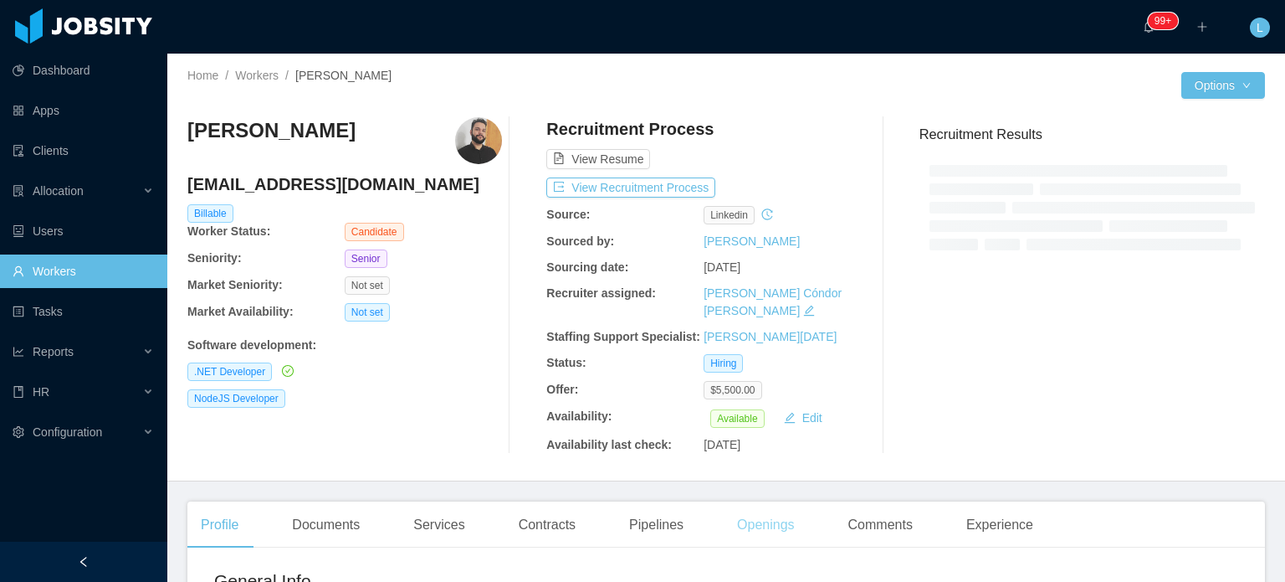
click at [753, 501] on div "Openings" at bounding box center [766, 524] width 85 height 47
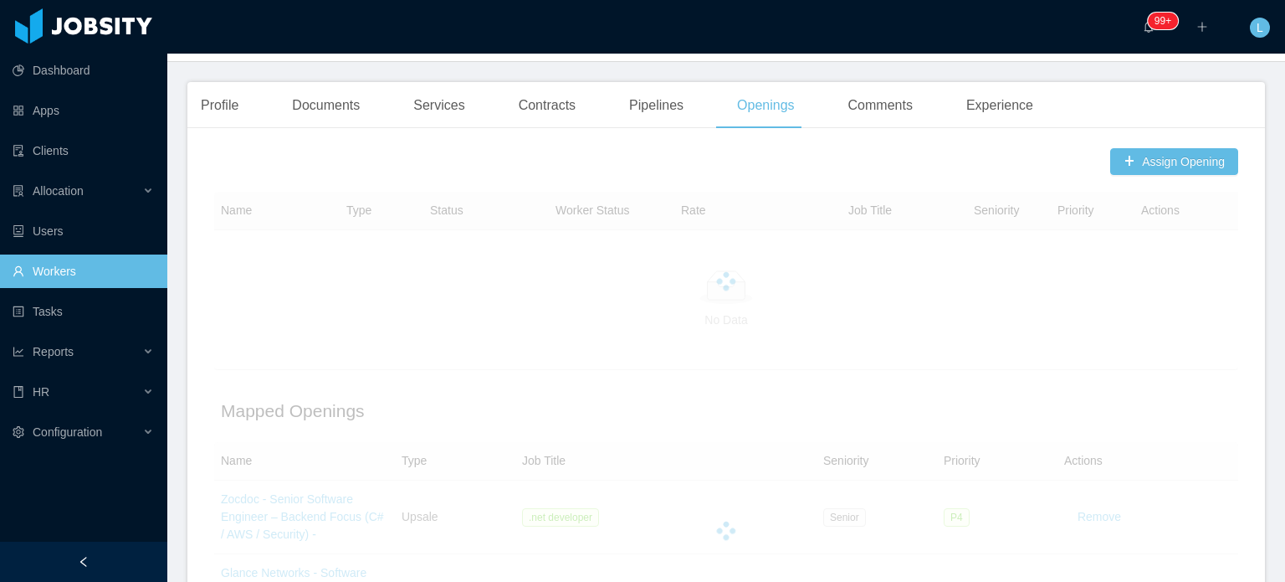
scroll to position [502, 0]
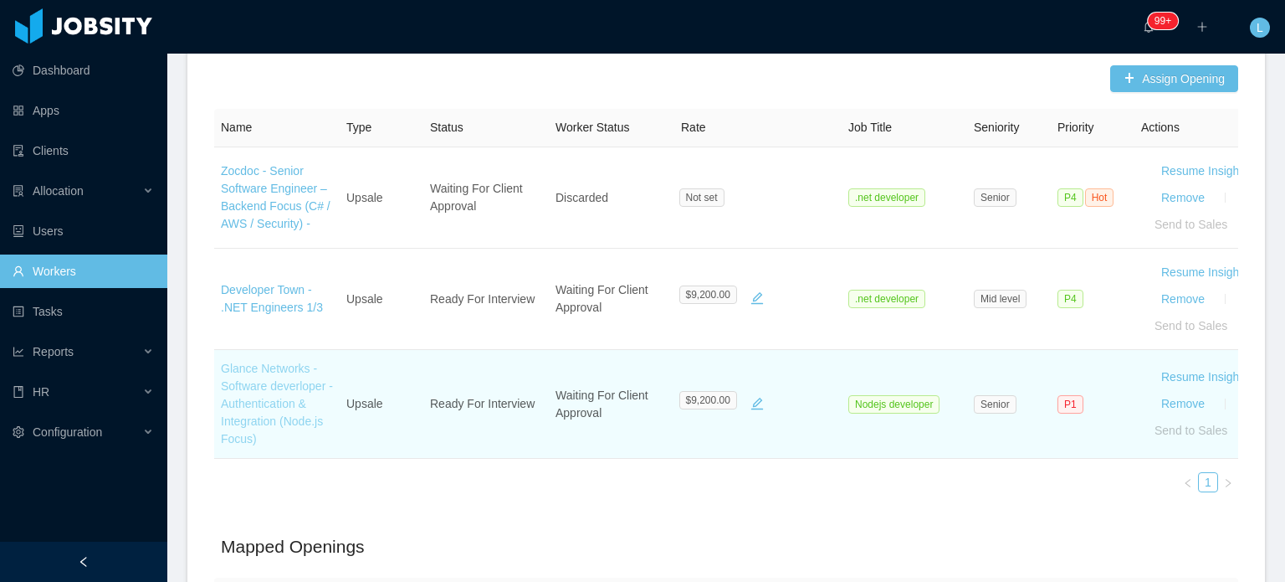
click at [275, 374] on link "Glance Networks - Software deverloper - Authentication & Integration (Node.js F…" at bounding box center [277, 404] width 112 height 84
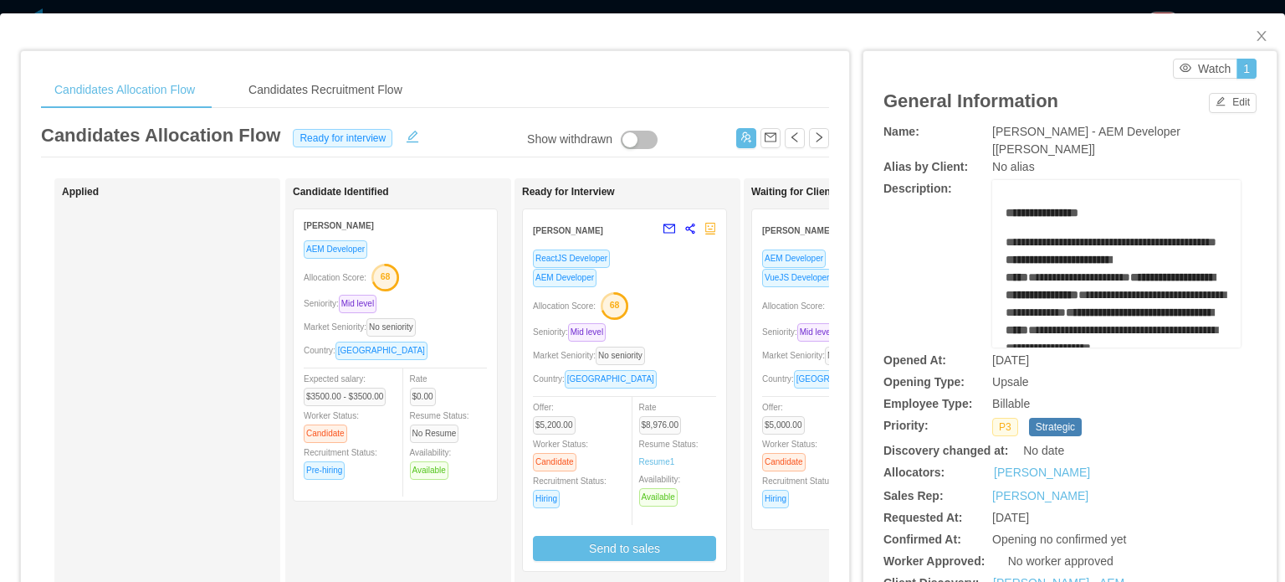
click at [783, 320] on div "AEM Developer VueJS Developer Allocation Score: 68 Seniority: Mid level Market …" at bounding box center [853, 384] width 183 height 270
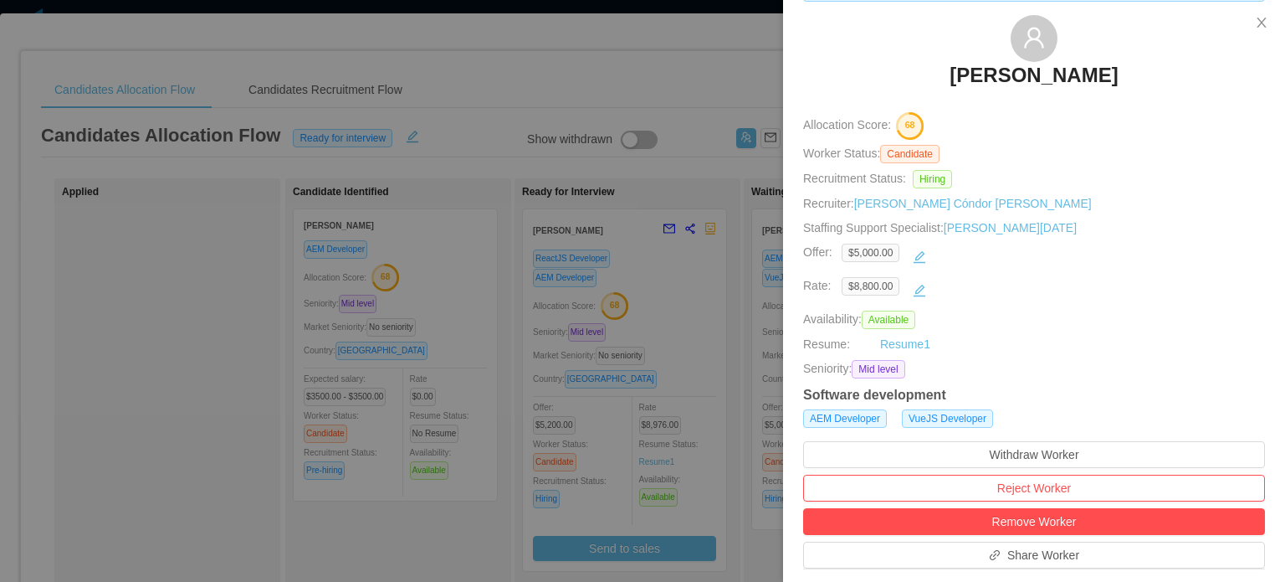
scroll to position [418, 0]
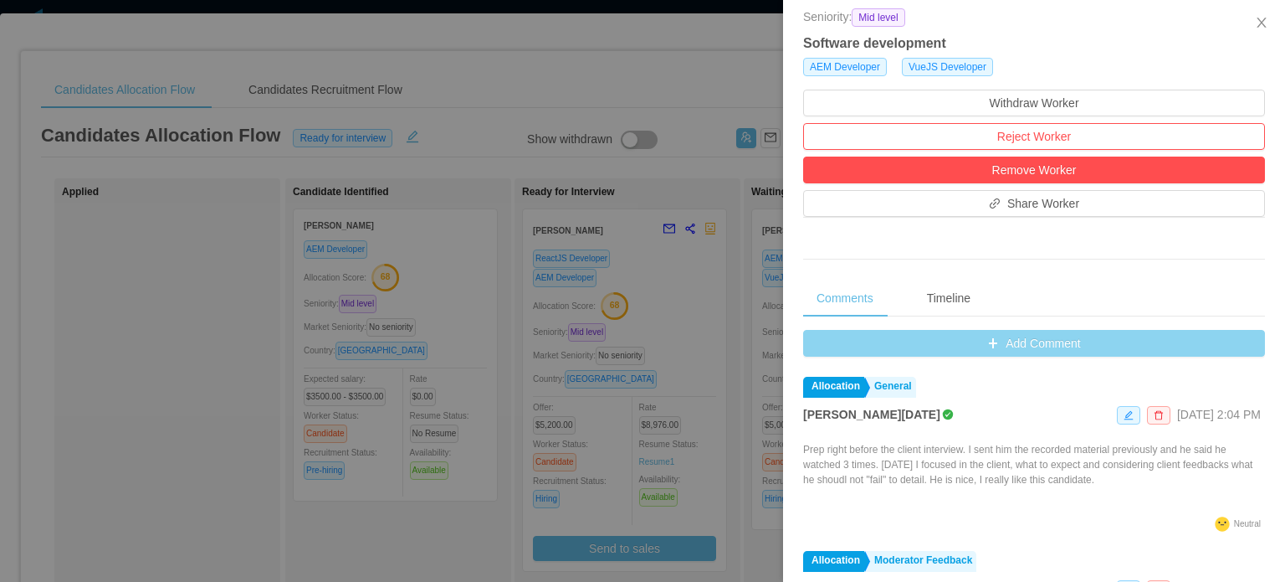
click at [1000, 341] on button "Add Comment" at bounding box center [1034, 343] width 462 height 27
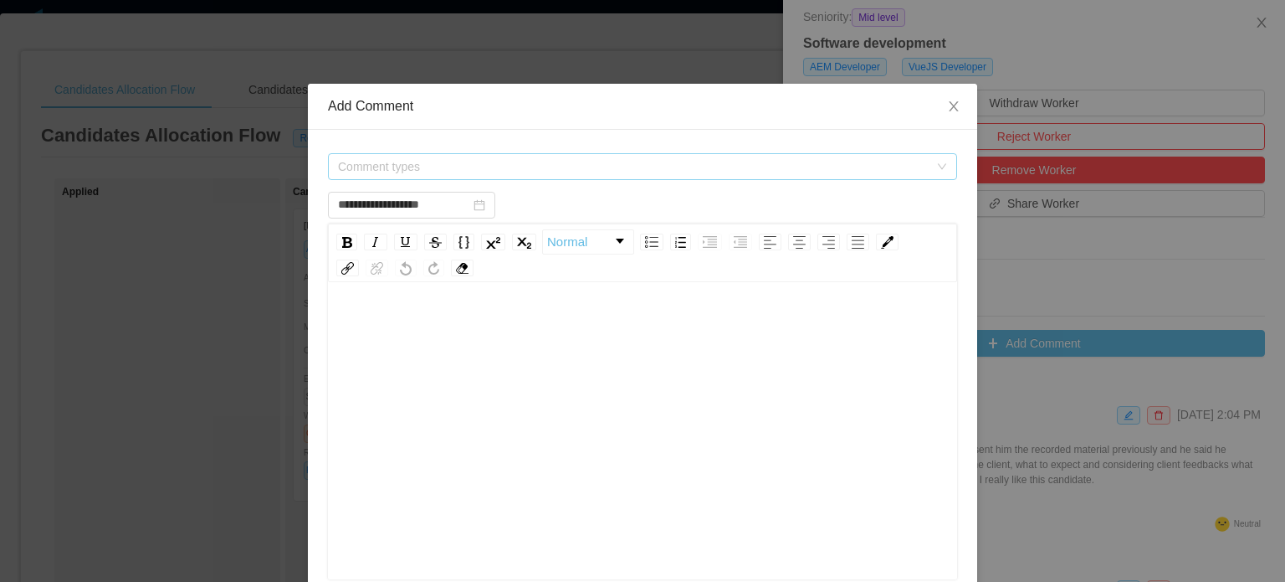
click at [377, 162] on span "Comment types" at bounding box center [633, 166] width 591 height 17
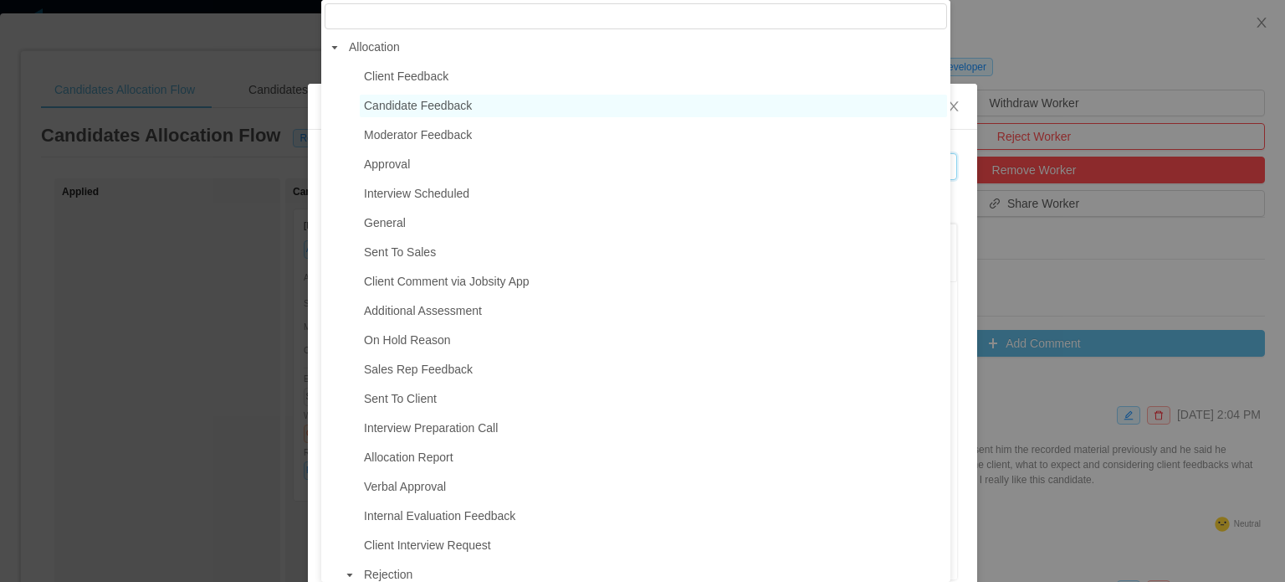
click at [437, 112] on span "Candidate Feedback" at bounding box center [418, 105] width 108 height 13
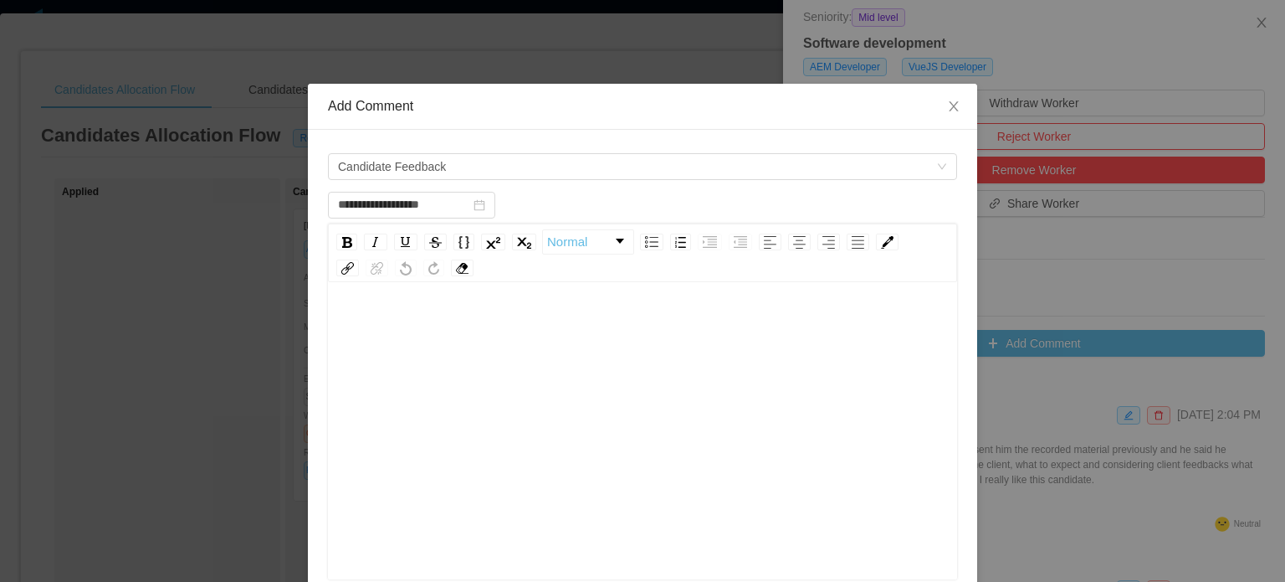
click at [372, 327] on div "rdw-editor" at bounding box center [642, 326] width 603 height 33
click at [341, 327] on span "**********" at bounding box center [413, 327] width 144 height 12
type input "**********"
click at [512, 321] on div "**********" at bounding box center [642, 326] width 603 height 33
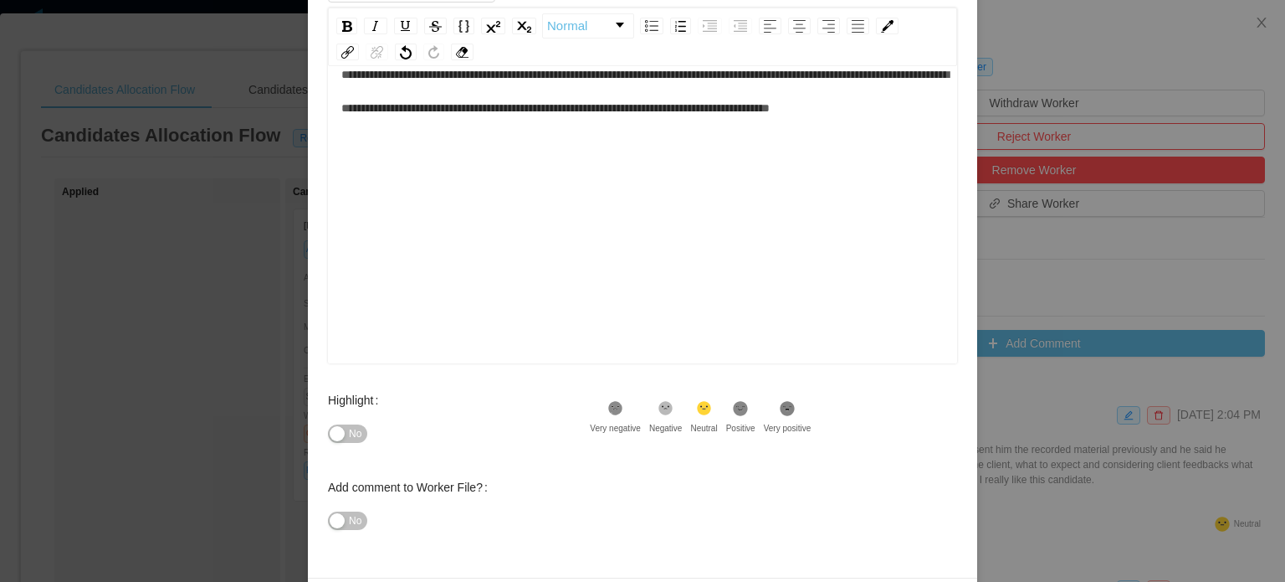
scroll to position [274, 0]
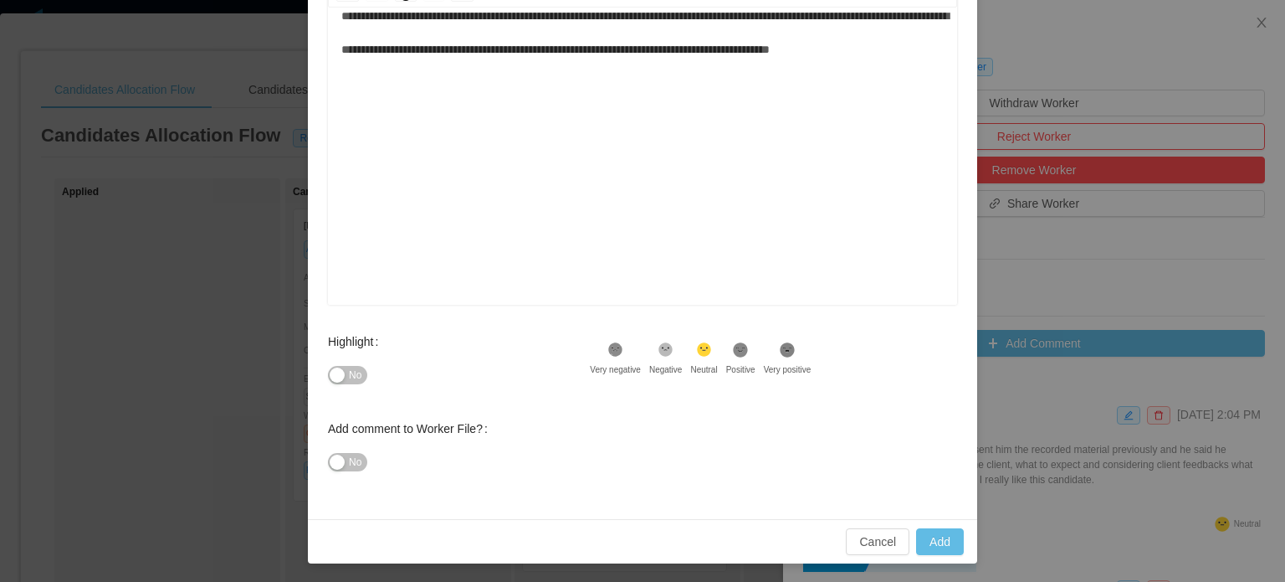
click at [353, 384] on div "No" at bounding box center [459, 374] width 262 height 33
click at [350, 371] on span "No" at bounding box center [355, 375] width 13 height 17
click at [893, 49] on span "**********" at bounding box center [645, 32] width 608 height 45
type input "**********"
click at [933, 538] on button "Add" at bounding box center [940, 541] width 48 height 27
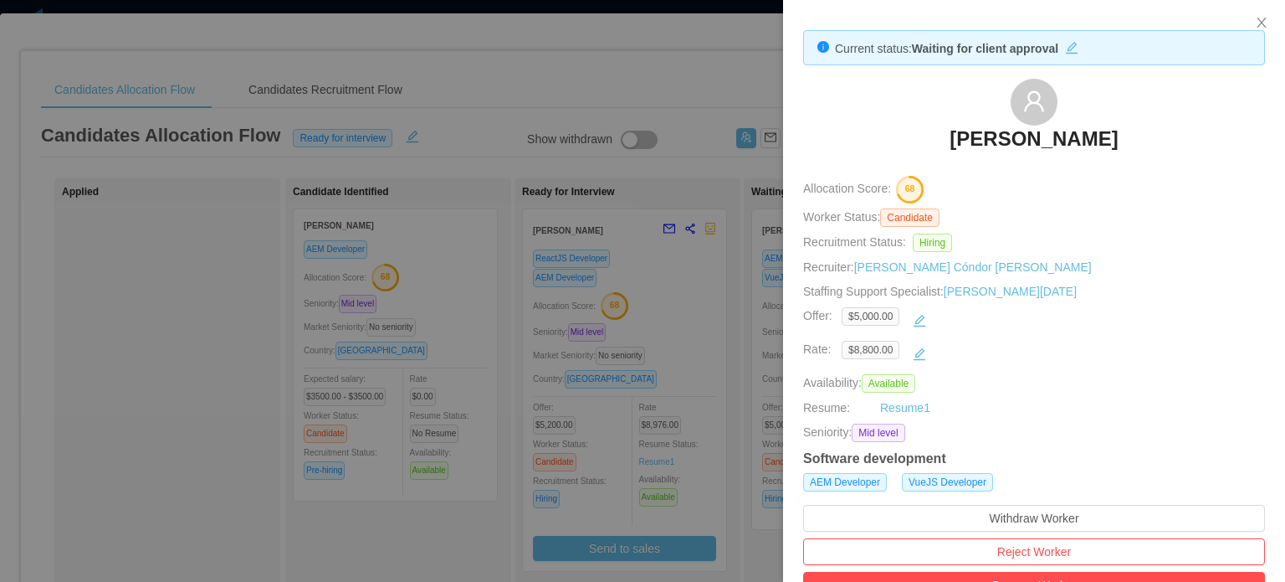
scroll to position [0, 0]
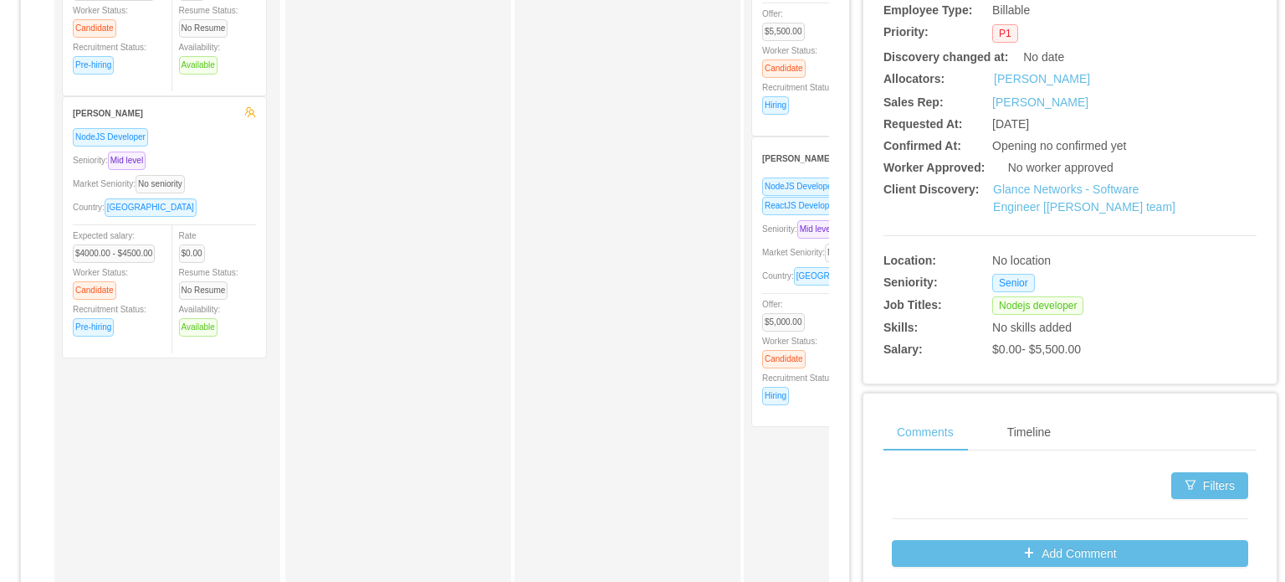
scroll to position [418, 0]
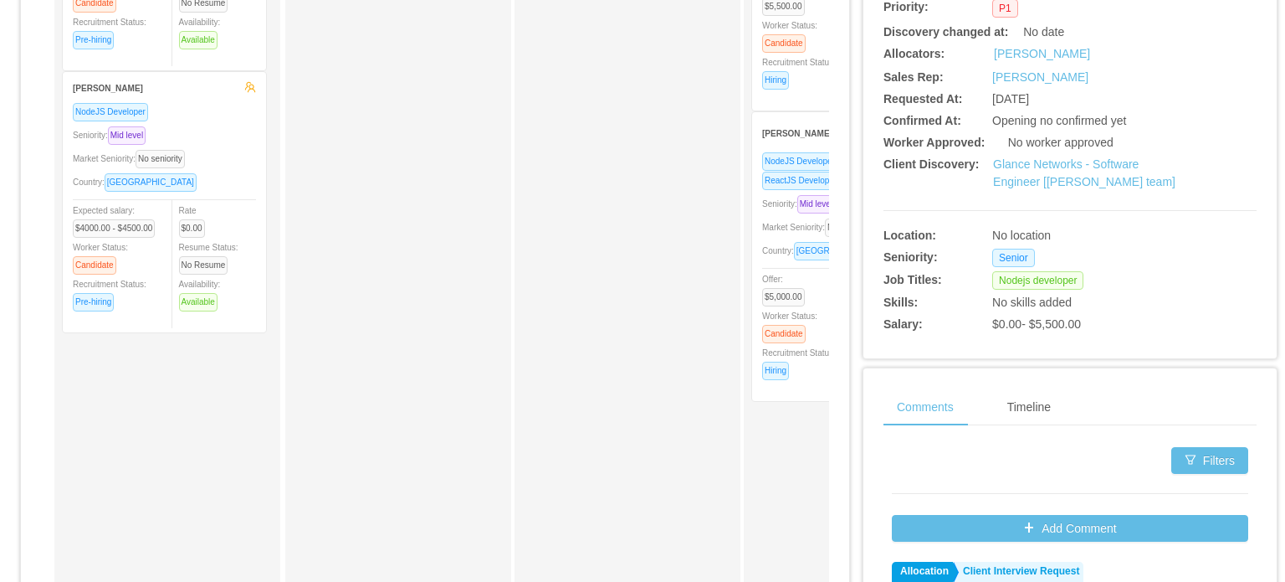
click at [790, 255] on span "Country: [GEOGRAPHIC_DATA]" at bounding box center [827, 250] width 131 height 9
